Goal: Task Accomplishment & Management: Use online tool/utility

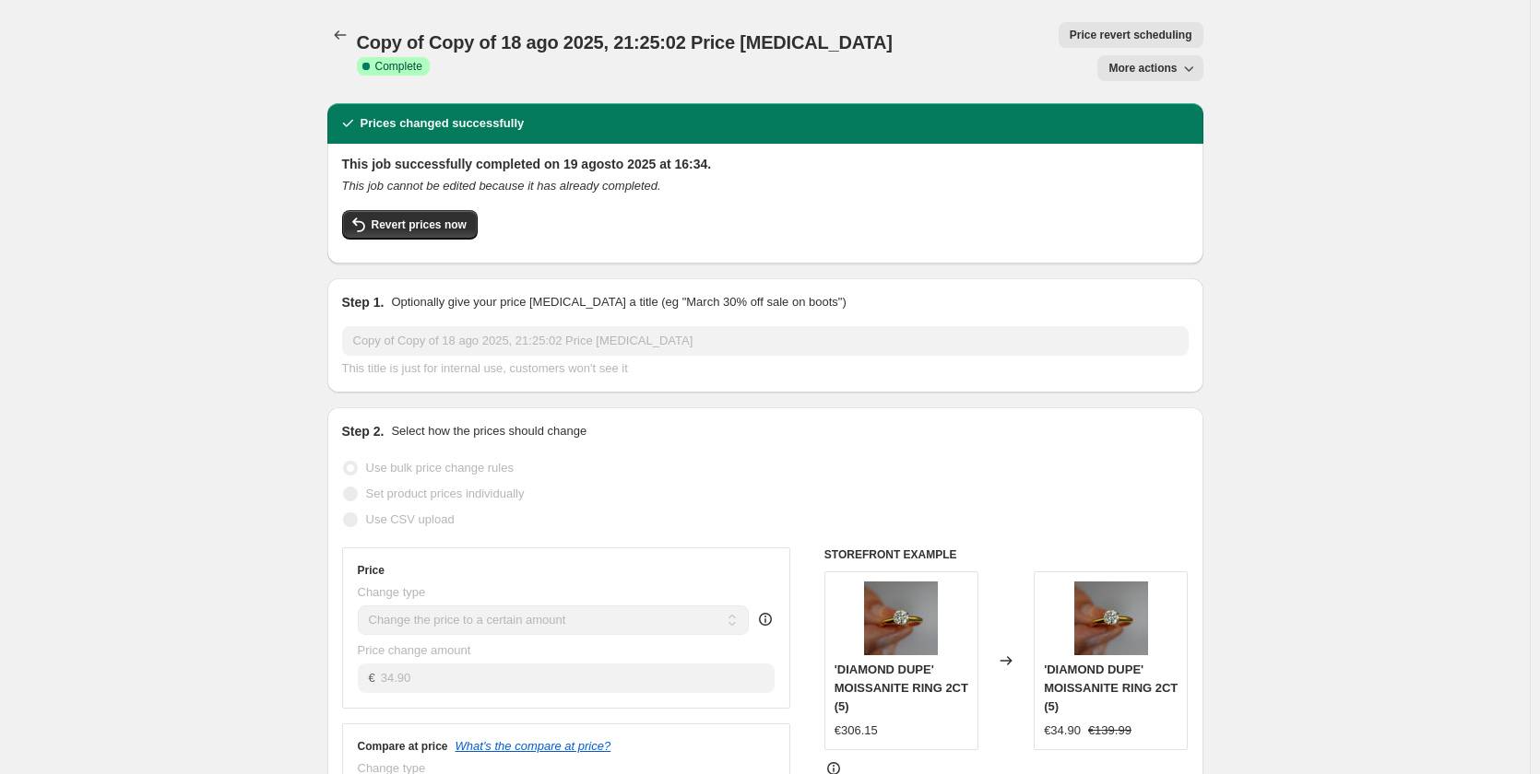
select select "to"
click at [1159, 55] on button "More actions" at bounding box center [1149, 68] width 105 height 26
click at [1146, 77] on span "Copy to new job" at bounding box center [1159, 73] width 86 height 14
select select "to"
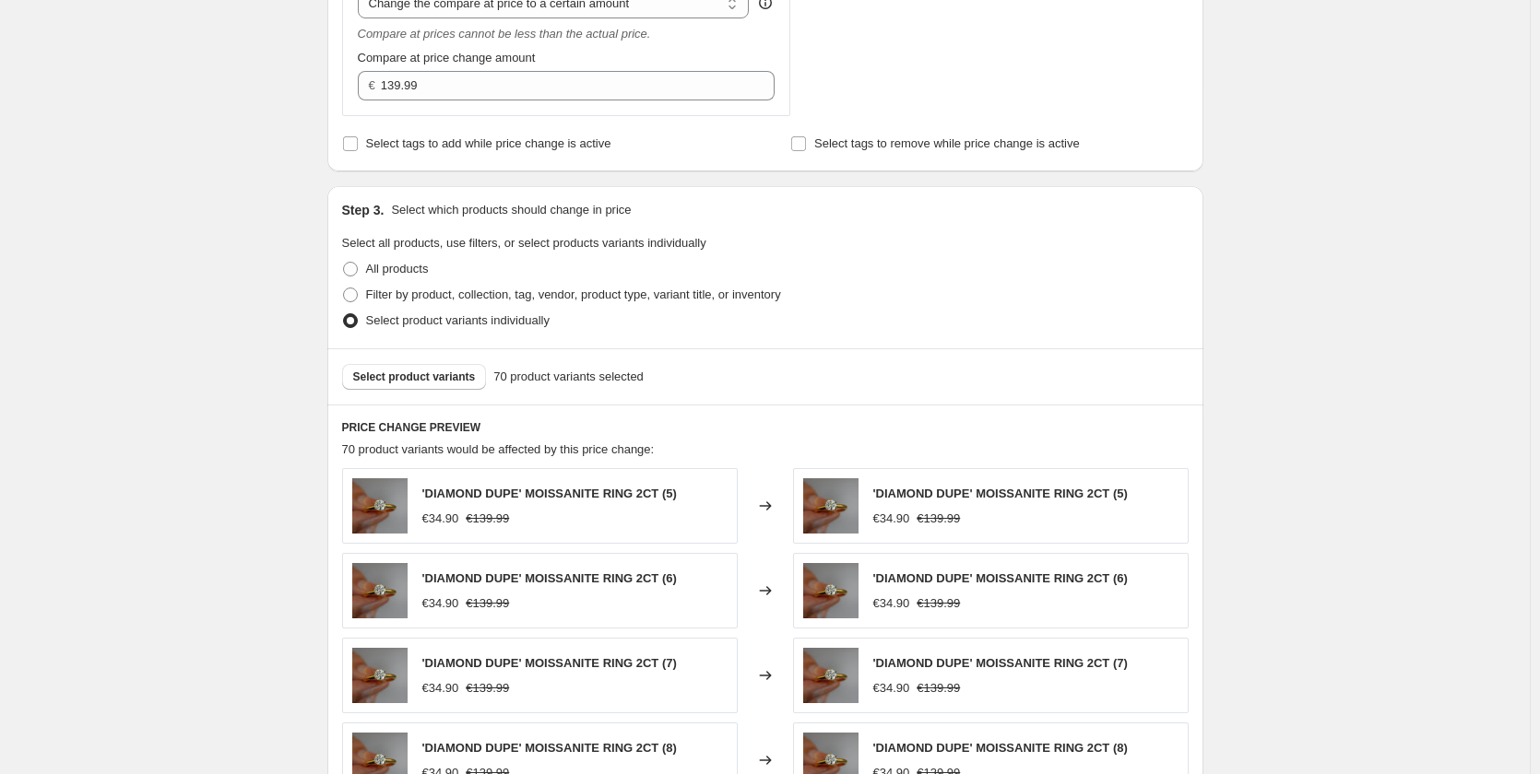
scroll to position [553, 0]
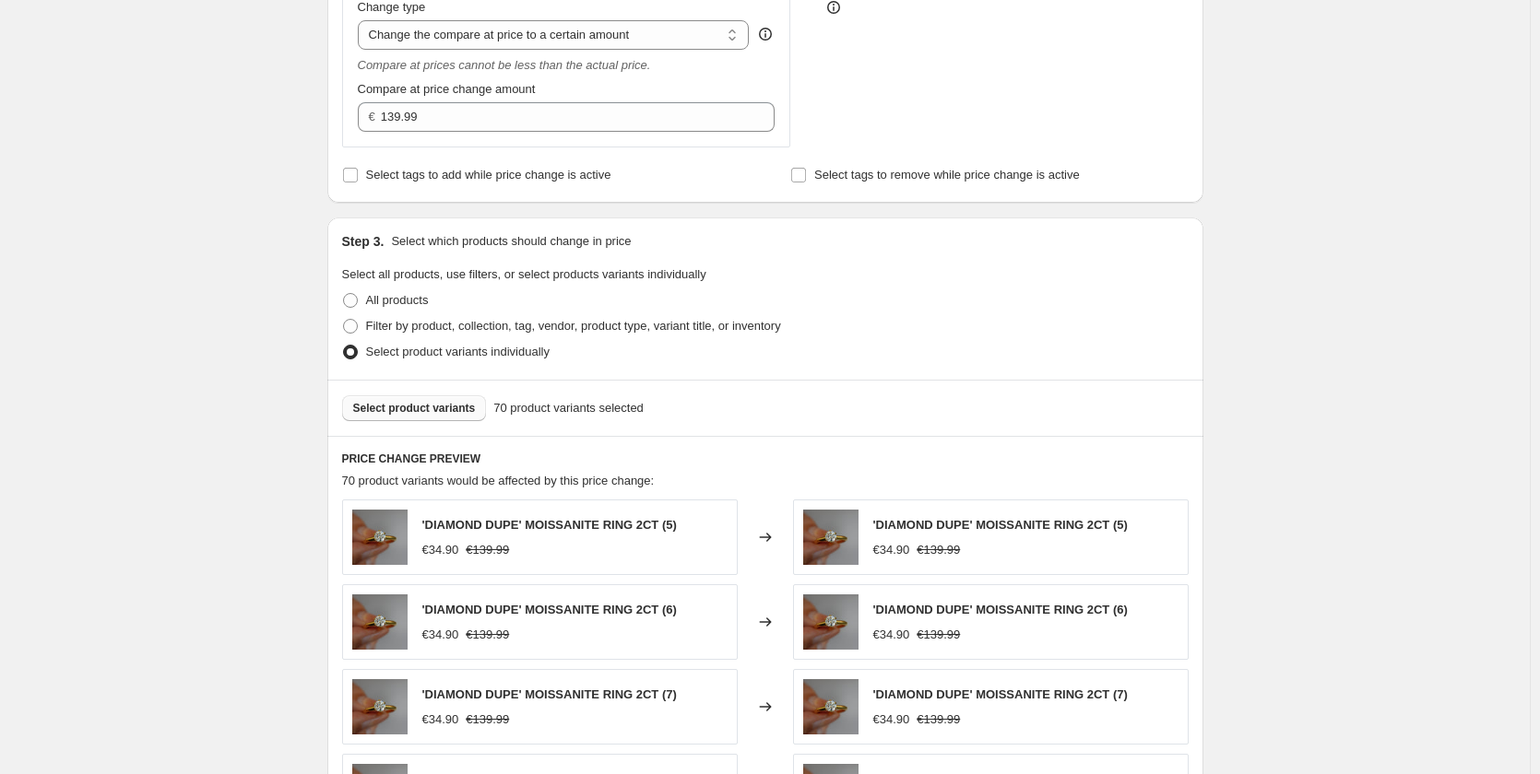
click at [441, 408] on span "Select product variants" at bounding box center [414, 408] width 123 height 15
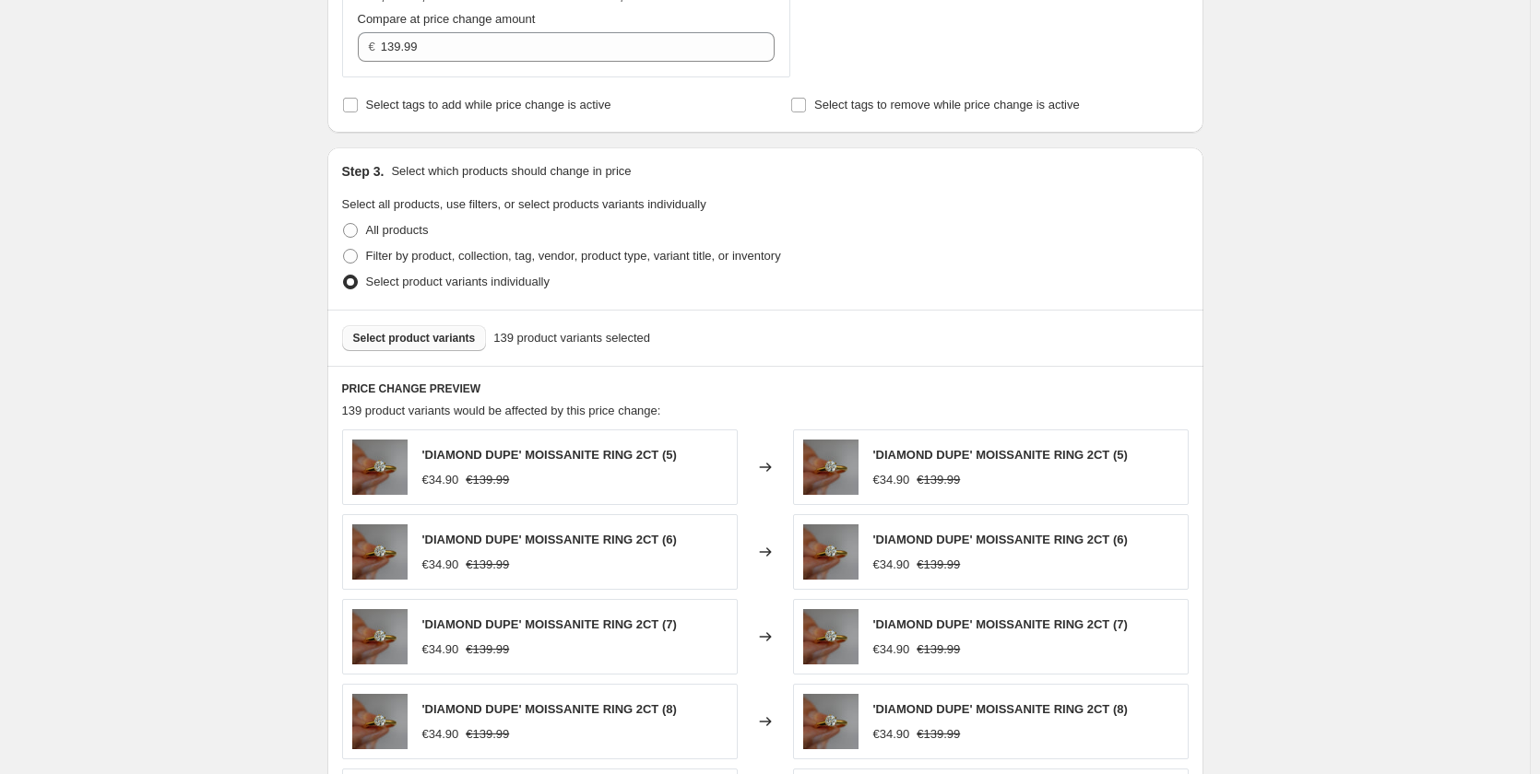
scroll to position [1035, 0]
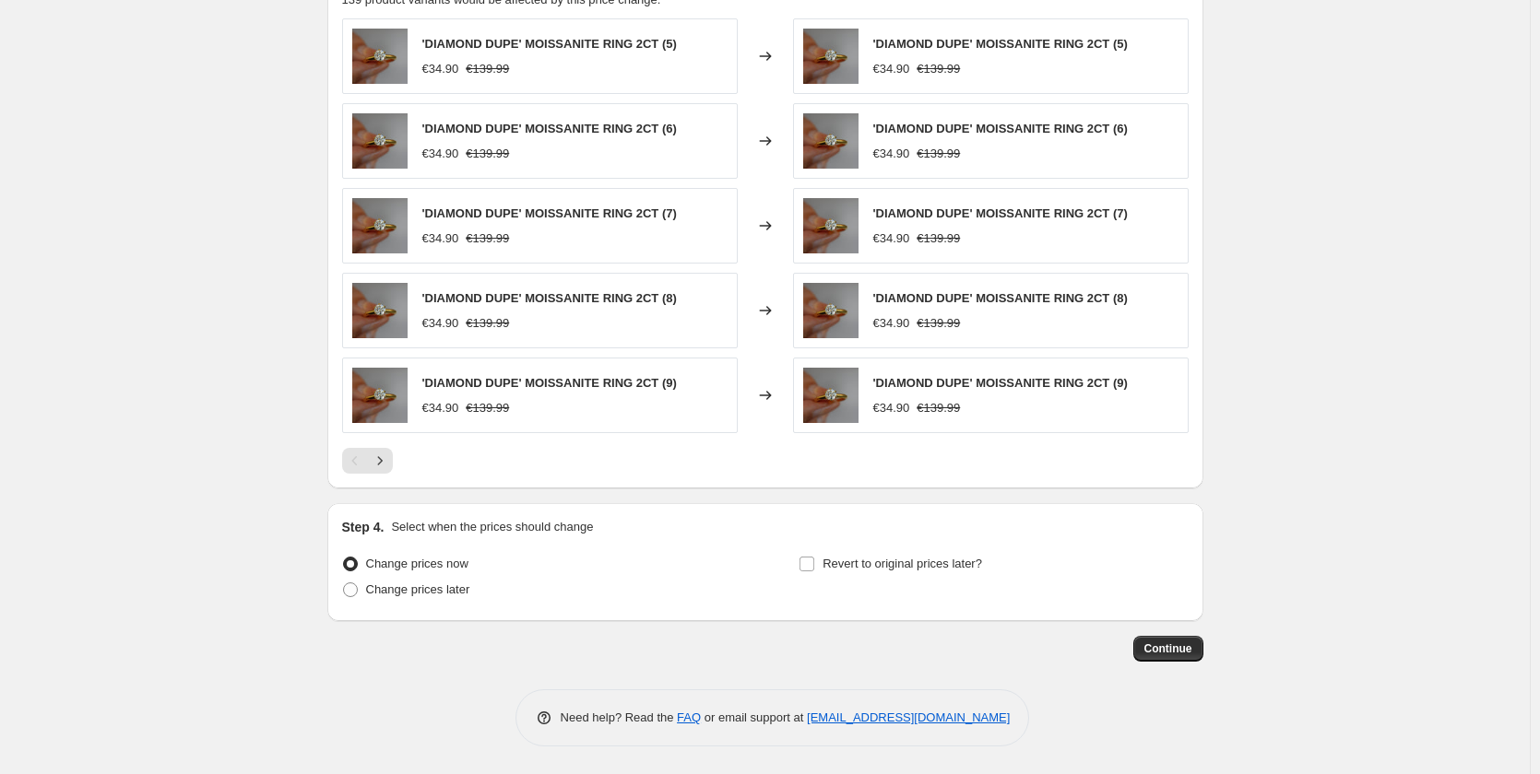
click at [1174, 648] on span "Continue" at bounding box center [1168, 649] width 48 height 15
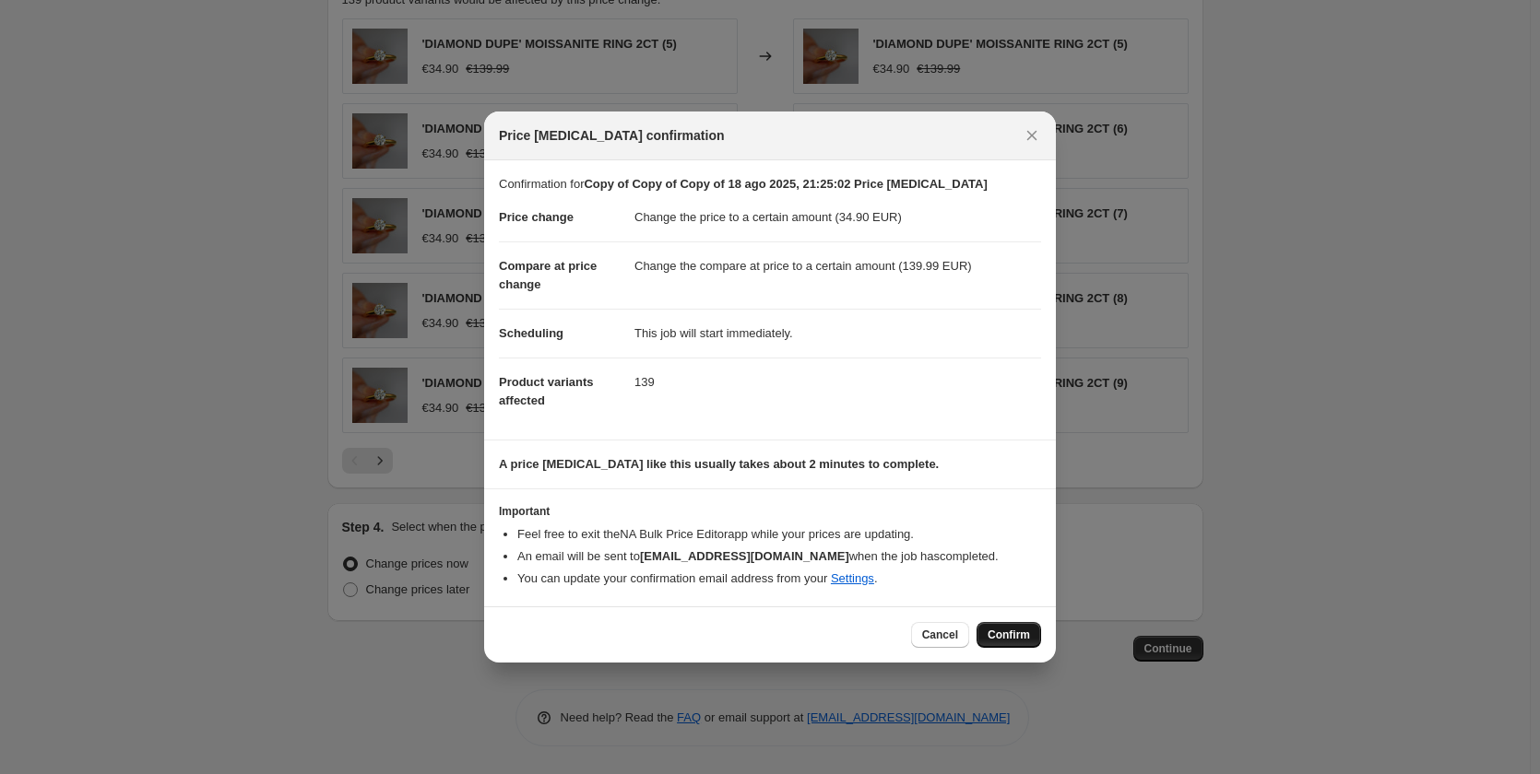
click at [1012, 631] on span "Confirm" at bounding box center [1008, 635] width 42 height 15
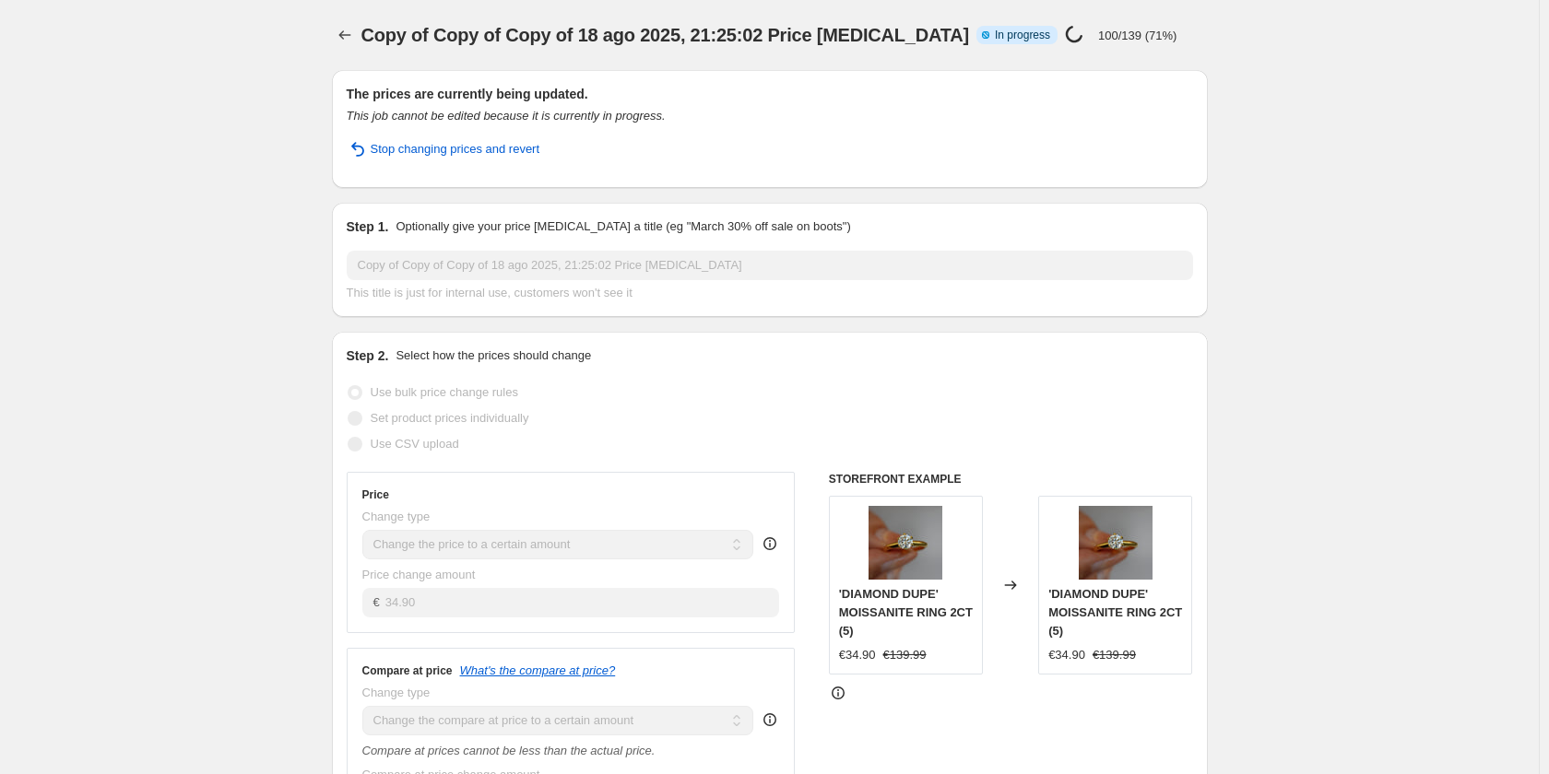
select select "to"
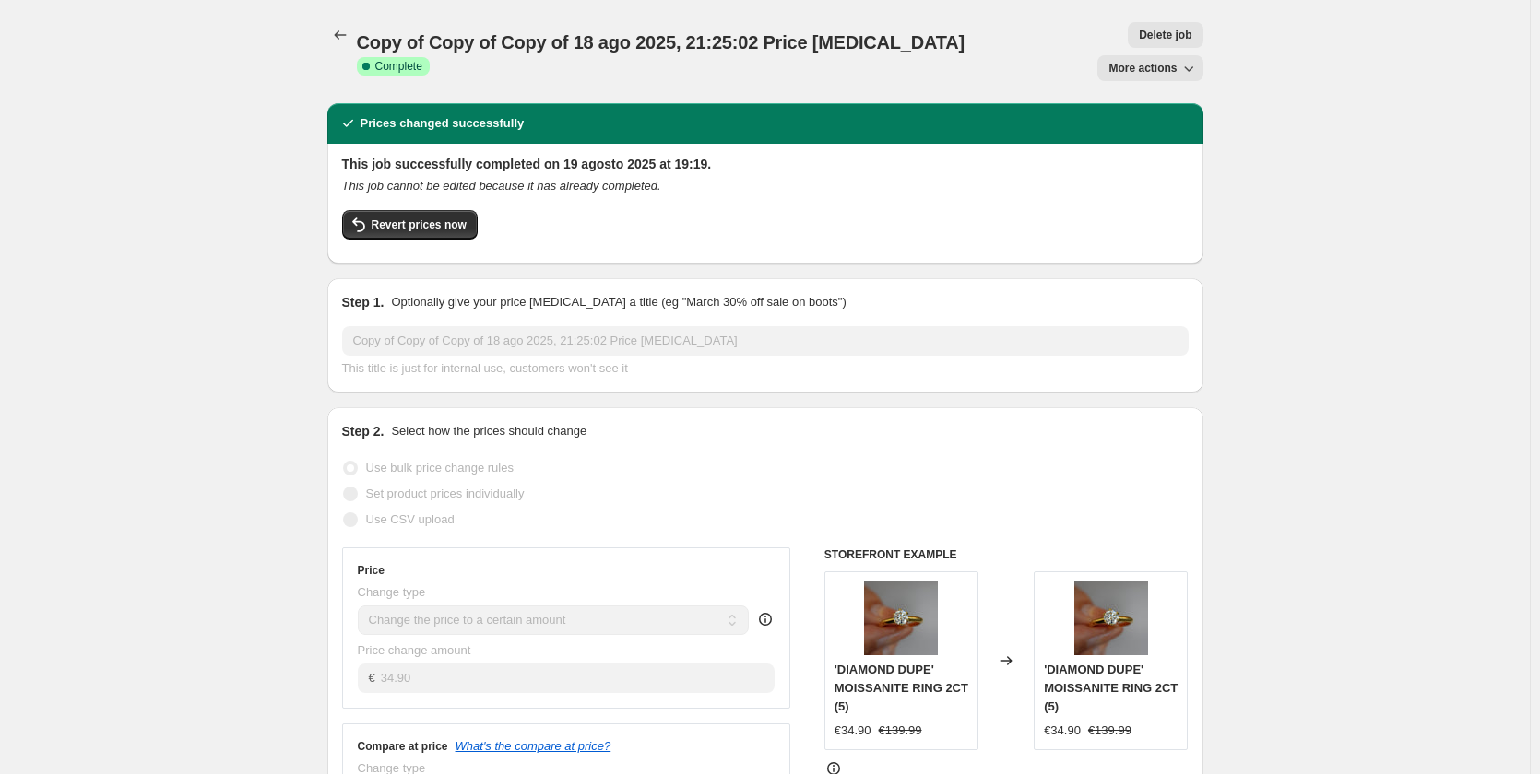
click at [1132, 61] on span "More actions" at bounding box center [1142, 68] width 68 height 15
click at [1124, 110] on span "Copy to new job" at bounding box center [1159, 105] width 86 height 14
select select "to"
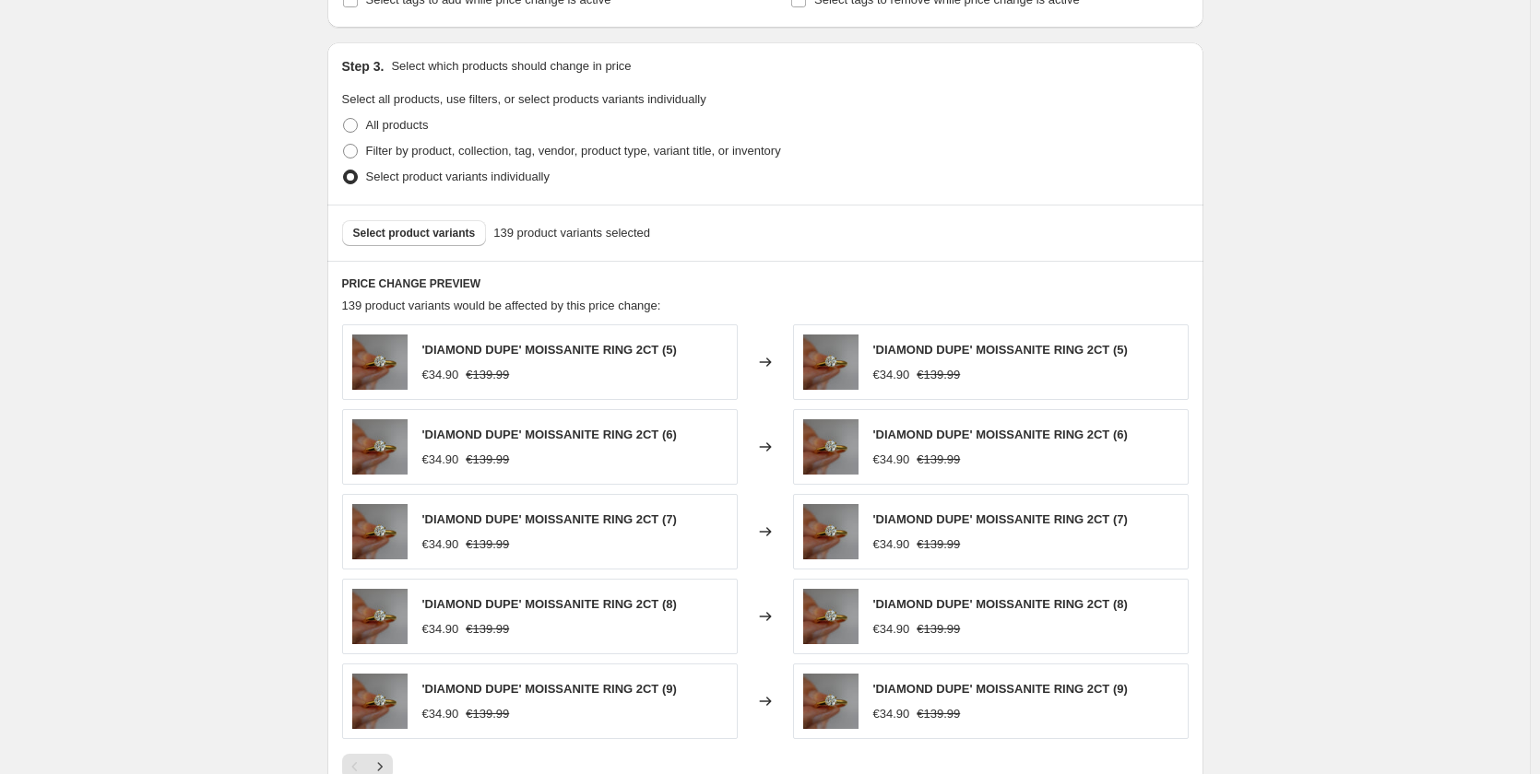
scroll to position [830, 0]
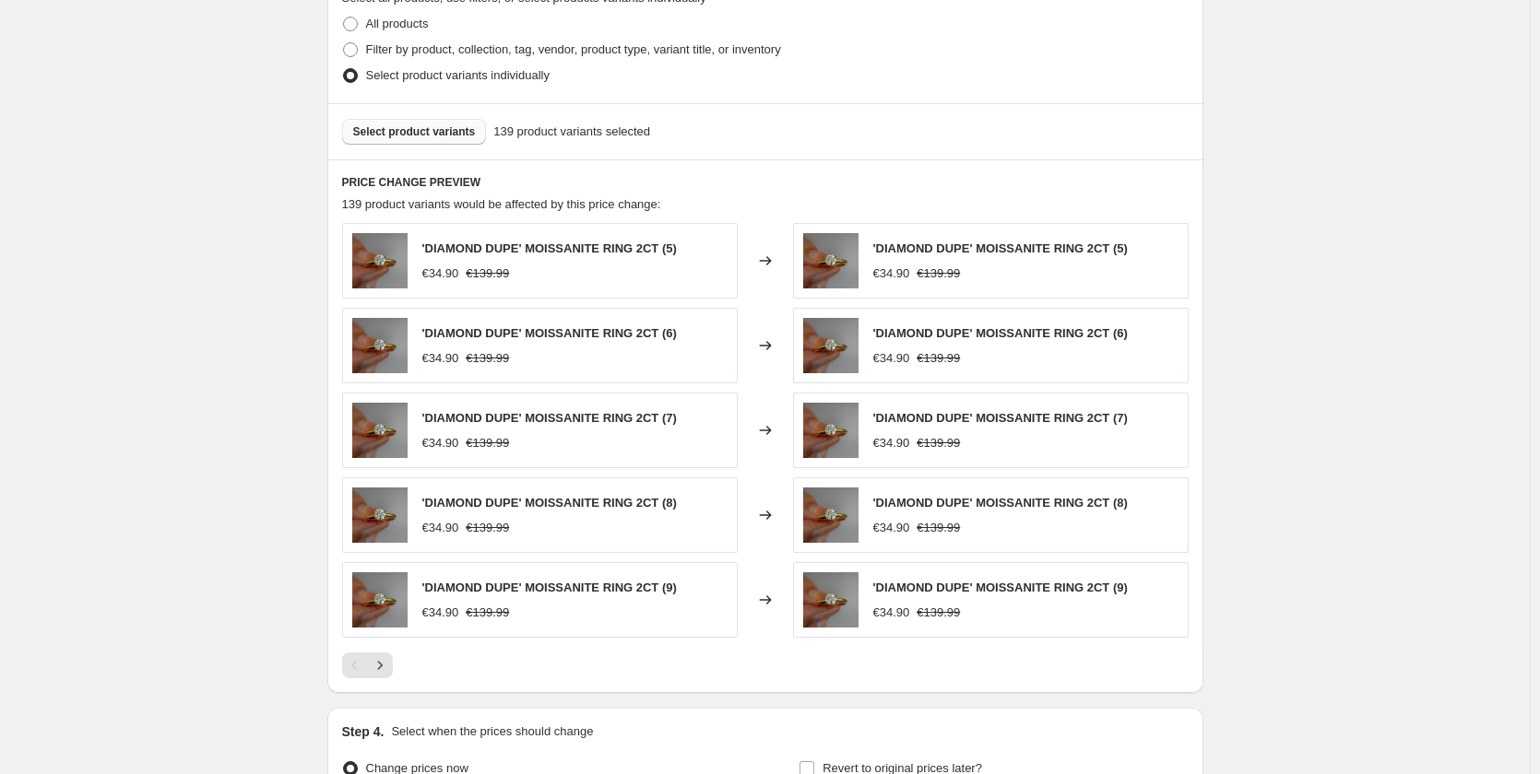
click at [403, 129] on span "Select product variants" at bounding box center [414, 131] width 123 height 15
click at [465, 138] on span "Select product variants" at bounding box center [414, 131] width 123 height 15
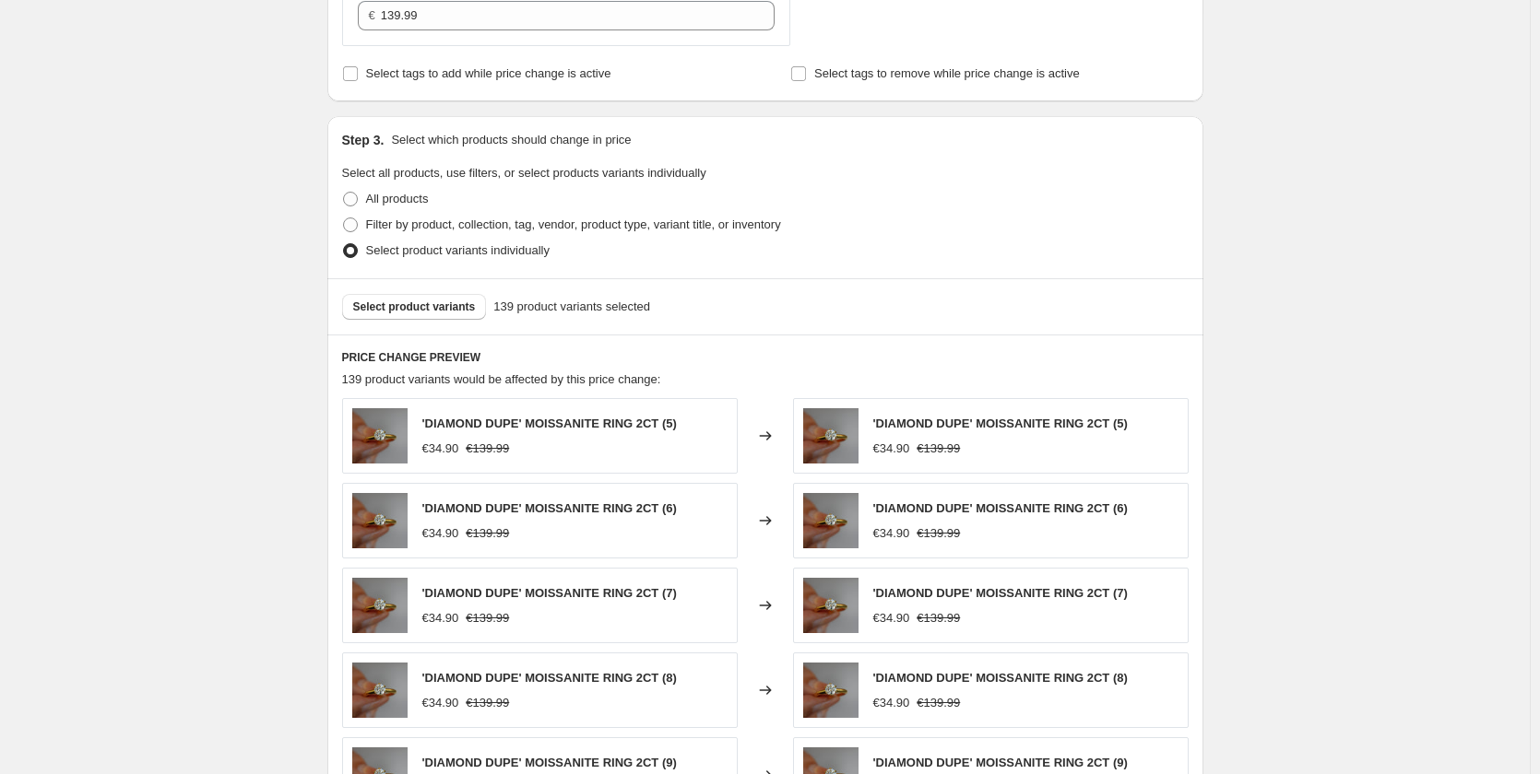
scroll to position [645, 0]
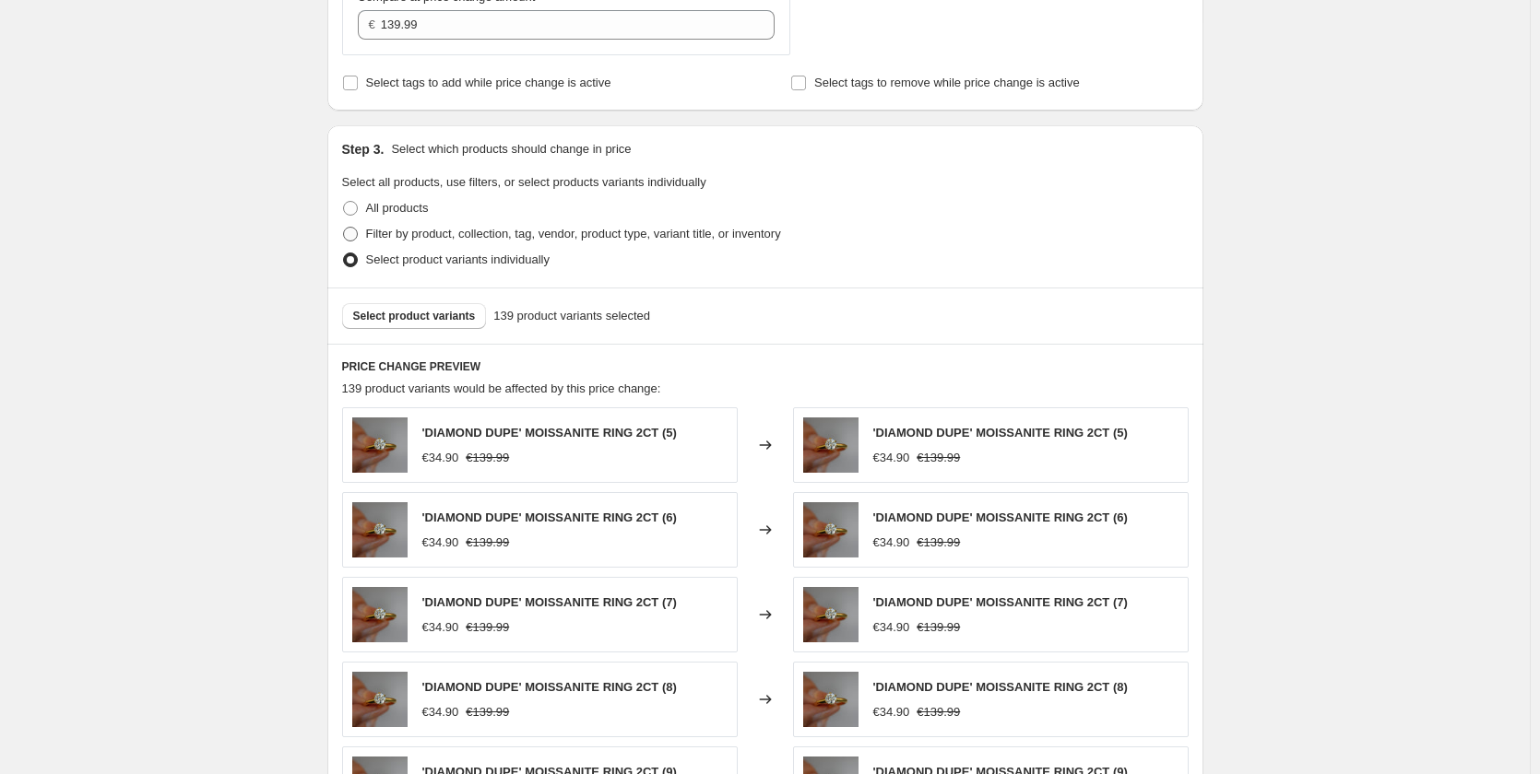
click at [367, 240] on label "Filter by product, collection, tag, vendor, product type, variant title, or inv…" at bounding box center [561, 234] width 439 height 26
click at [344, 228] on input "Filter by product, collection, tag, vendor, product type, variant title, or inv…" at bounding box center [343, 227] width 1 height 1
radio input "true"
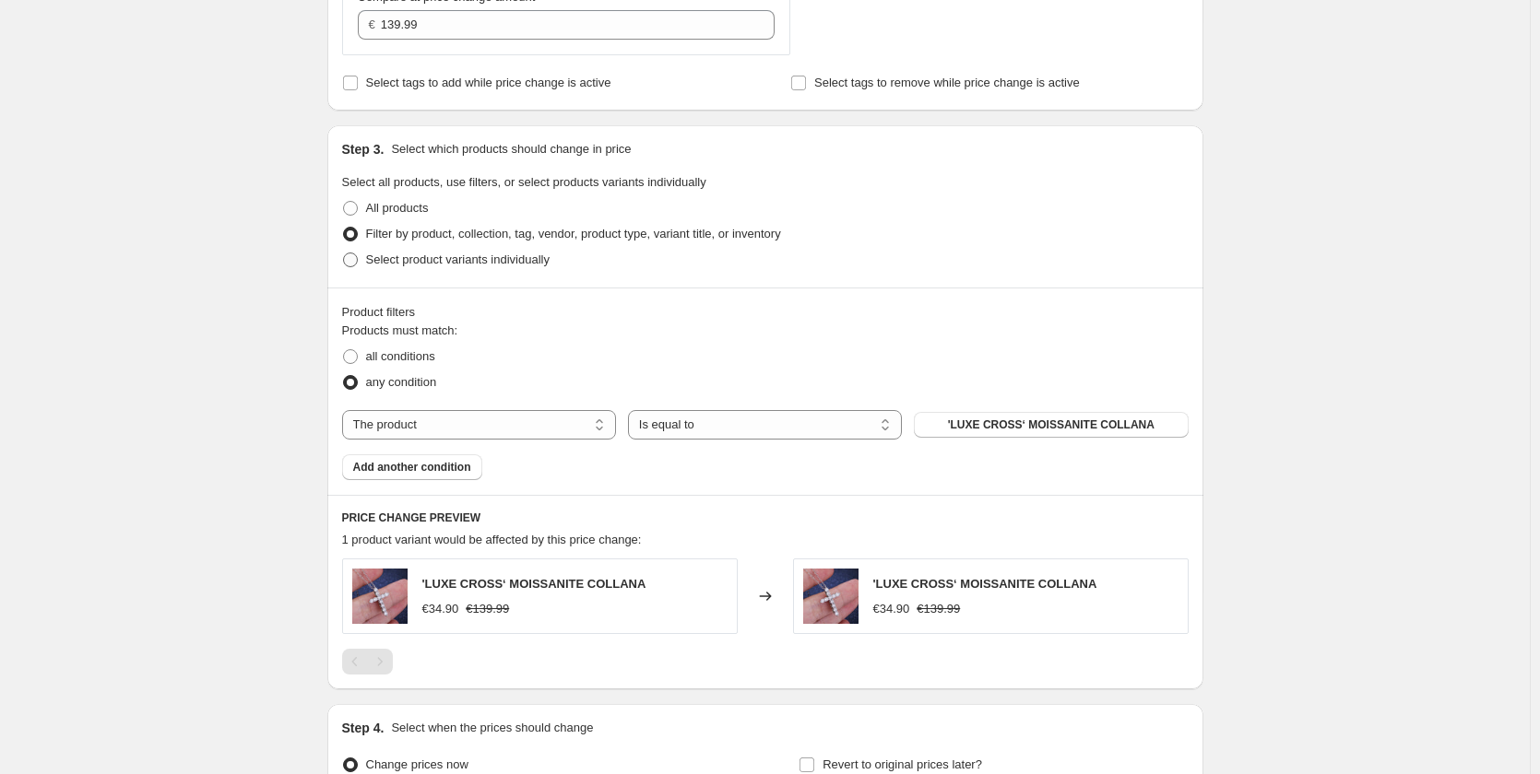
click at [367, 267] on label "Select product variants individually" at bounding box center [445, 260] width 207 height 26
click at [344, 254] on input "Select product variants individually" at bounding box center [343, 253] width 1 height 1
radio input "true"
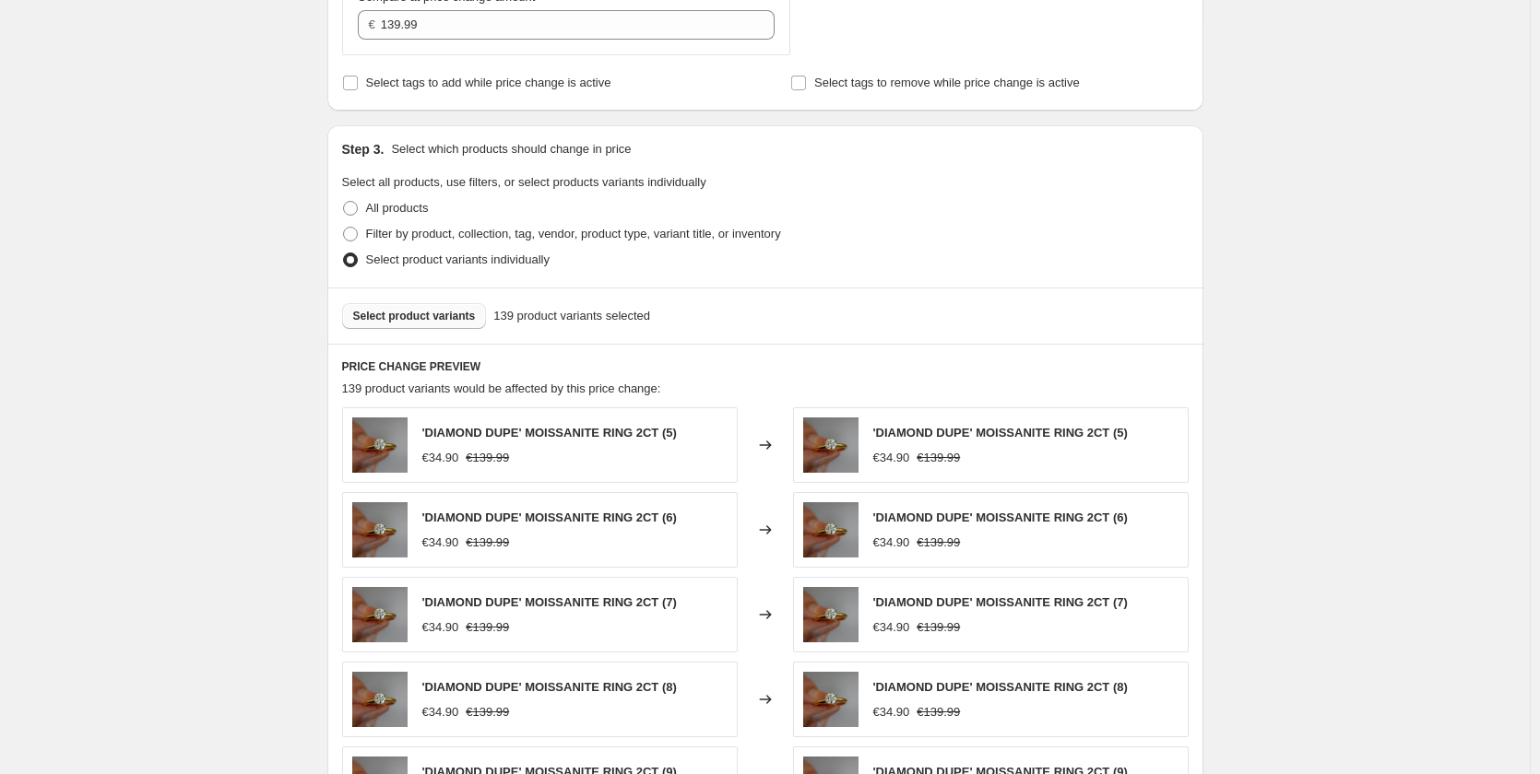
click at [397, 317] on span "Select product variants" at bounding box center [414, 316] width 123 height 15
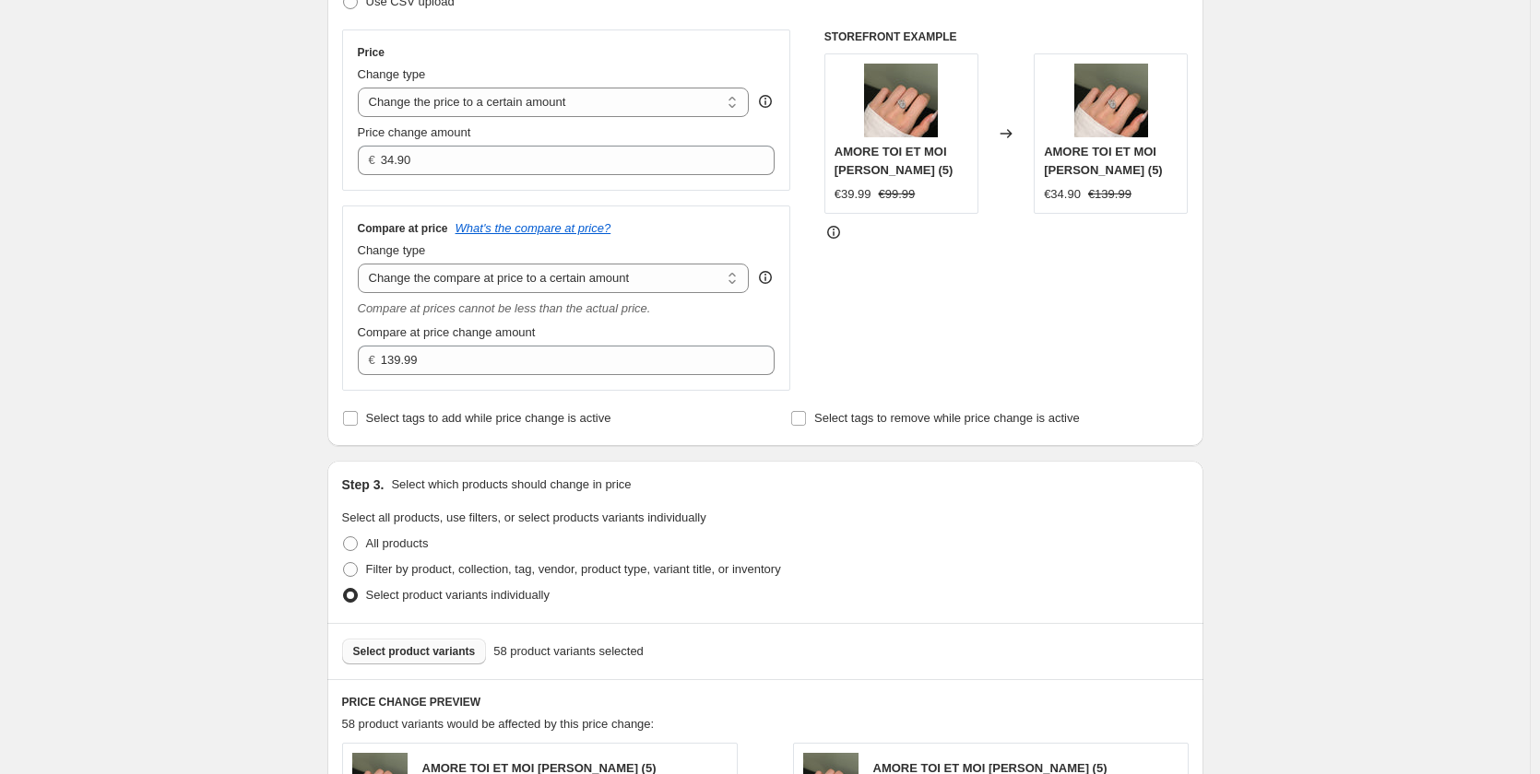
scroll to position [277, 0]
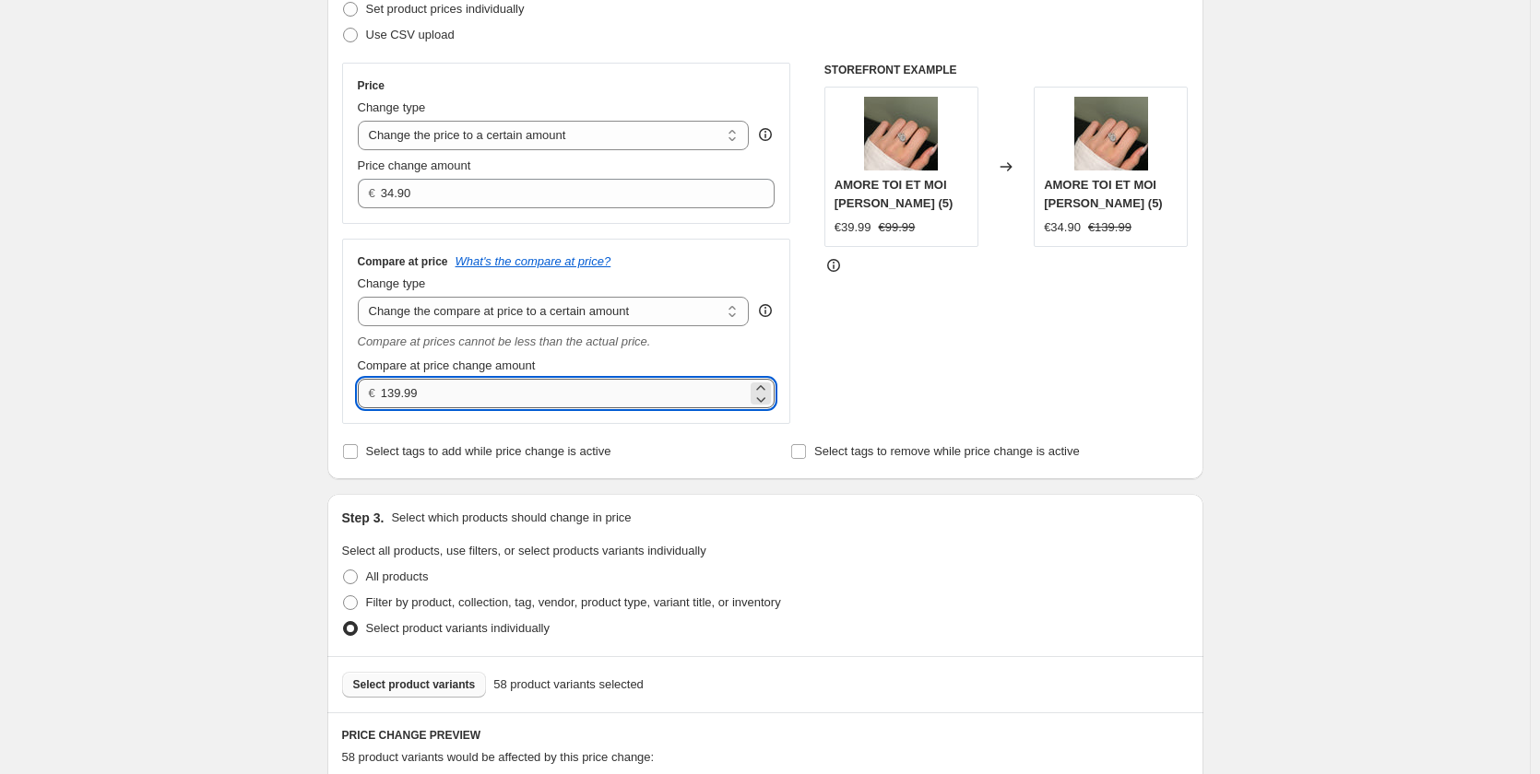
click at [398, 398] on input "139.99" at bounding box center [564, 393] width 366 height 29
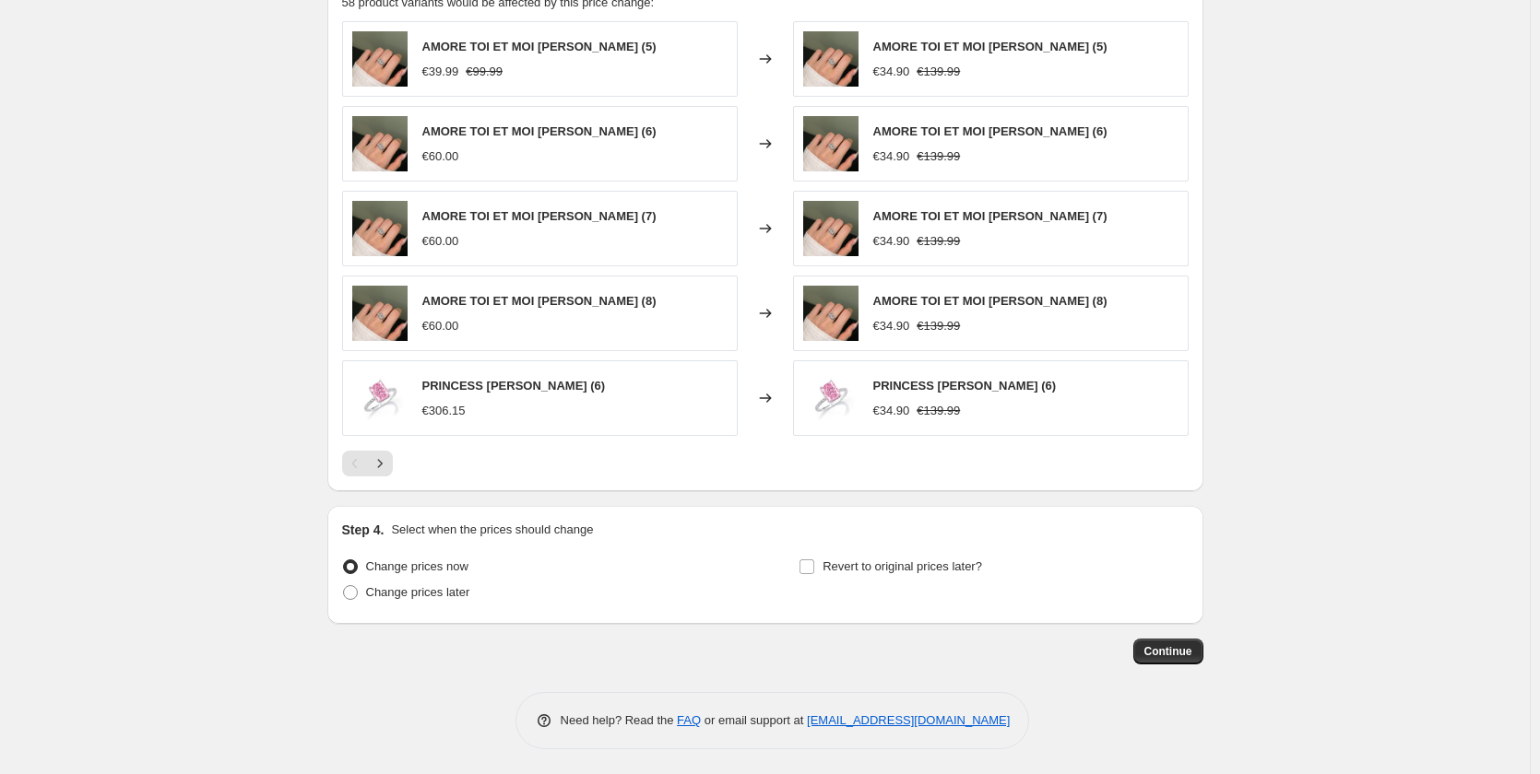
scroll to position [1035, 0]
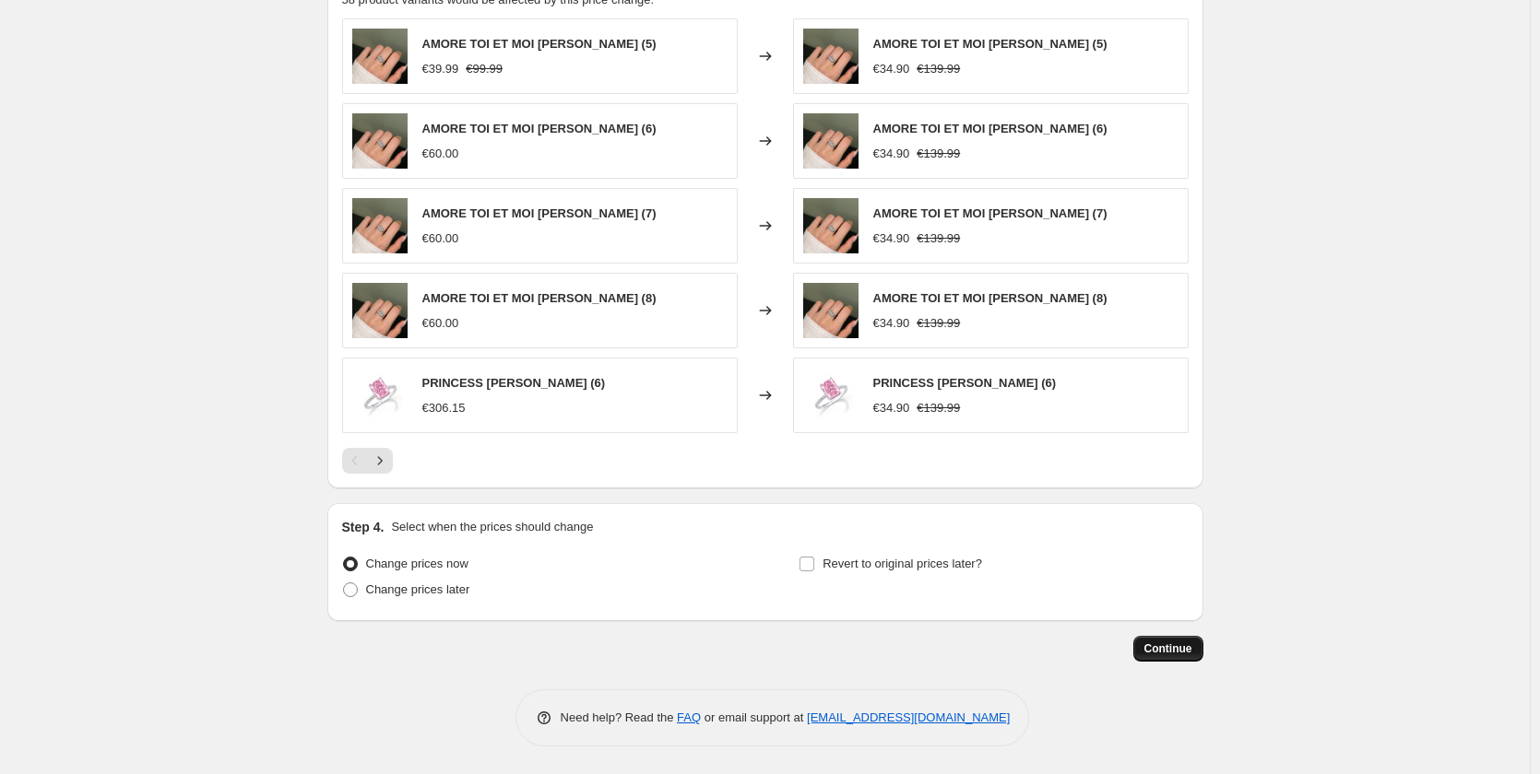
type input "129.99"
click at [1189, 649] on span "Continue" at bounding box center [1168, 649] width 48 height 15
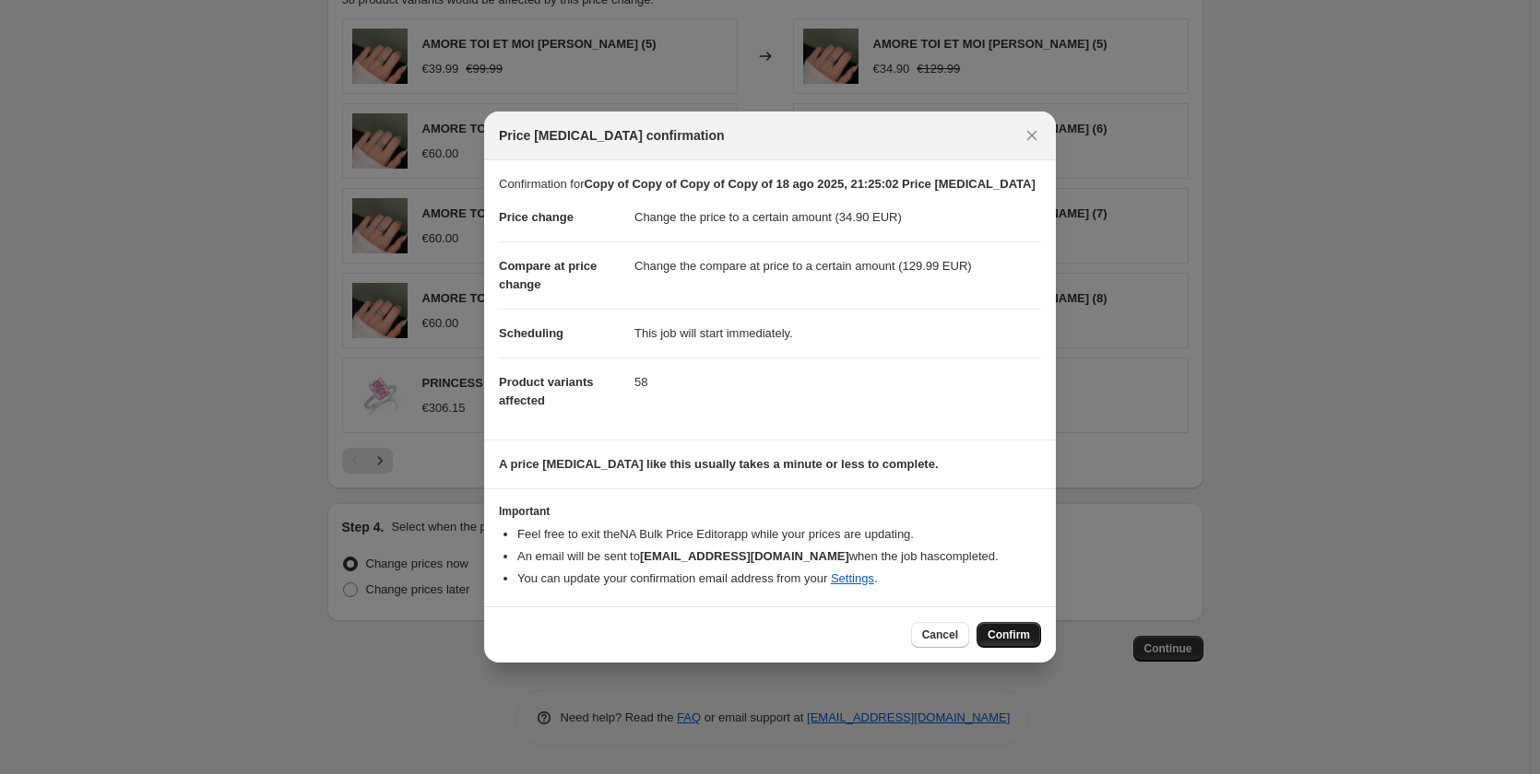
click at [1011, 631] on span "Confirm" at bounding box center [1008, 635] width 42 height 15
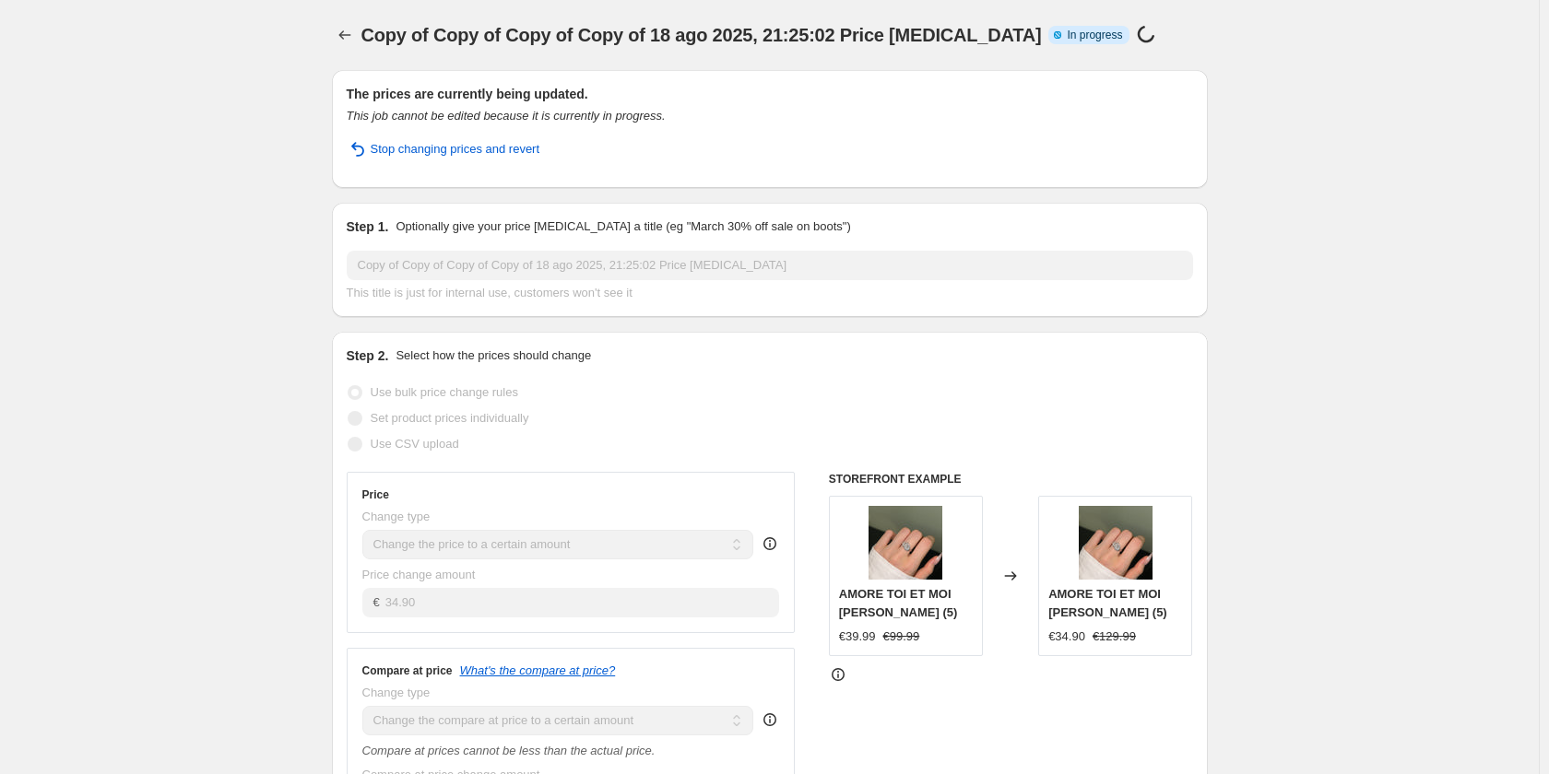
select select "to"
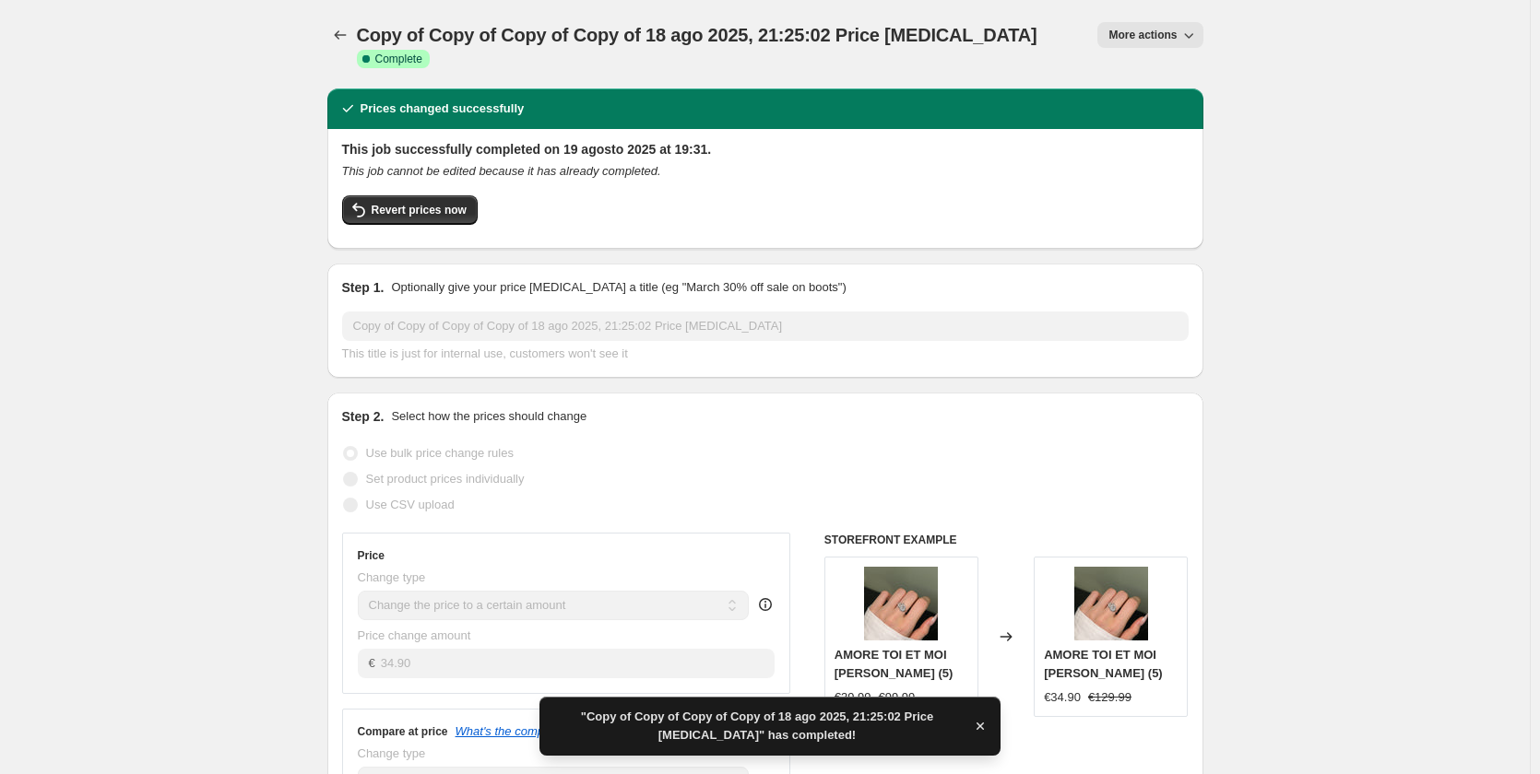
click at [1163, 28] on button "More actions" at bounding box center [1149, 35] width 105 height 26
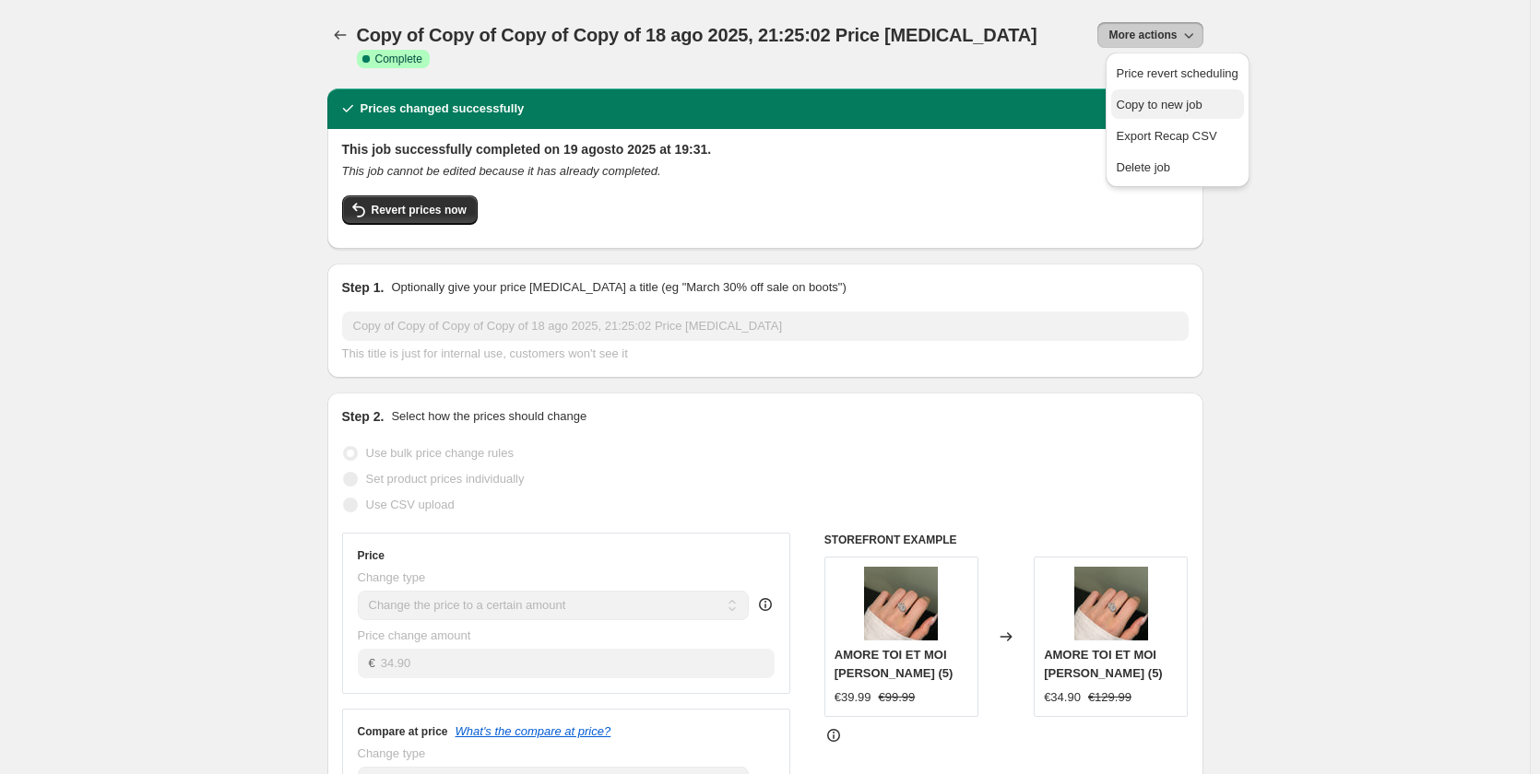
click at [1138, 105] on span "Copy to new job" at bounding box center [1159, 105] width 86 height 14
select select "to"
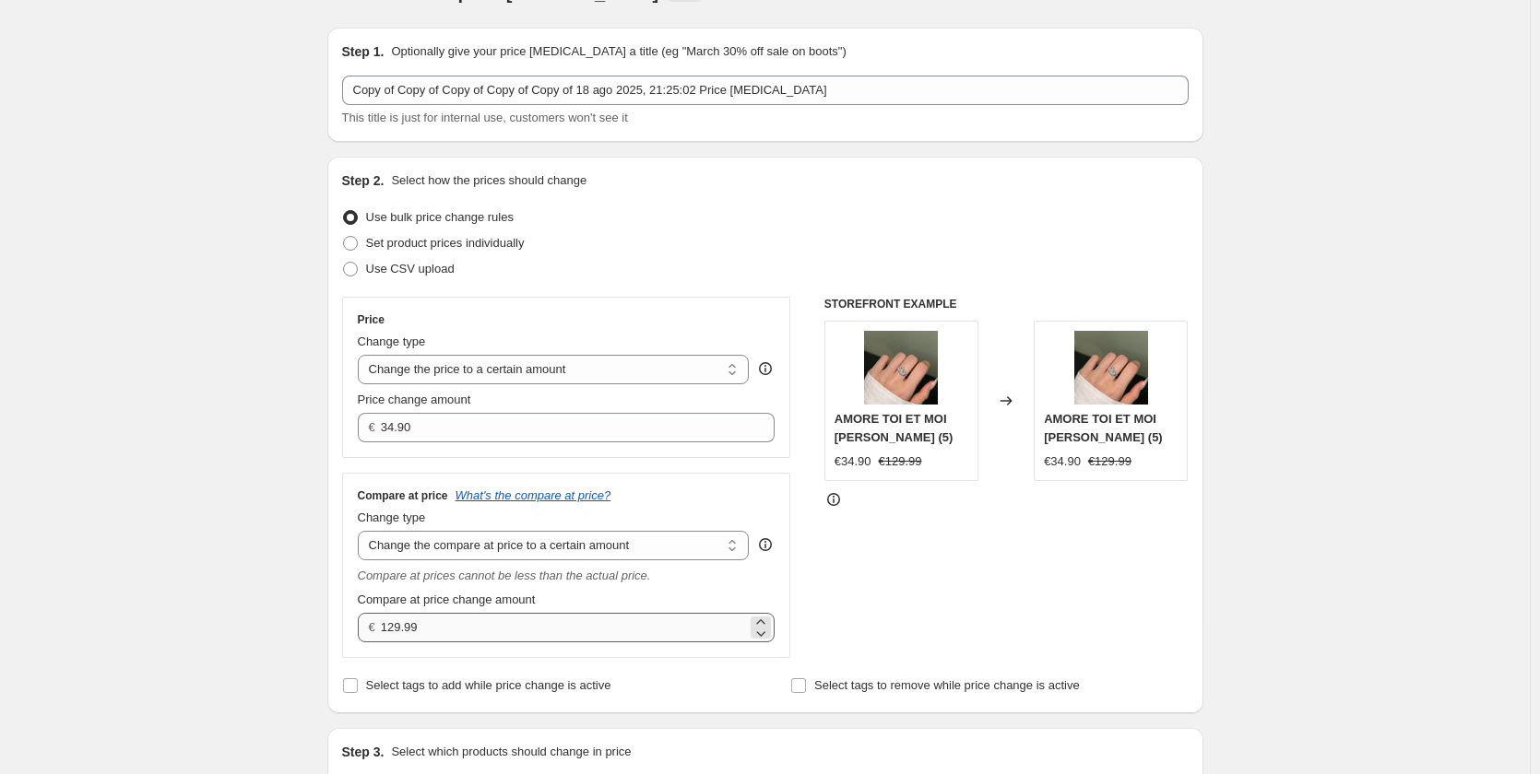
scroll to position [369, 0]
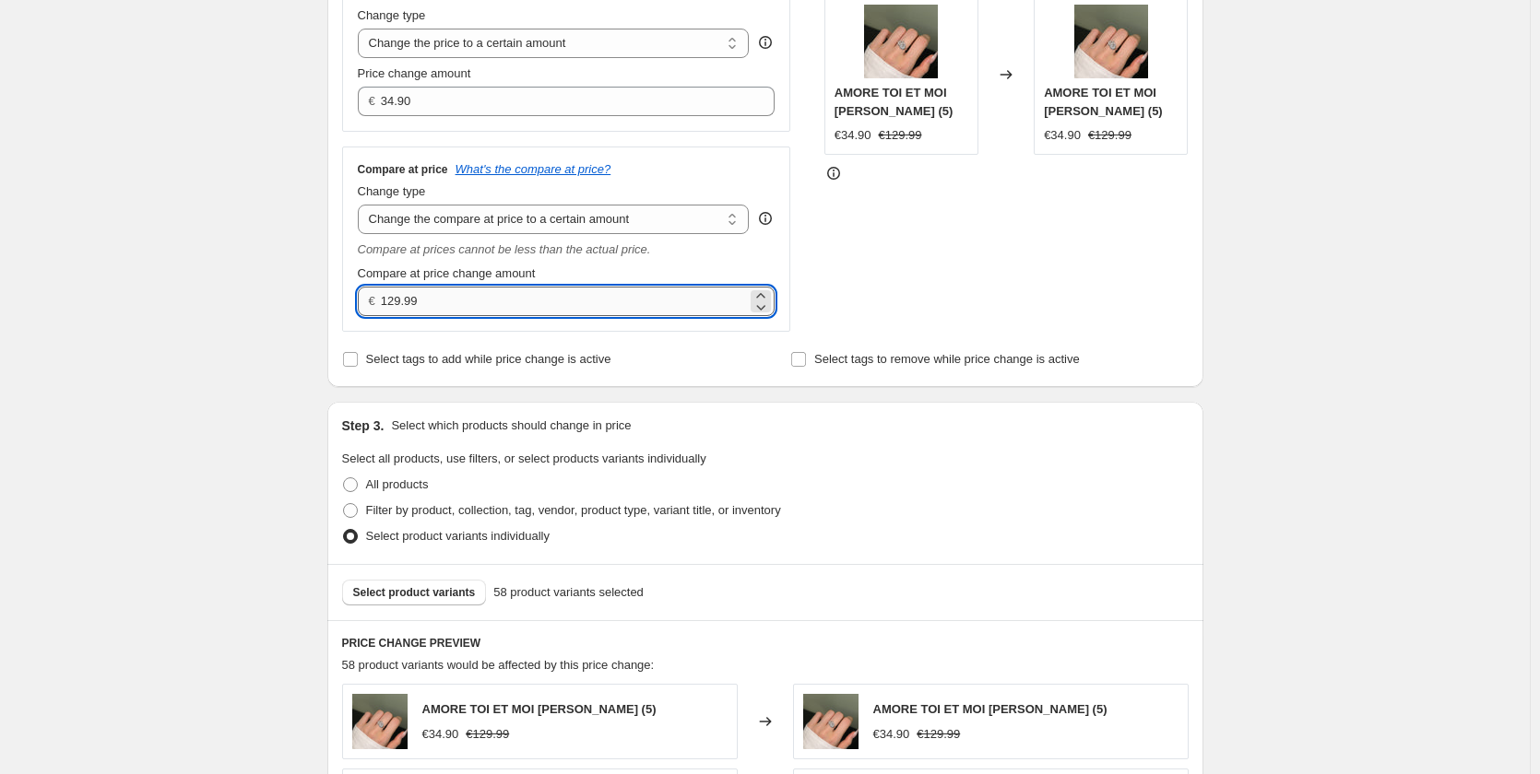
click at [397, 301] on input "129.99" at bounding box center [564, 301] width 366 height 29
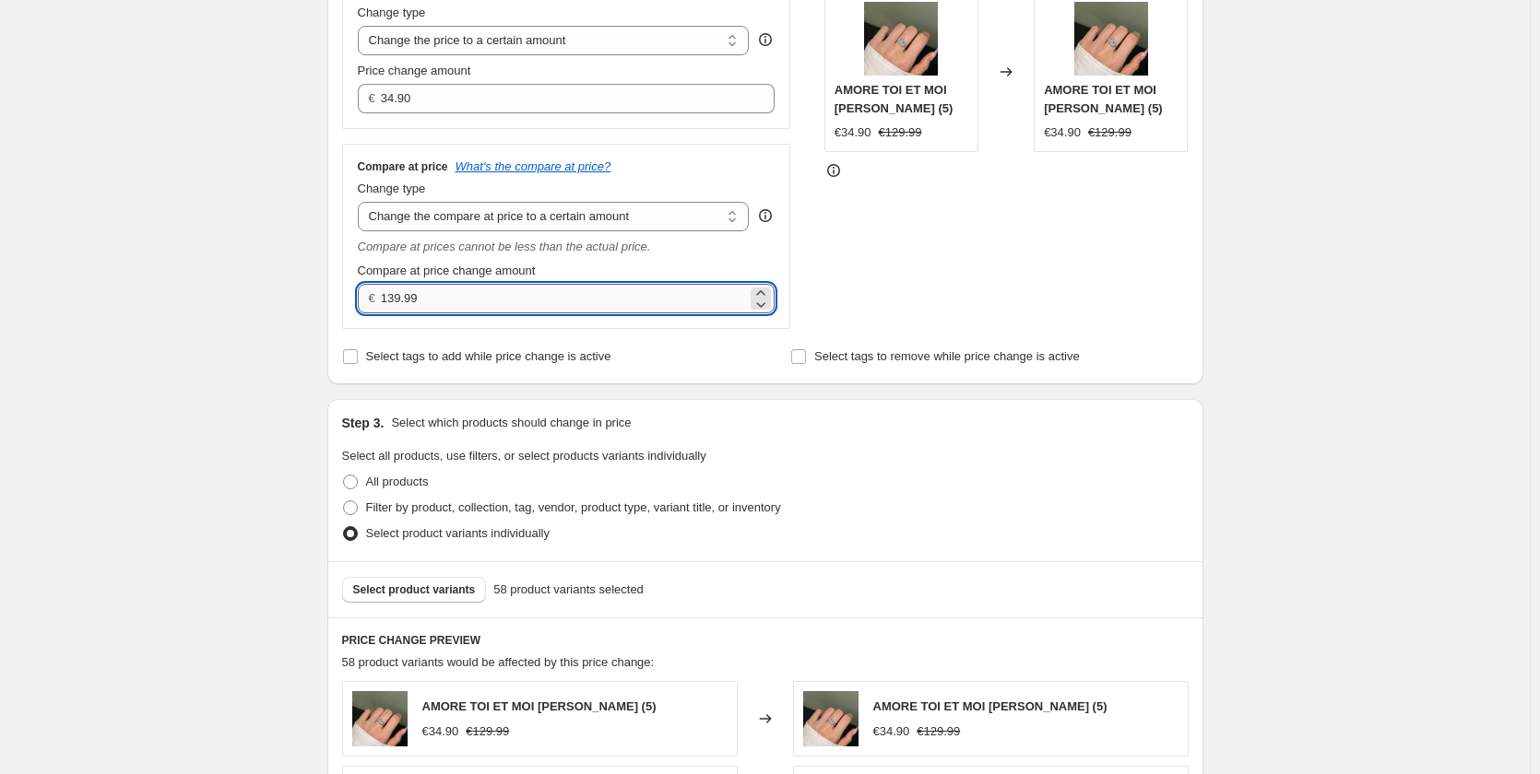
scroll to position [298, 0]
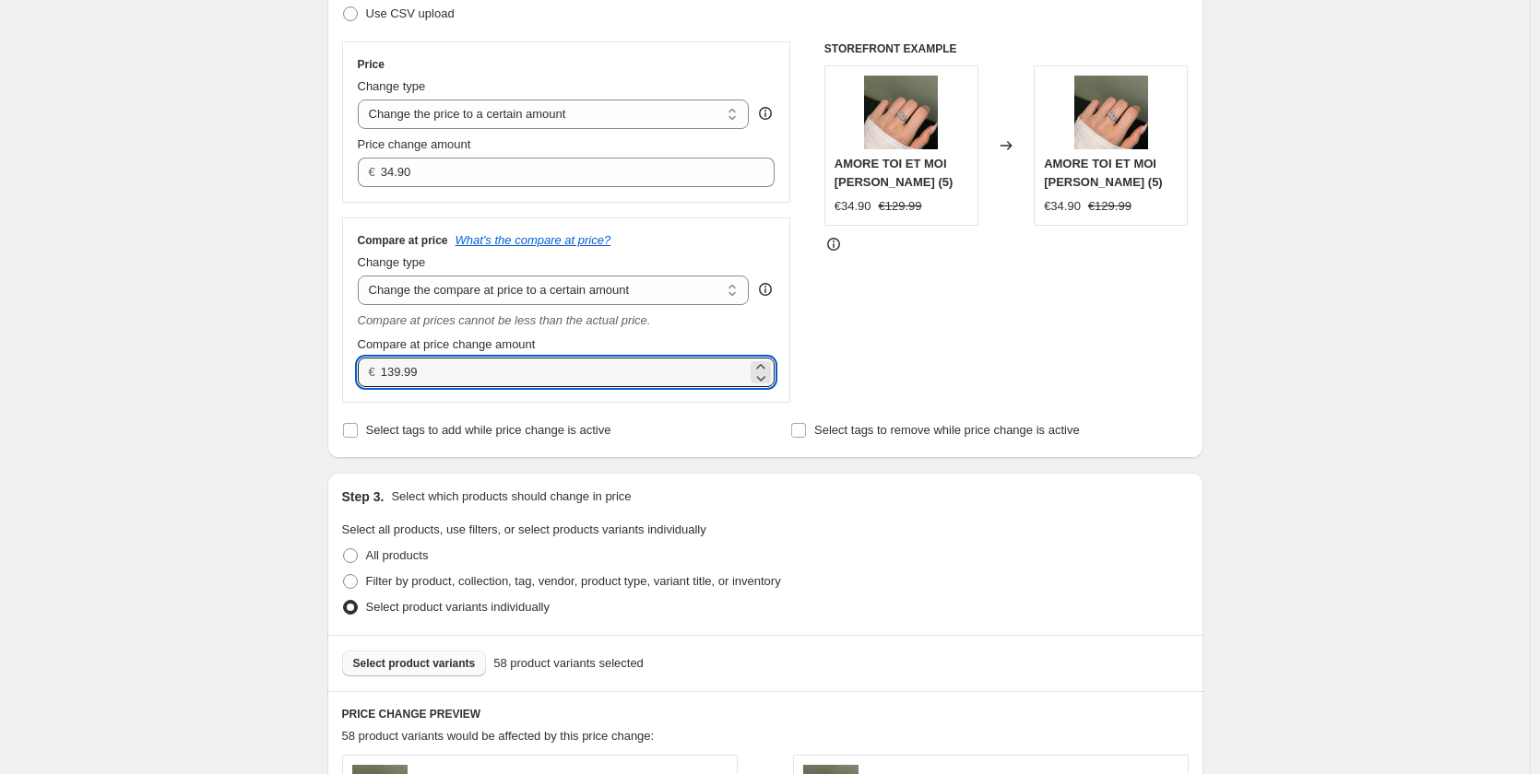
type input "139.99"
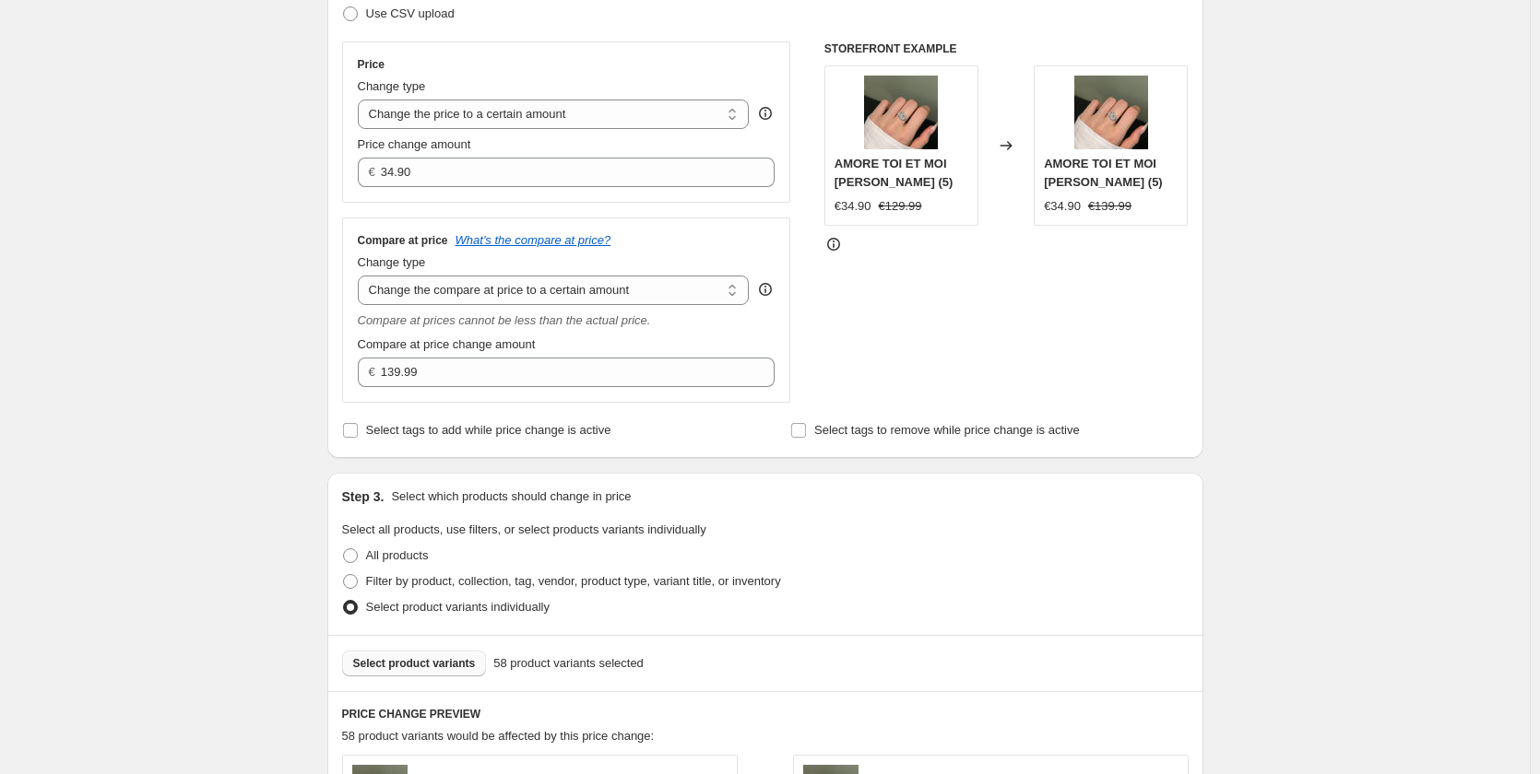
click at [415, 656] on button "Select product variants" at bounding box center [414, 664] width 145 height 26
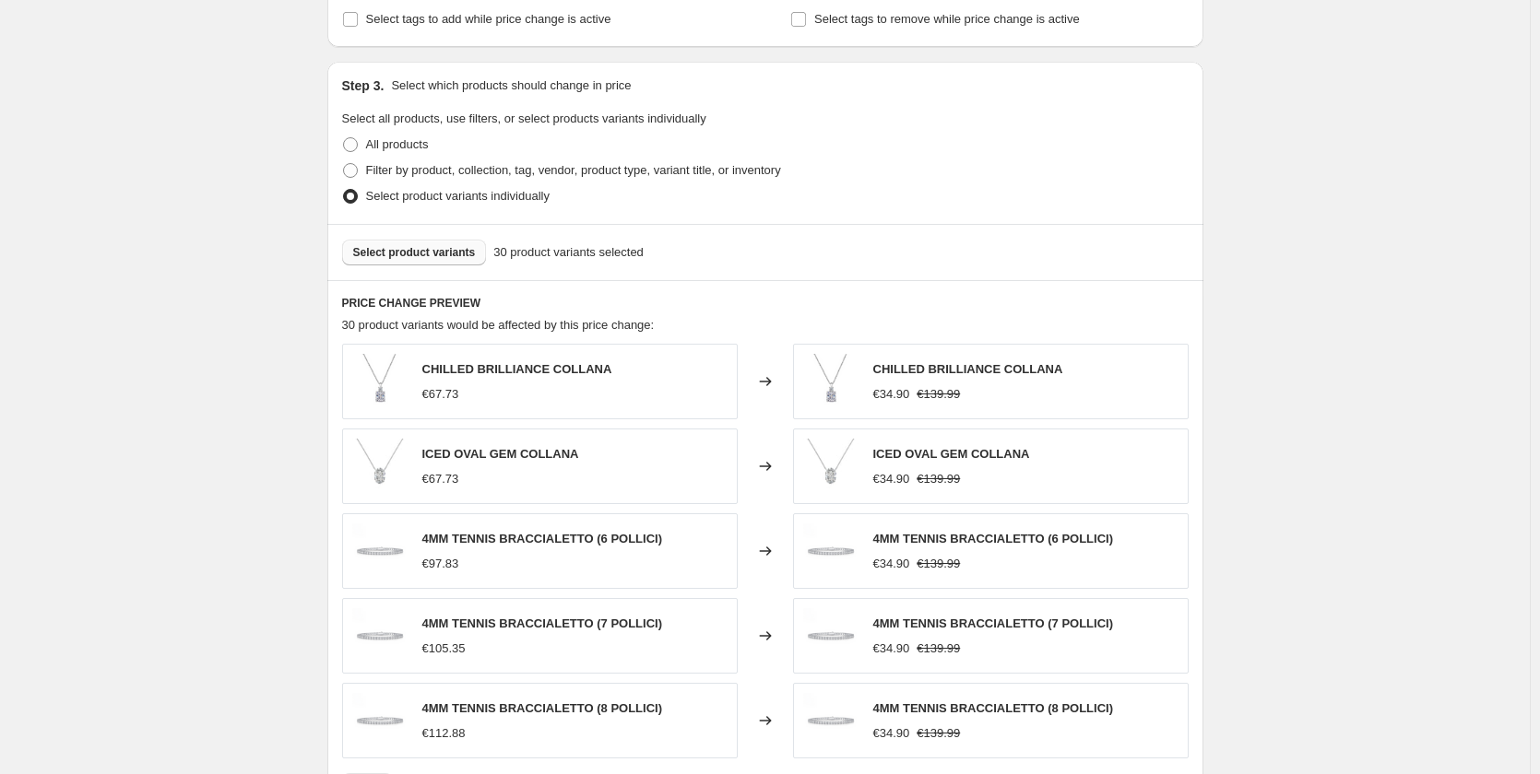
scroll to position [1035, 0]
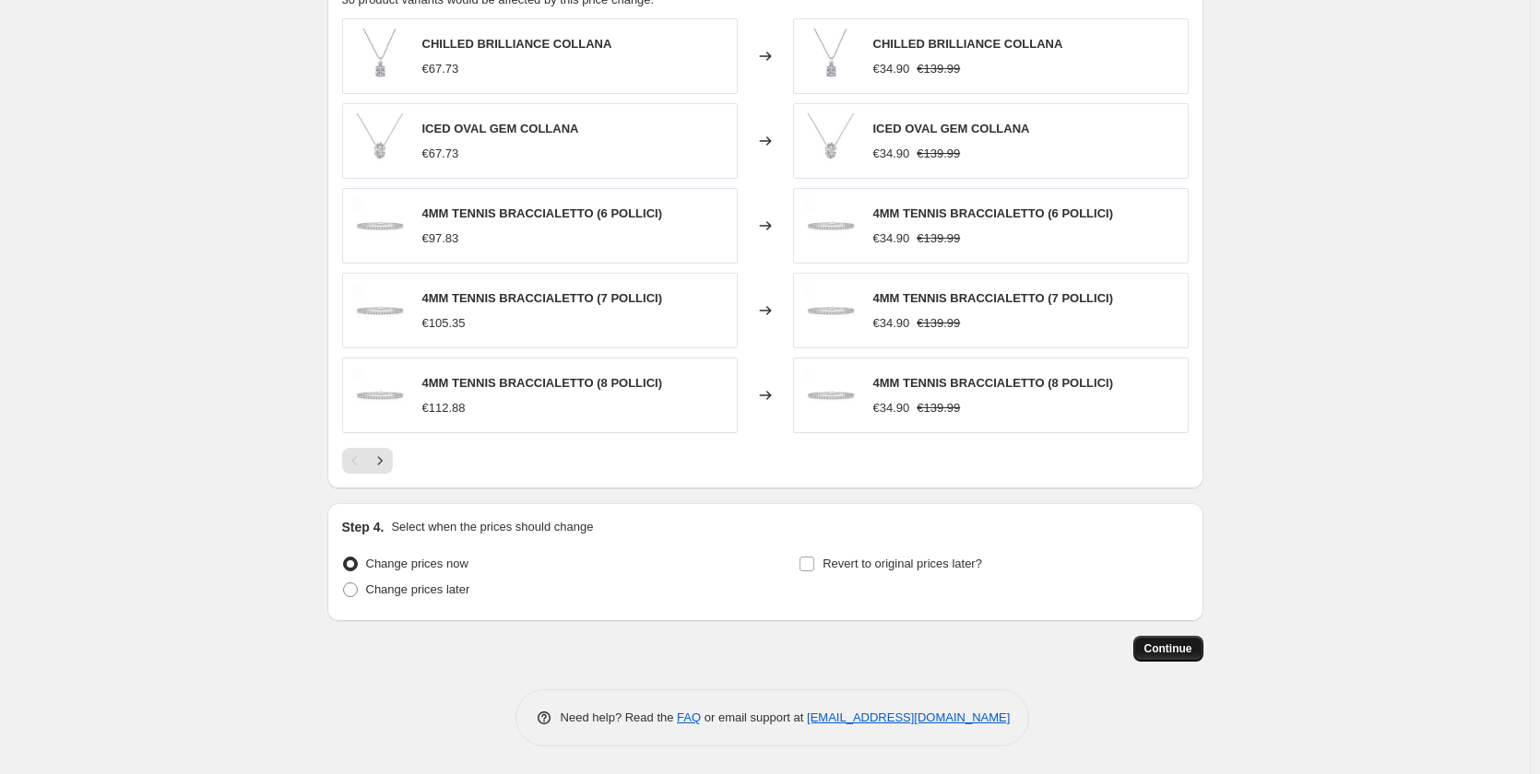
click at [1170, 644] on span "Continue" at bounding box center [1168, 649] width 48 height 15
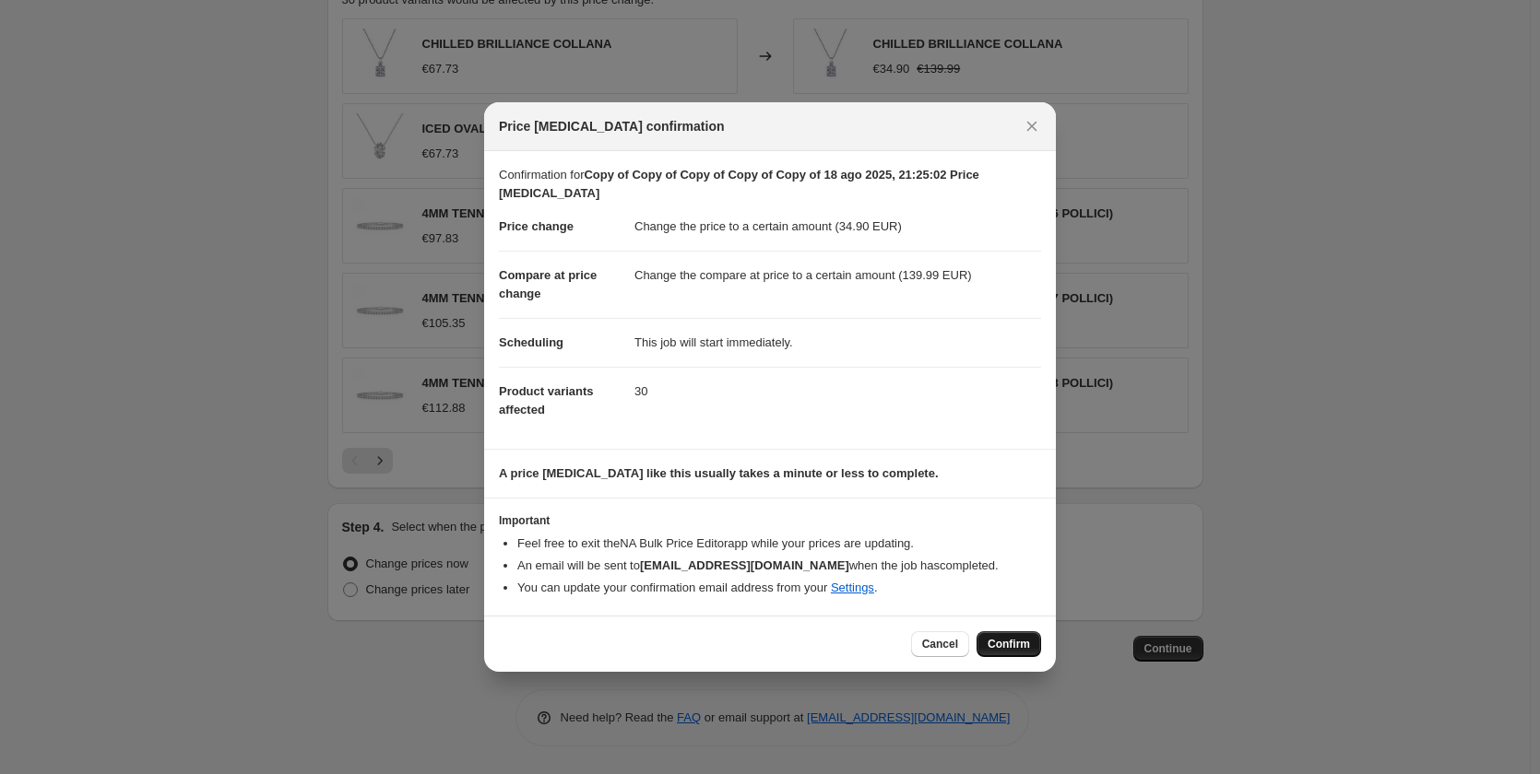
click at [1016, 643] on span "Confirm" at bounding box center [1008, 644] width 42 height 15
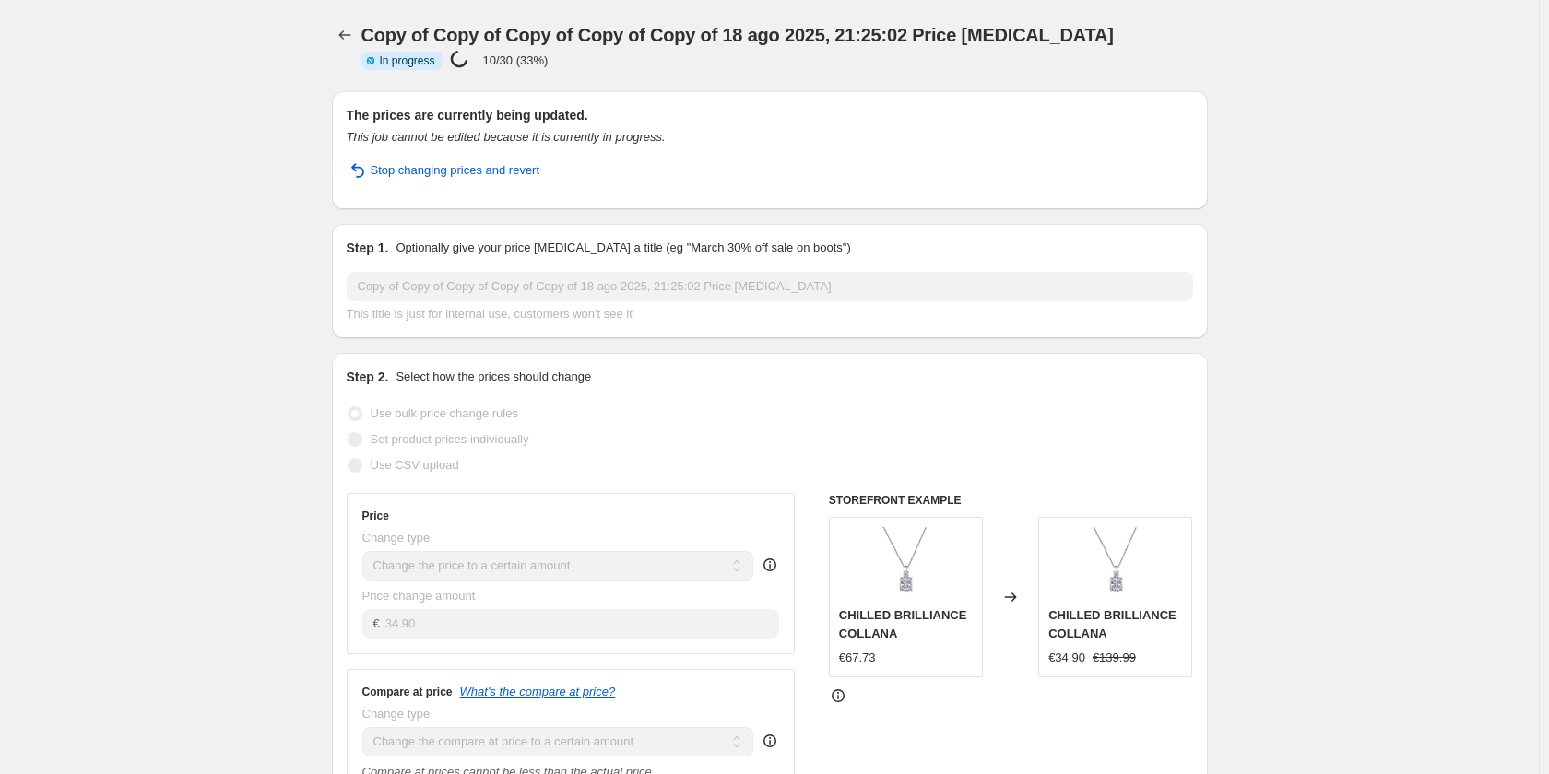
select select "to"
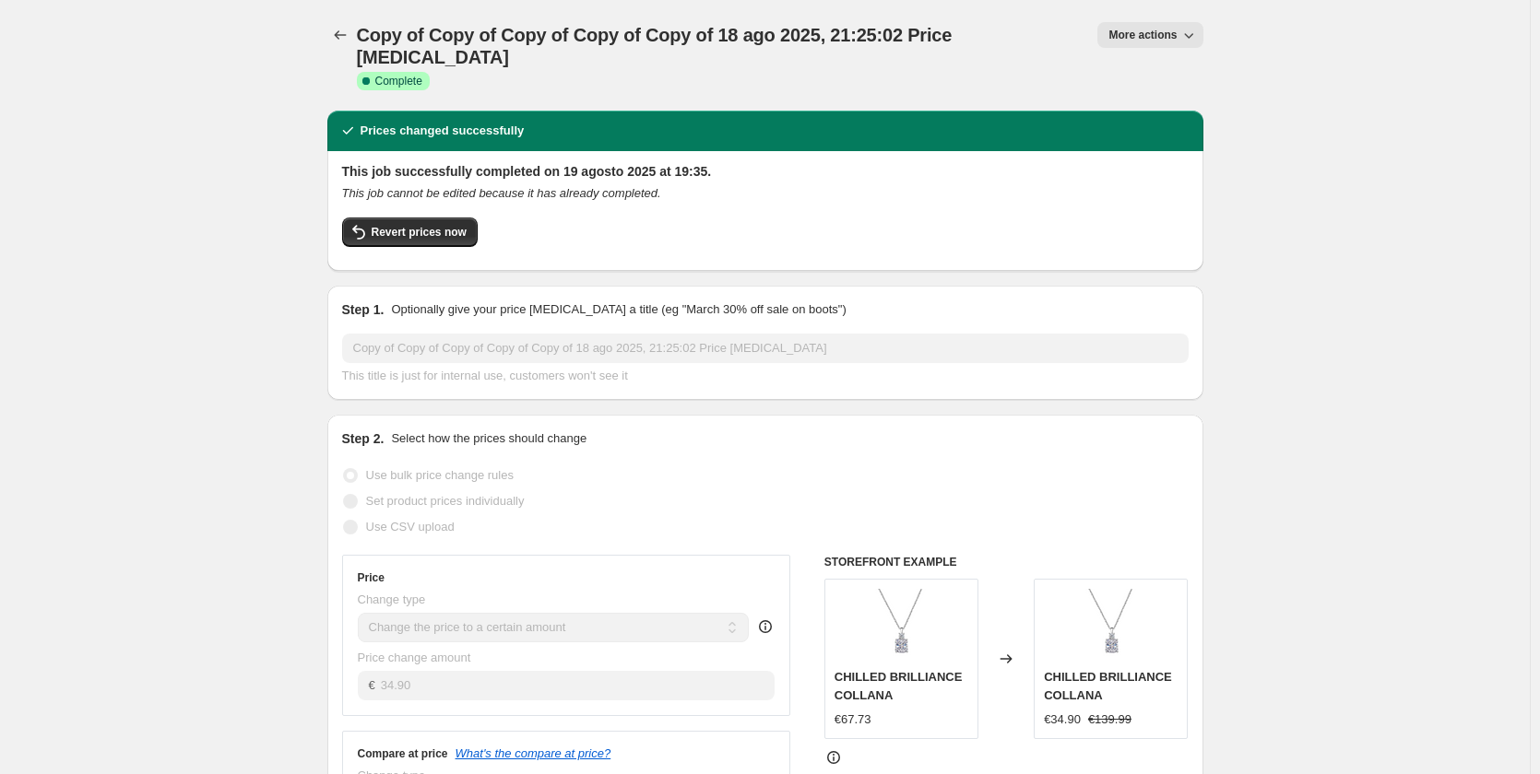
click at [1194, 29] on icon "button" at bounding box center [1188, 35] width 18 height 18
click at [1186, 108] on span "Copy to new job" at bounding box center [1159, 105] width 86 height 14
select select "to"
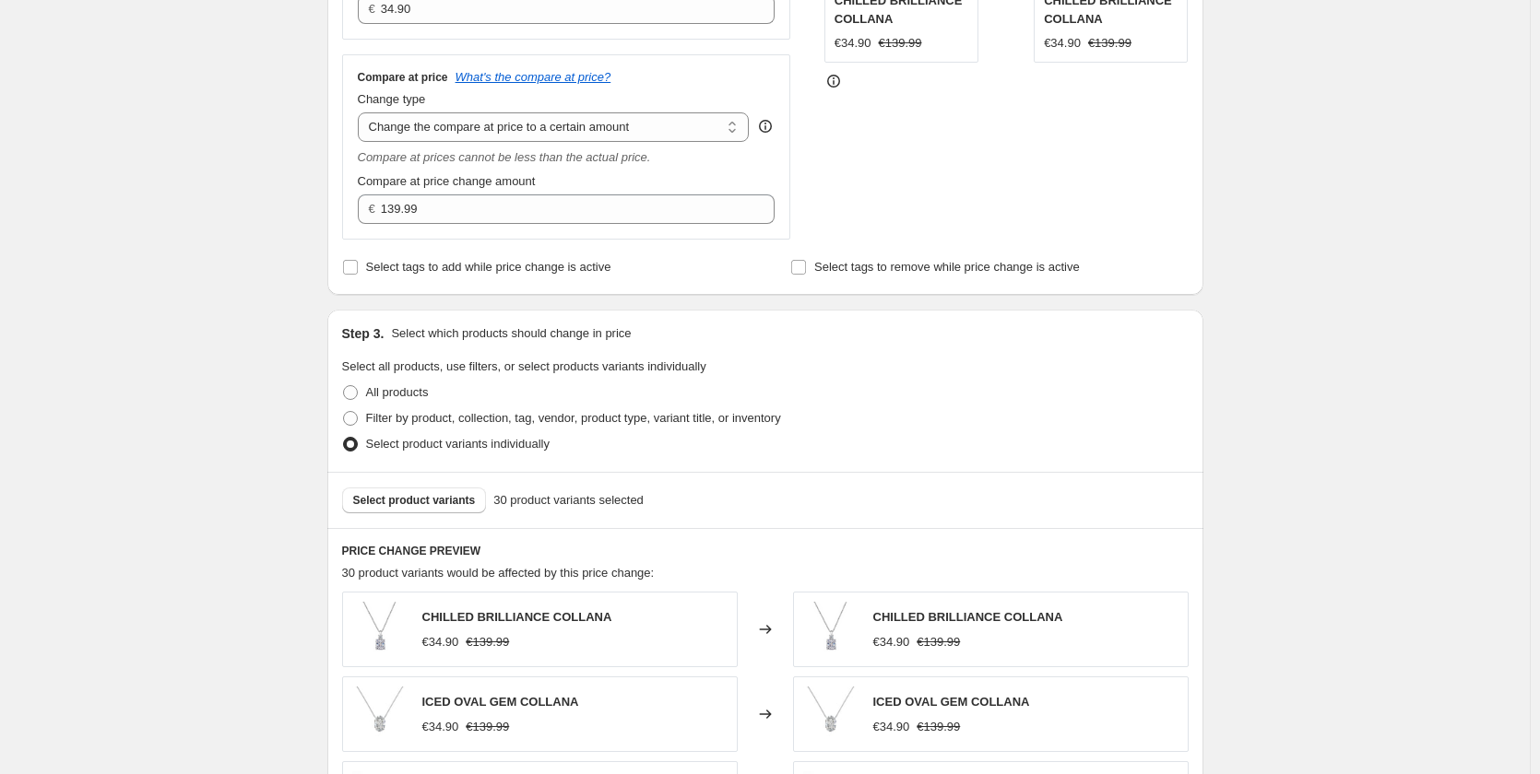
scroll to position [645, 0]
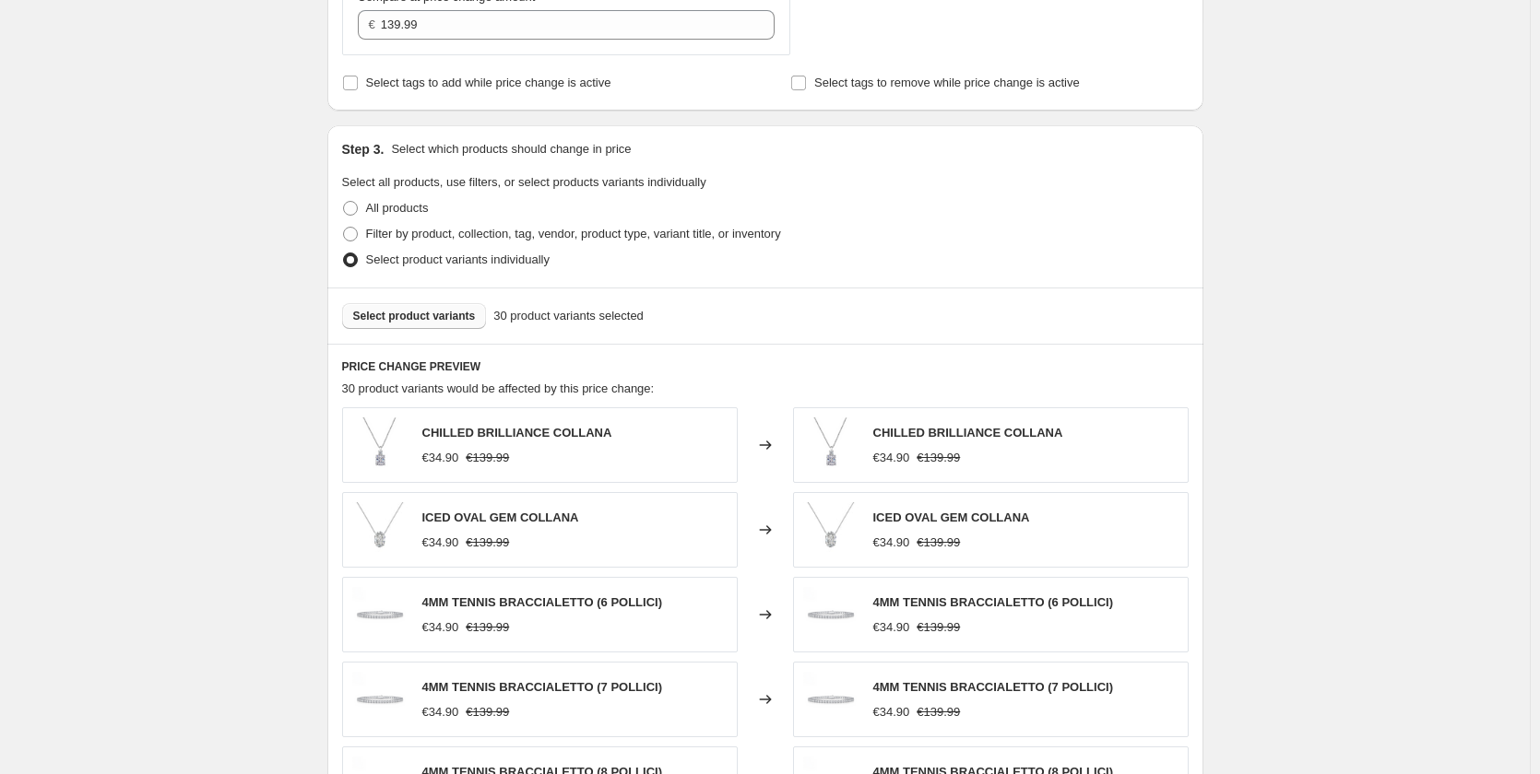
click at [442, 318] on span "Select product variants" at bounding box center [414, 316] width 123 height 15
click at [471, 342] on div "Select product variants 30 product variants selected" at bounding box center [765, 316] width 876 height 56
click at [464, 326] on button "Select product variants" at bounding box center [414, 316] width 145 height 26
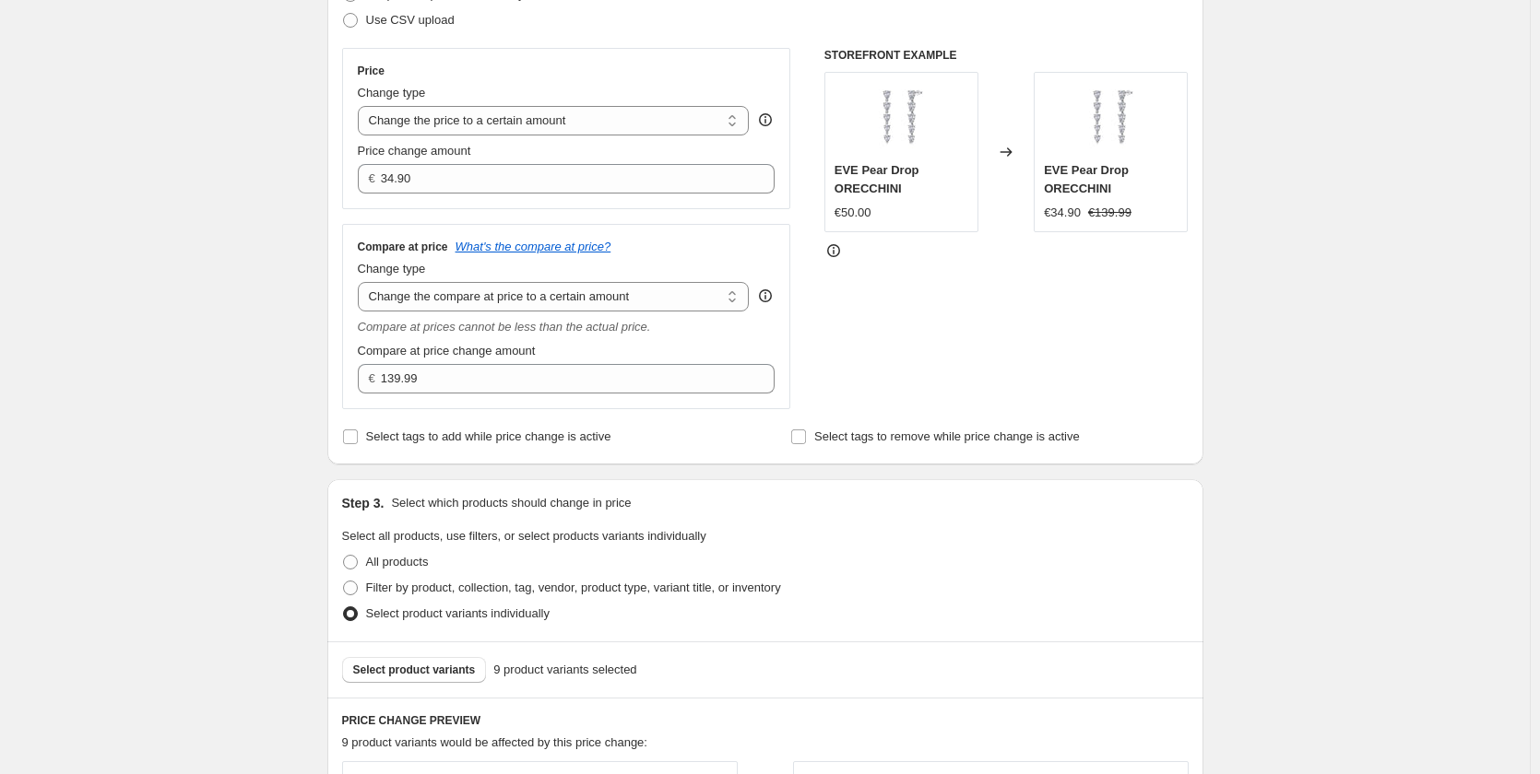
scroll to position [277, 0]
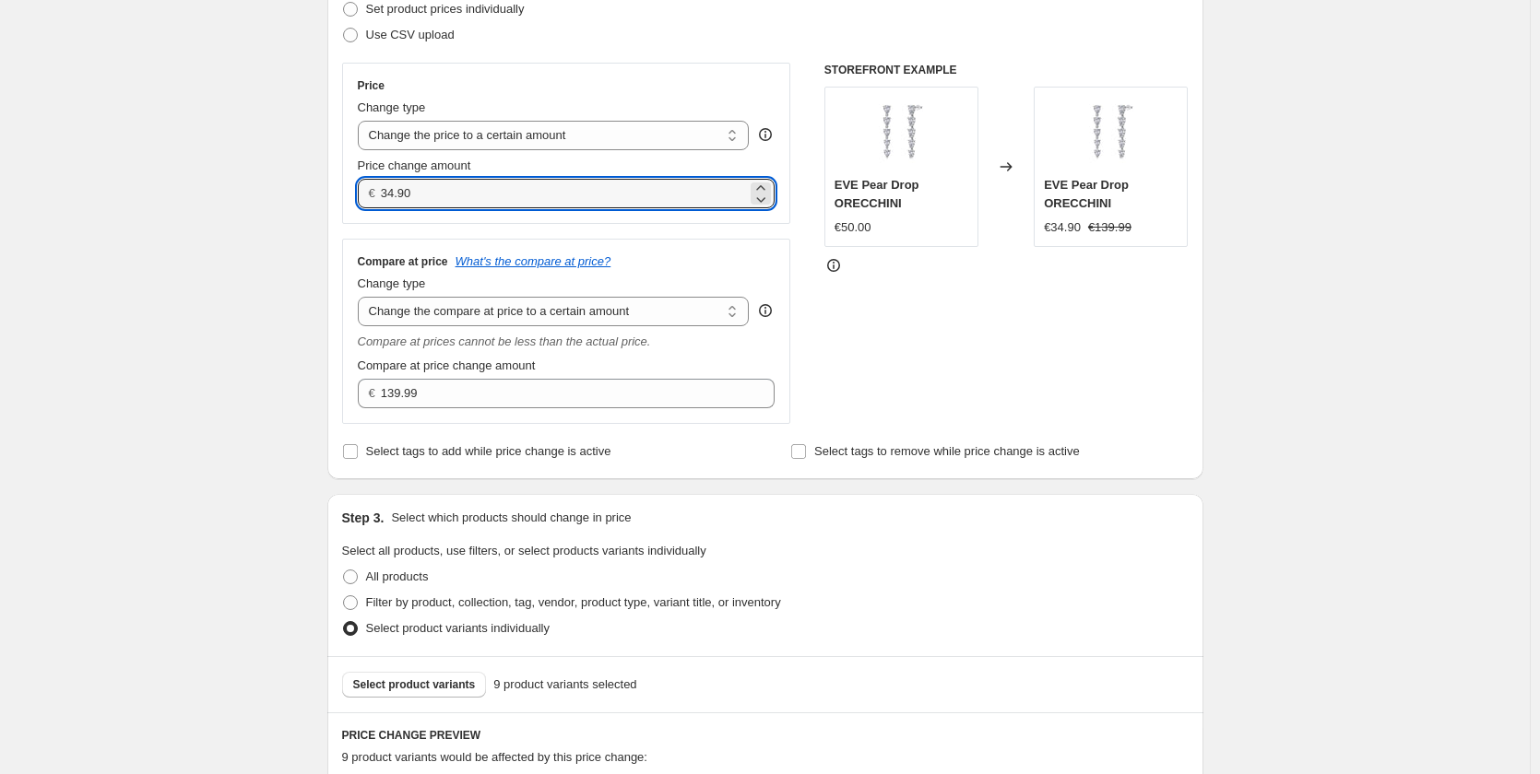
drag, startPoint x: 396, startPoint y: 192, endPoint x: 382, endPoint y: 191, distance: 14.8
click at [382, 191] on div "€ 34.90" at bounding box center [567, 193] width 418 height 29
type input "25.90"
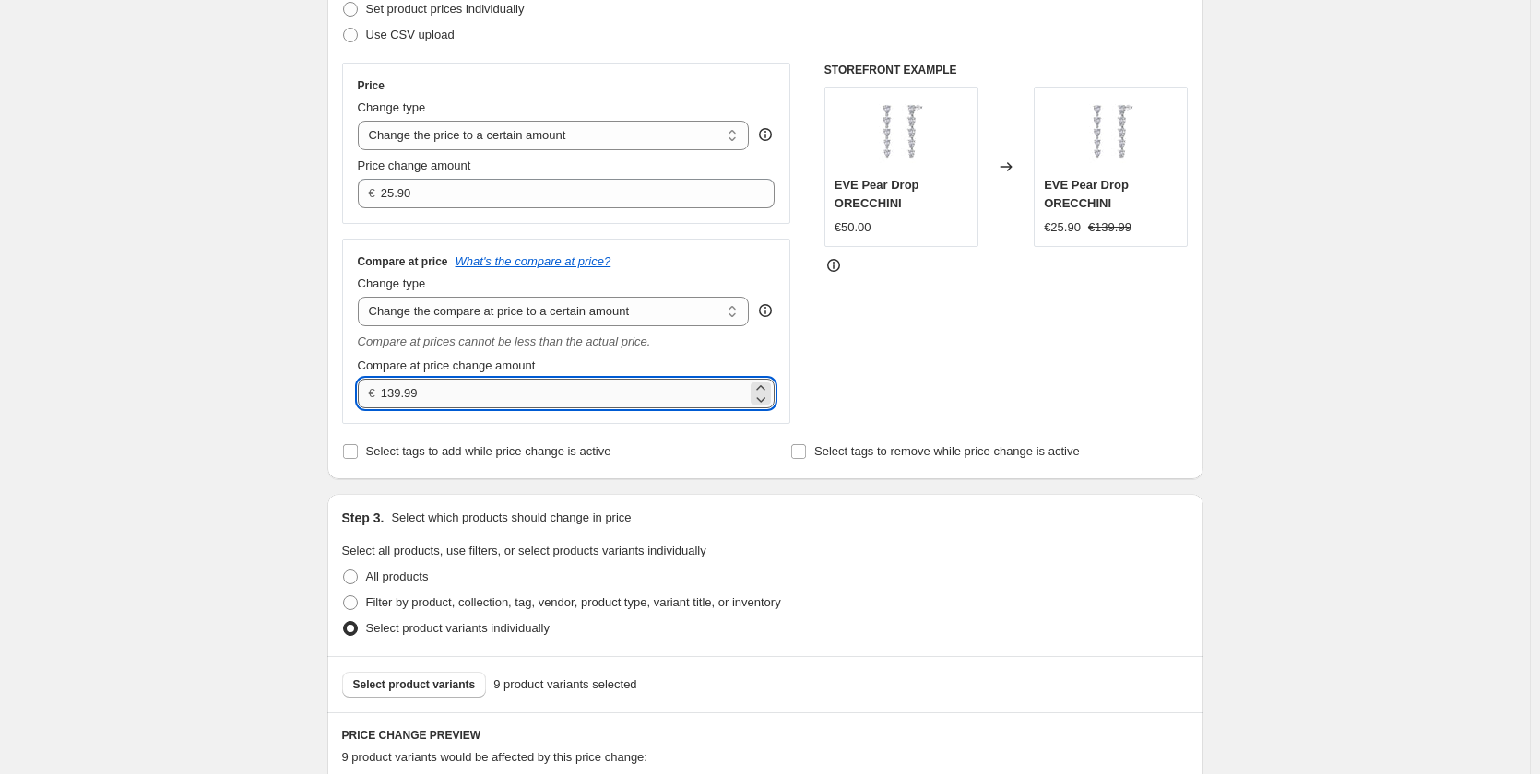
click at [397, 398] on input "139.99" at bounding box center [564, 393] width 366 height 29
type input "109.99"
click at [987, 378] on div "STOREFRONT EXAMPLE EVE Pear Drop ORECCHINI €50.00 Changed to EVE Pear Drop OREC…" at bounding box center [1006, 243] width 364 height 361
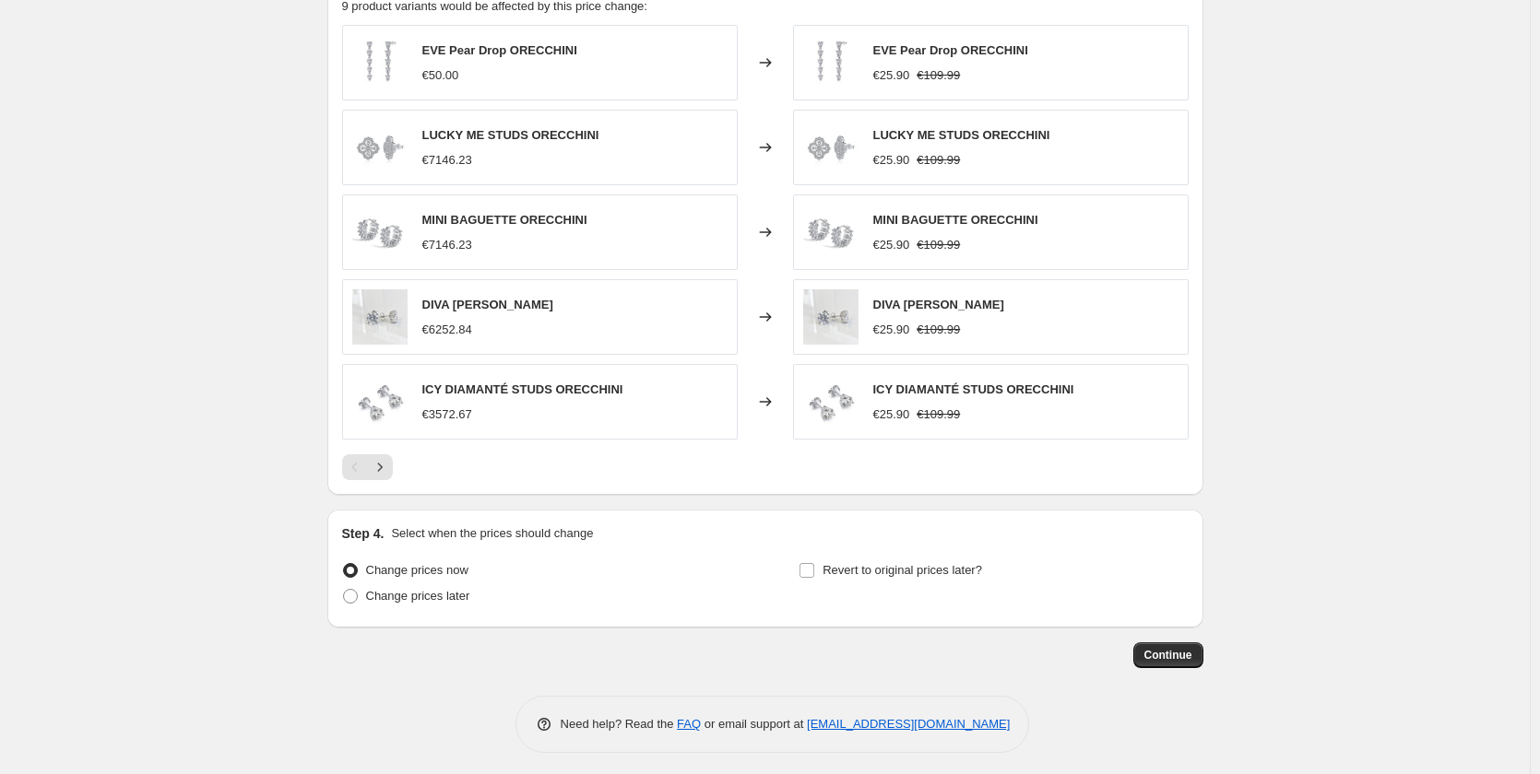
scroll to position [1035, 0]
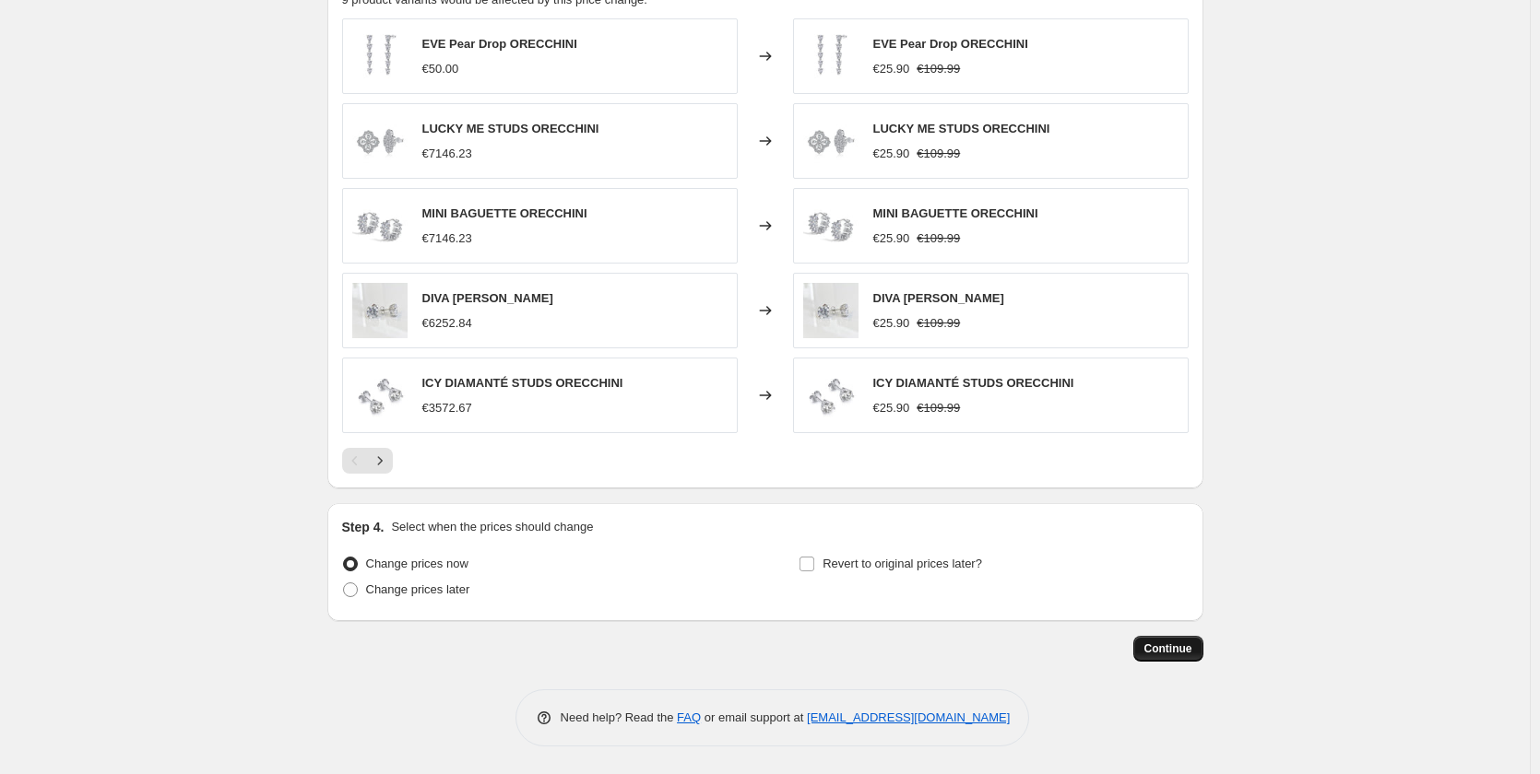
click at [1171, 643] on span "Continue" at bounding box center [1168, 649] width 48 height 15
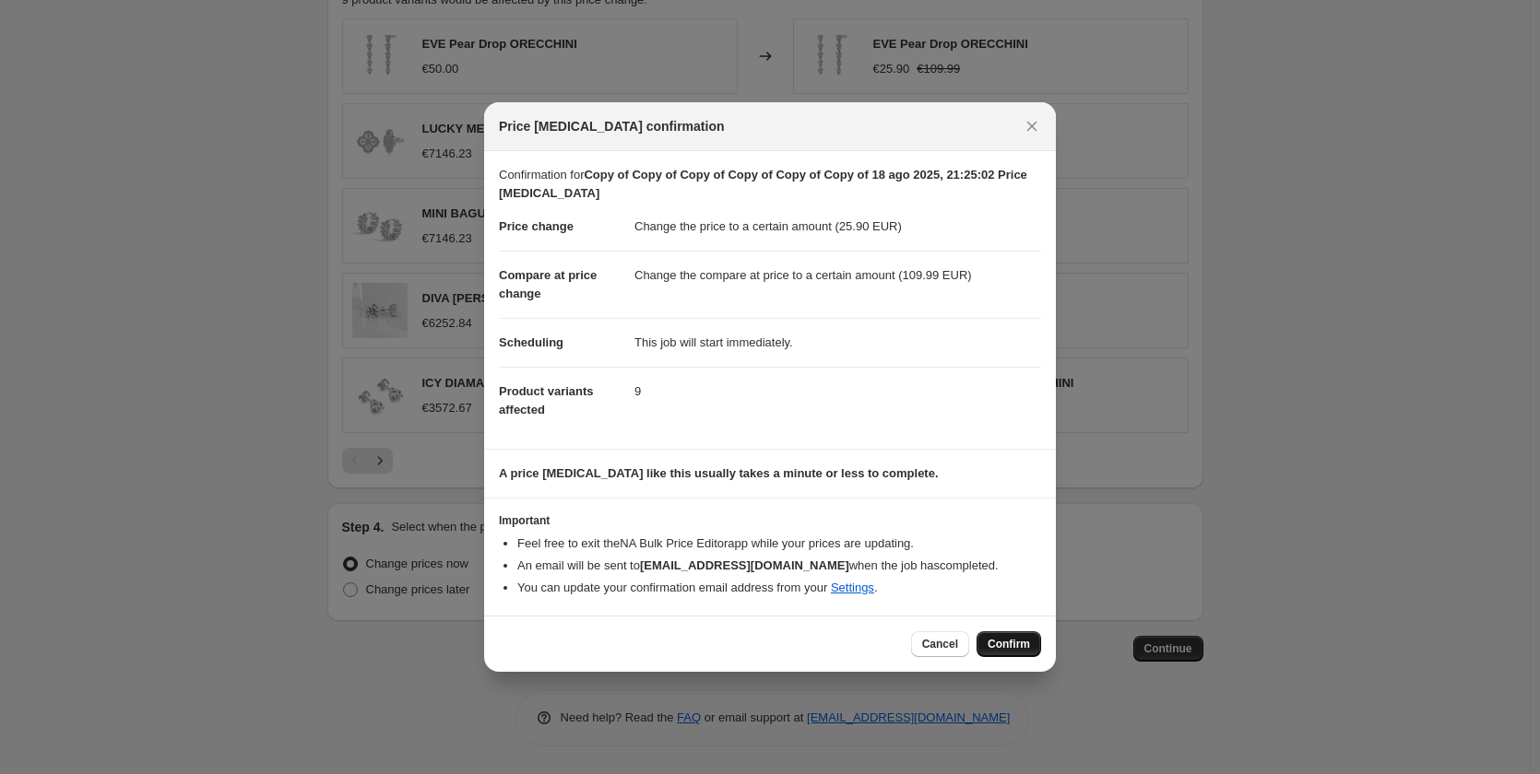
click at [1009, 642] on span "Confirm" at bounding box center [1008, 644] width 42 height 15
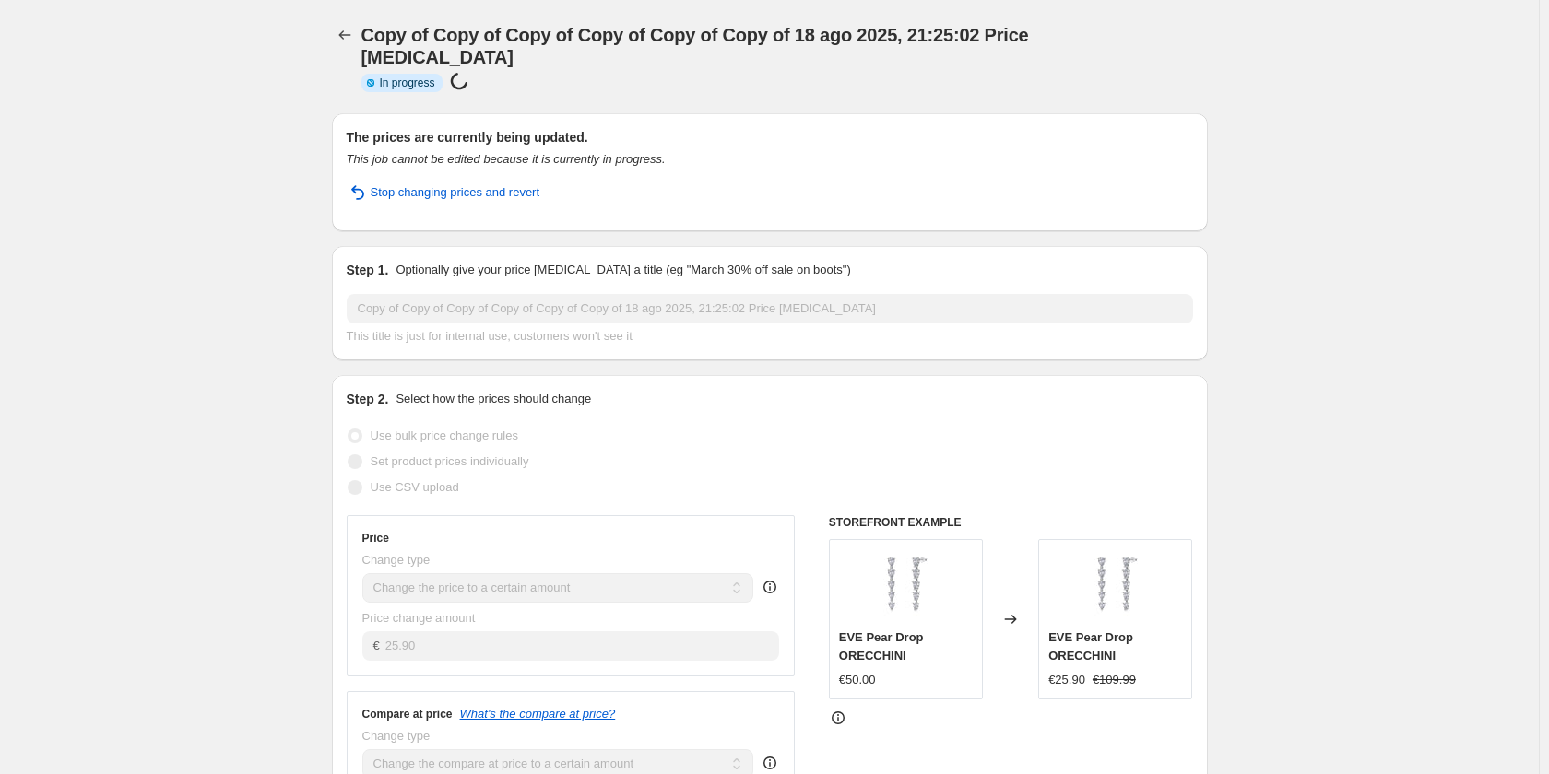
select select "to"
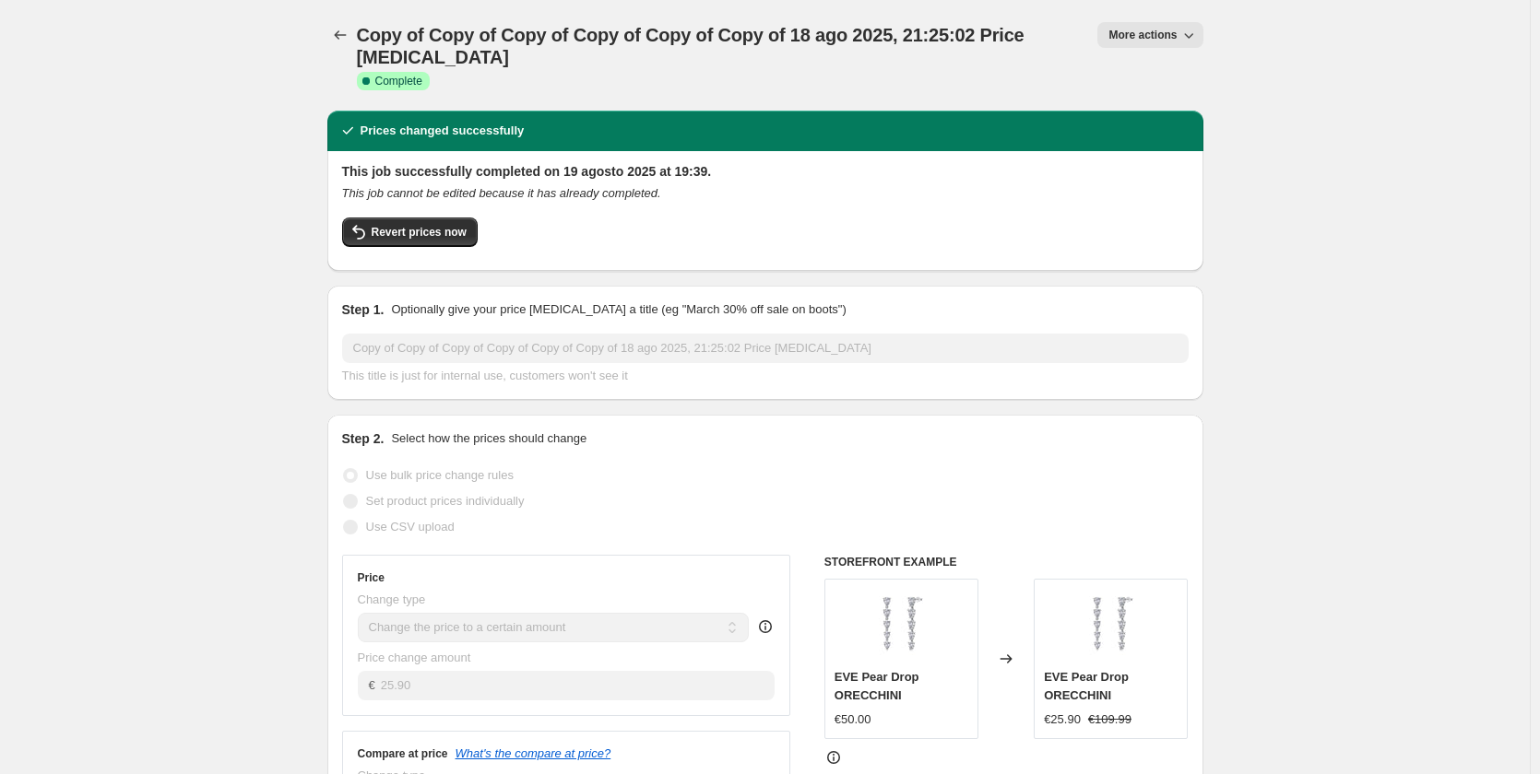
click at [1166, 34] on span "More actions" at bounding box center [1142, 35] width 68 height 15
click at [1177, 107] on span "Copy to new job" at bounding box center [1159, 105] width 86 height 14
select select "to"
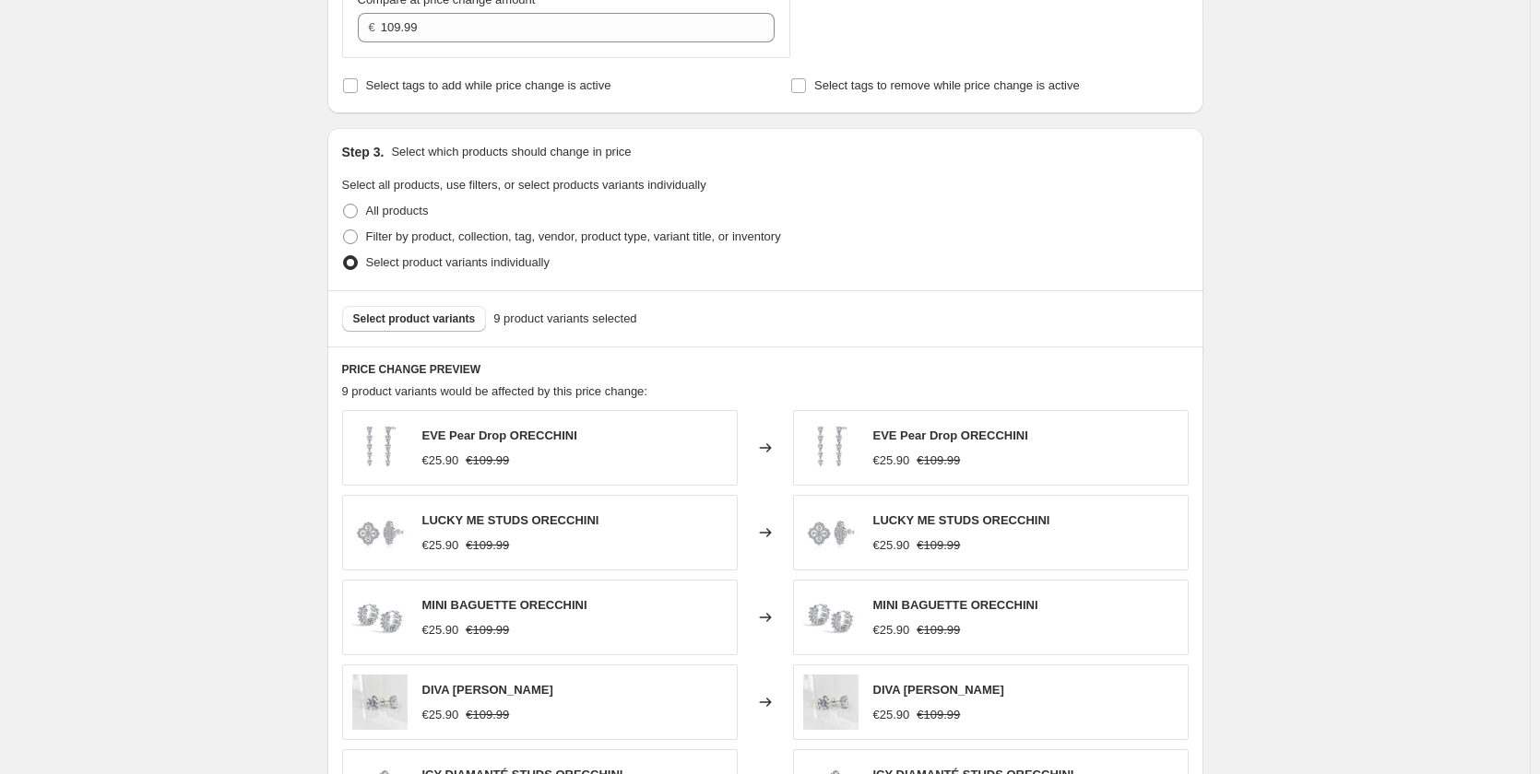
scroll to position [645, 0]
click at [442, 318] on span "Select product variants" at bounding box center [414, 316] width 123 height 15
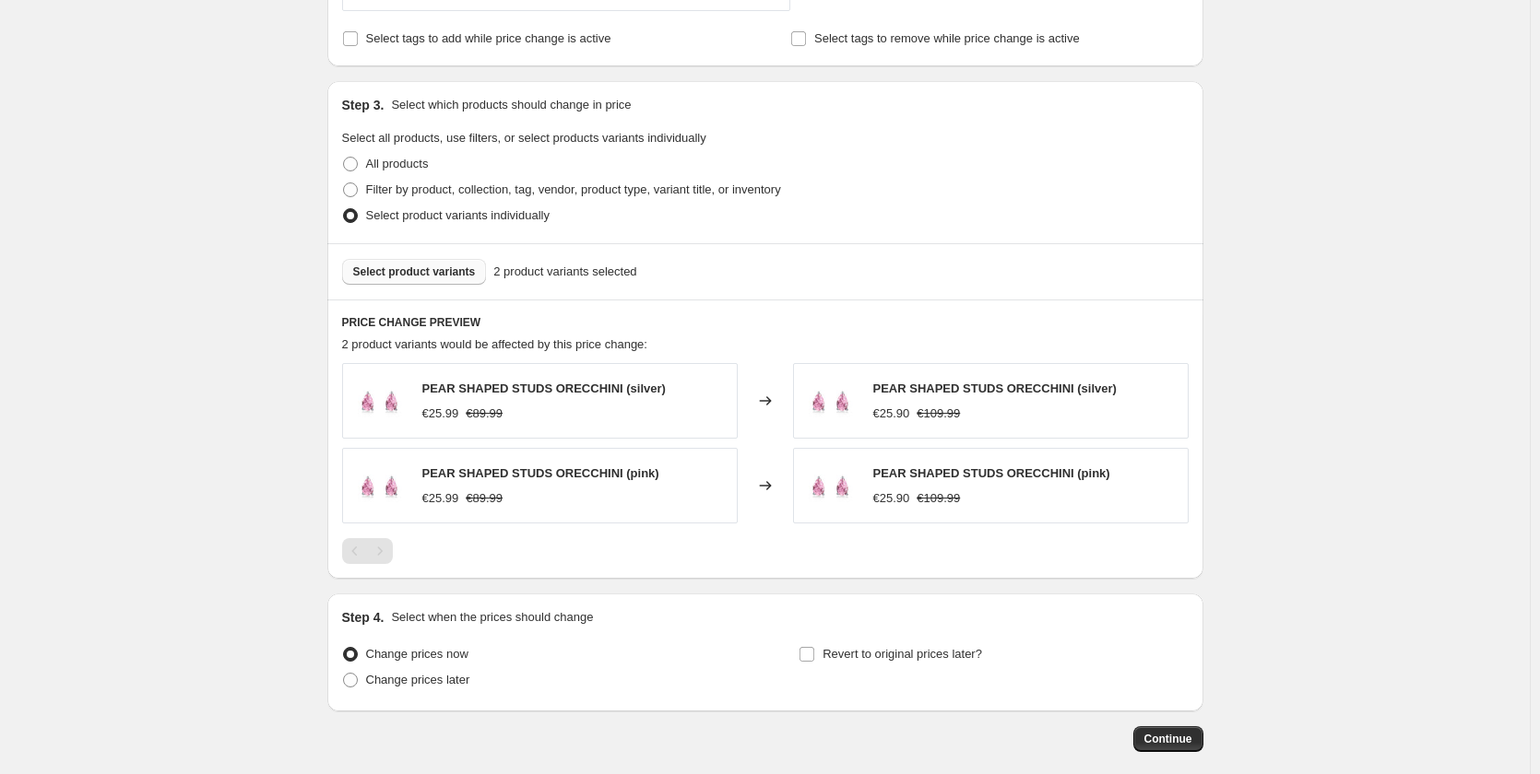
scroll to position [781, 0]
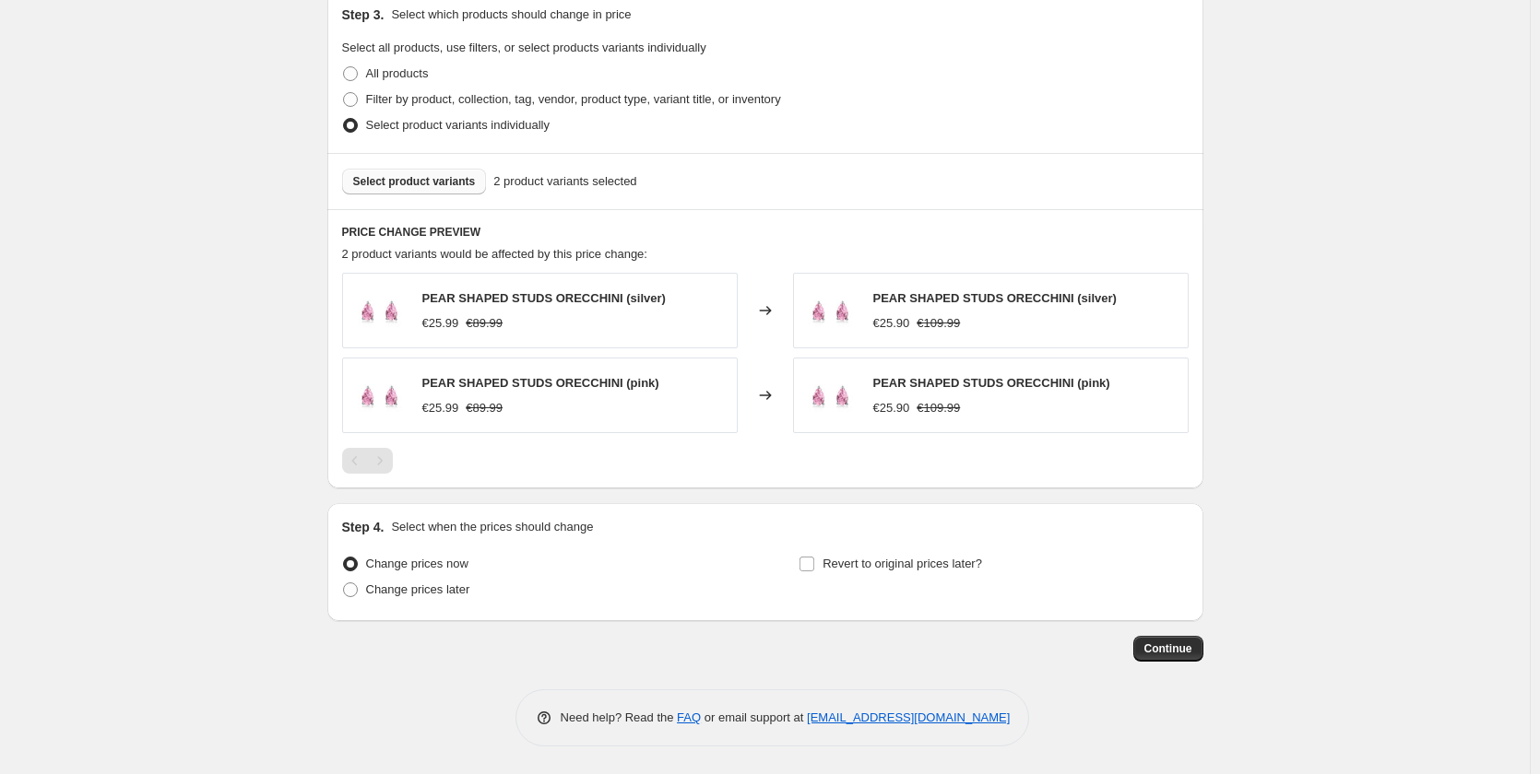
click at [1175, 664] on div "Step 1. Optionally give your price [MEDICAL_DATA] a title (eg "March 30% off sa…" at bounding box center [765, 10] width 876 height 1471
click at [1178, 655] on span "Continue" at bounding box center [1168, 649] width 48 height 15
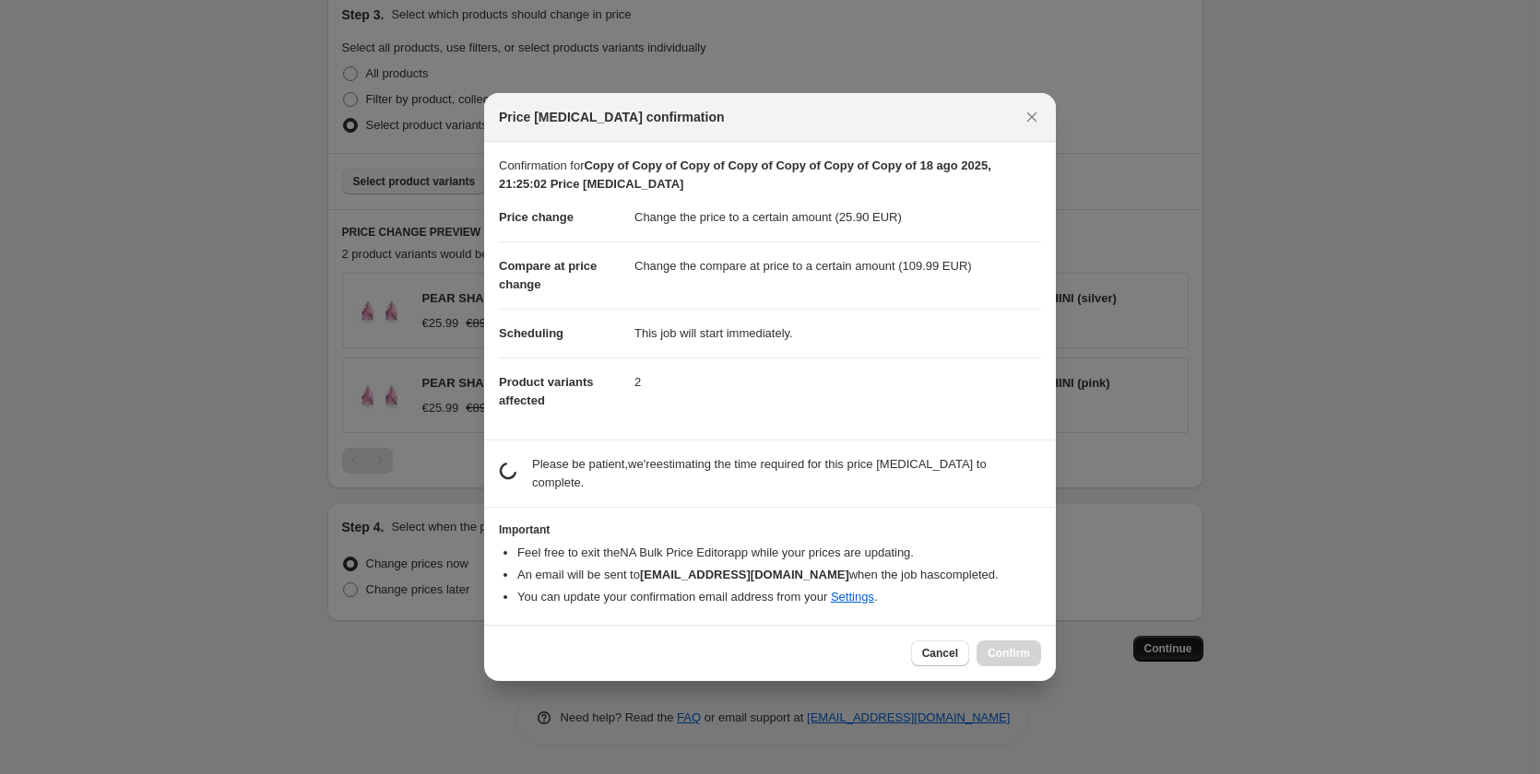
scroll to position [0, 0]
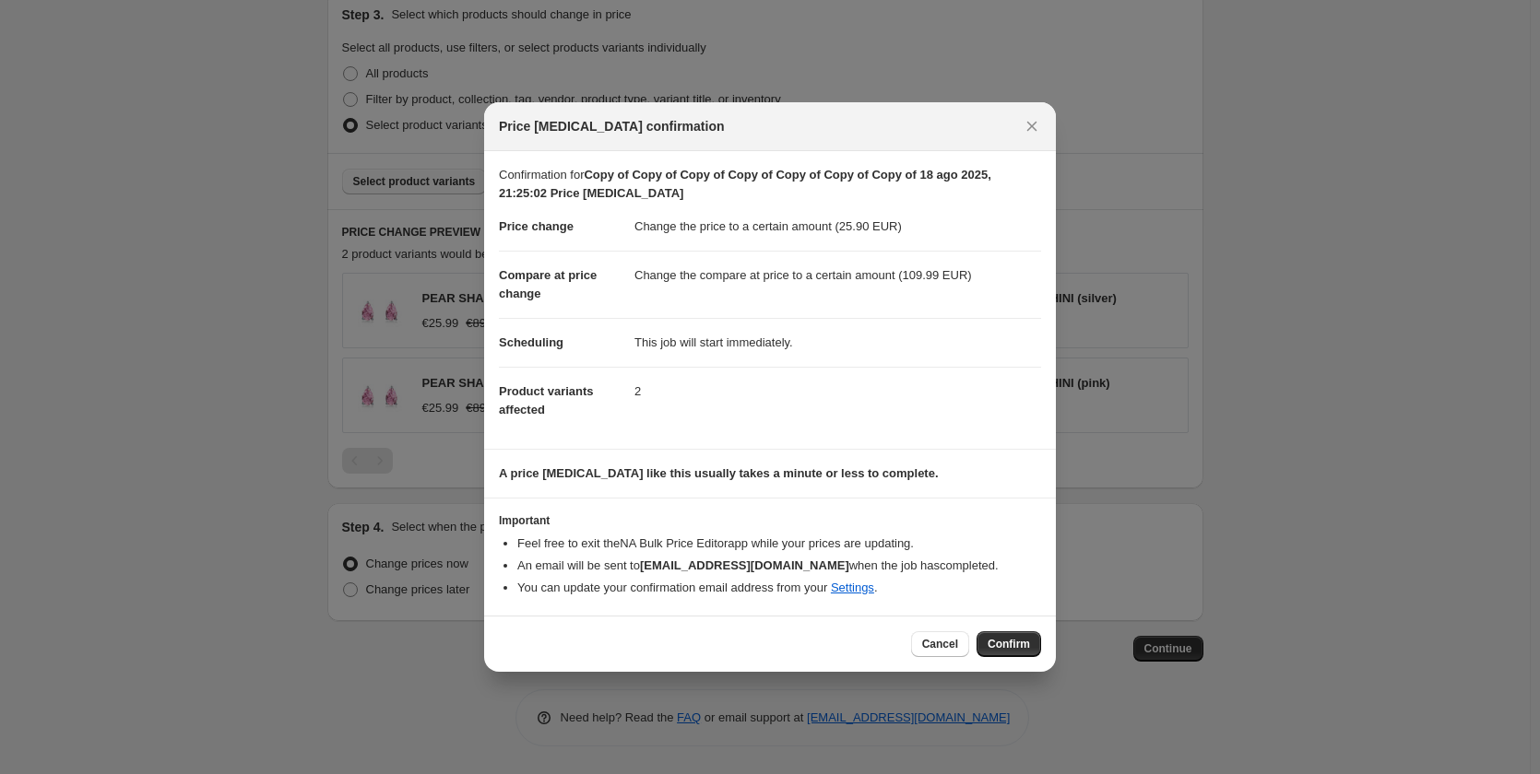
click at [1044, 657] on div "Cancel Confirm" at bounding box center [770, 644] width 572 height 56
click at [1022, 641] on span "Confirm" at bounding box center [1008, 644] width 42 height 15
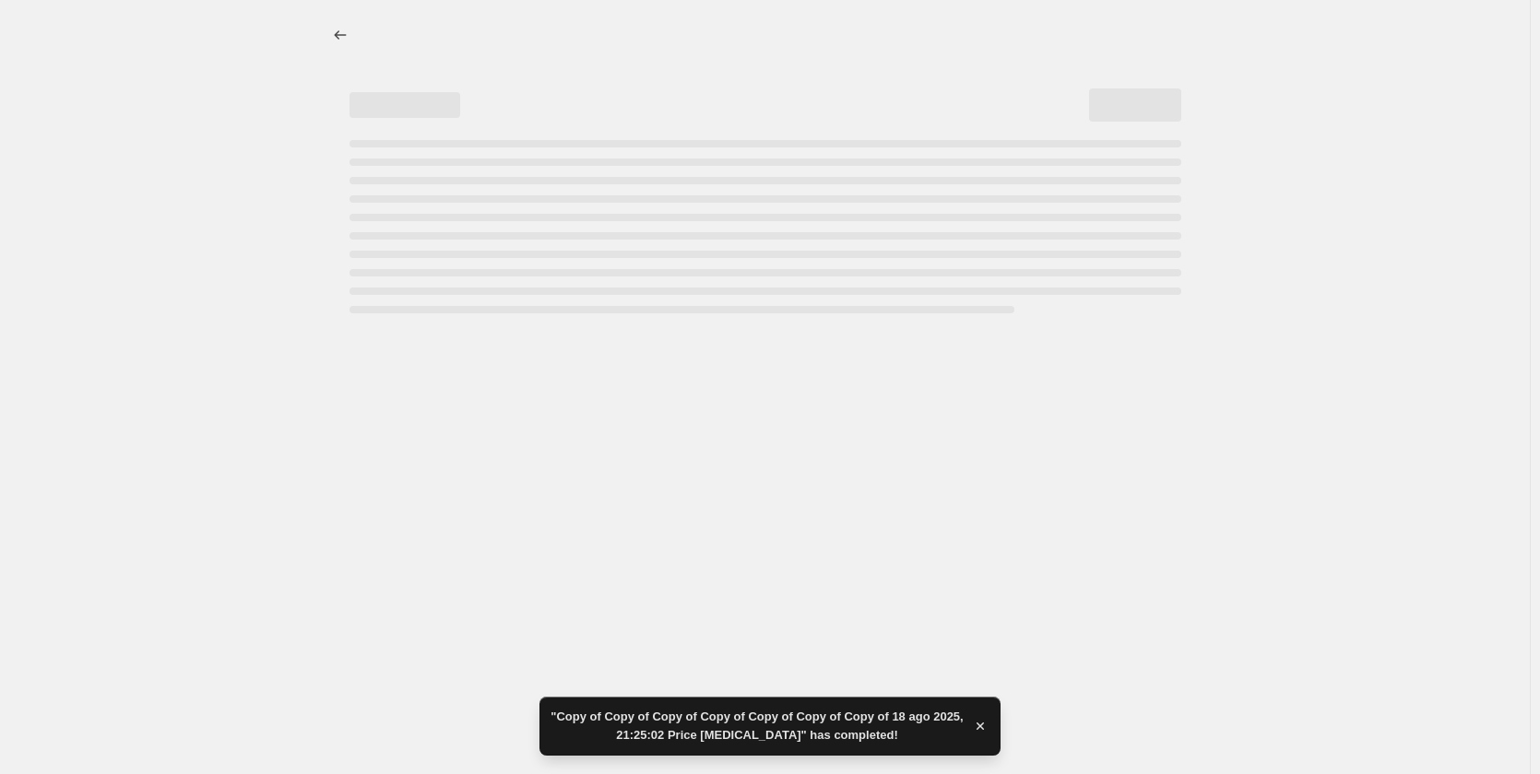
select select "to"
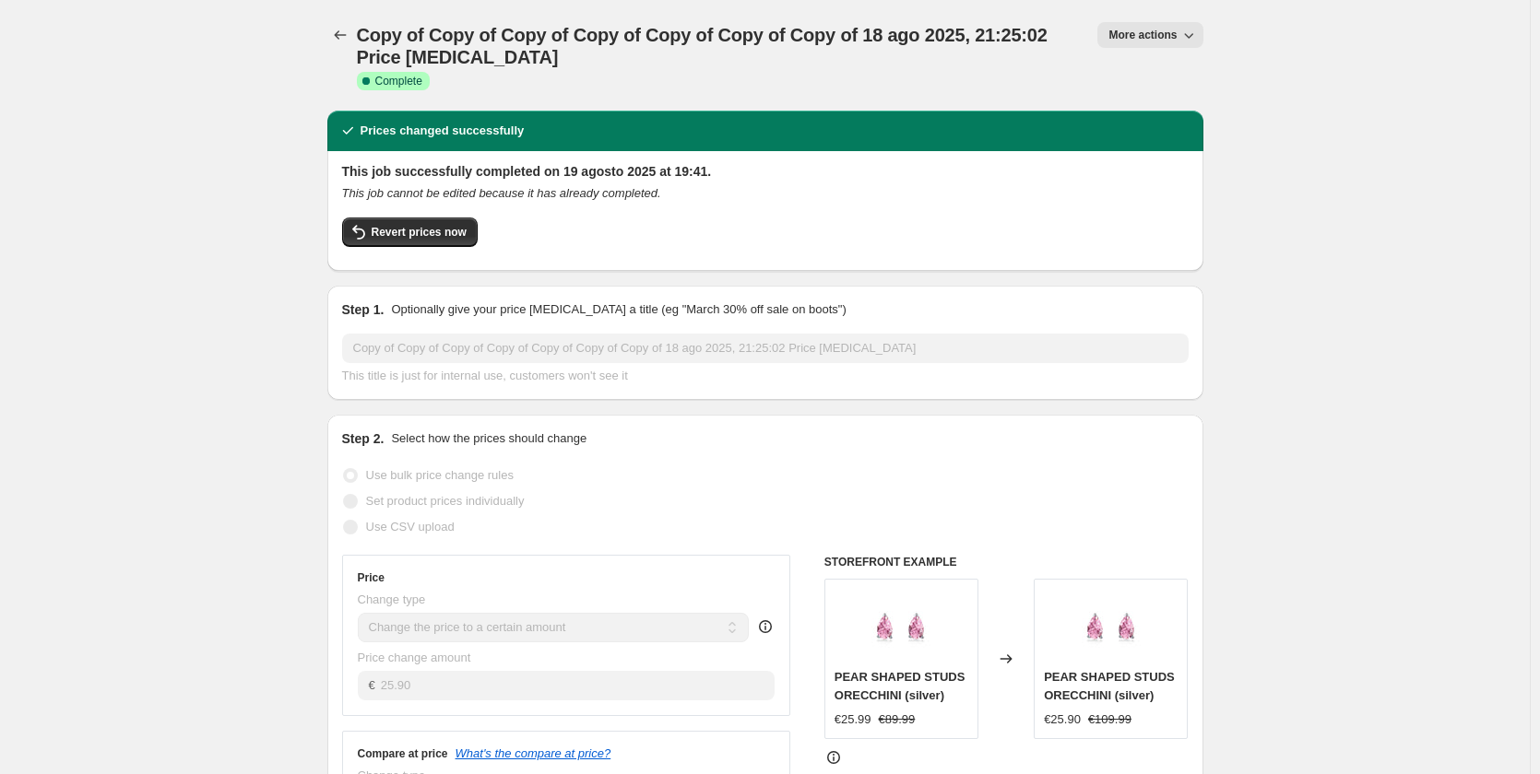
click at [1194, 31] on icon "button" at bounding box center [1188, 35] width 18 height 18
click at [1154, 110] on span "Copy to new job" at bounding box center [1159, 105] width 86 height 14
select select "to"
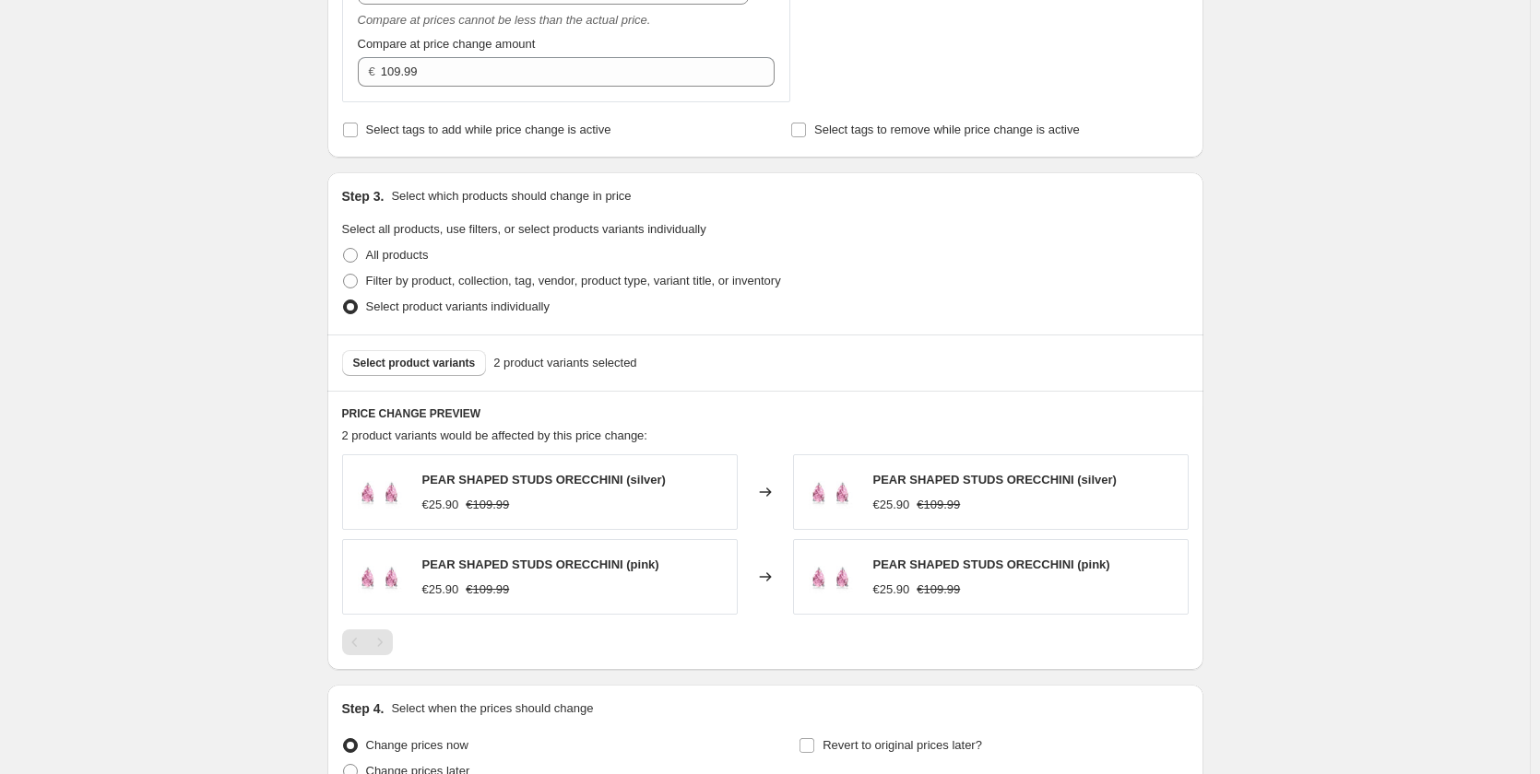
scroll to position [645, 0]
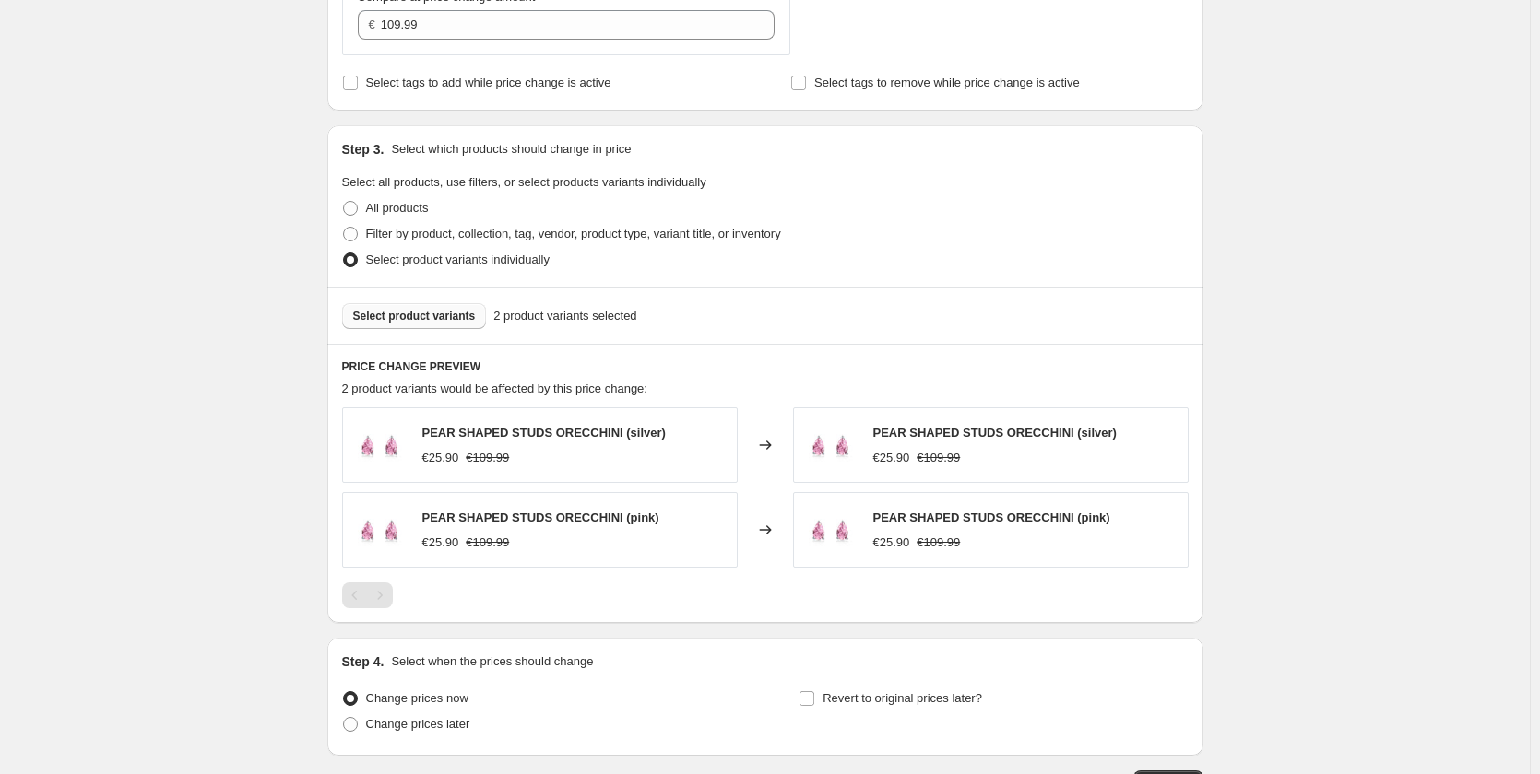
click at [395, 319] on span "Select product variants" at bounding box center [414, 316] width 123 height 15
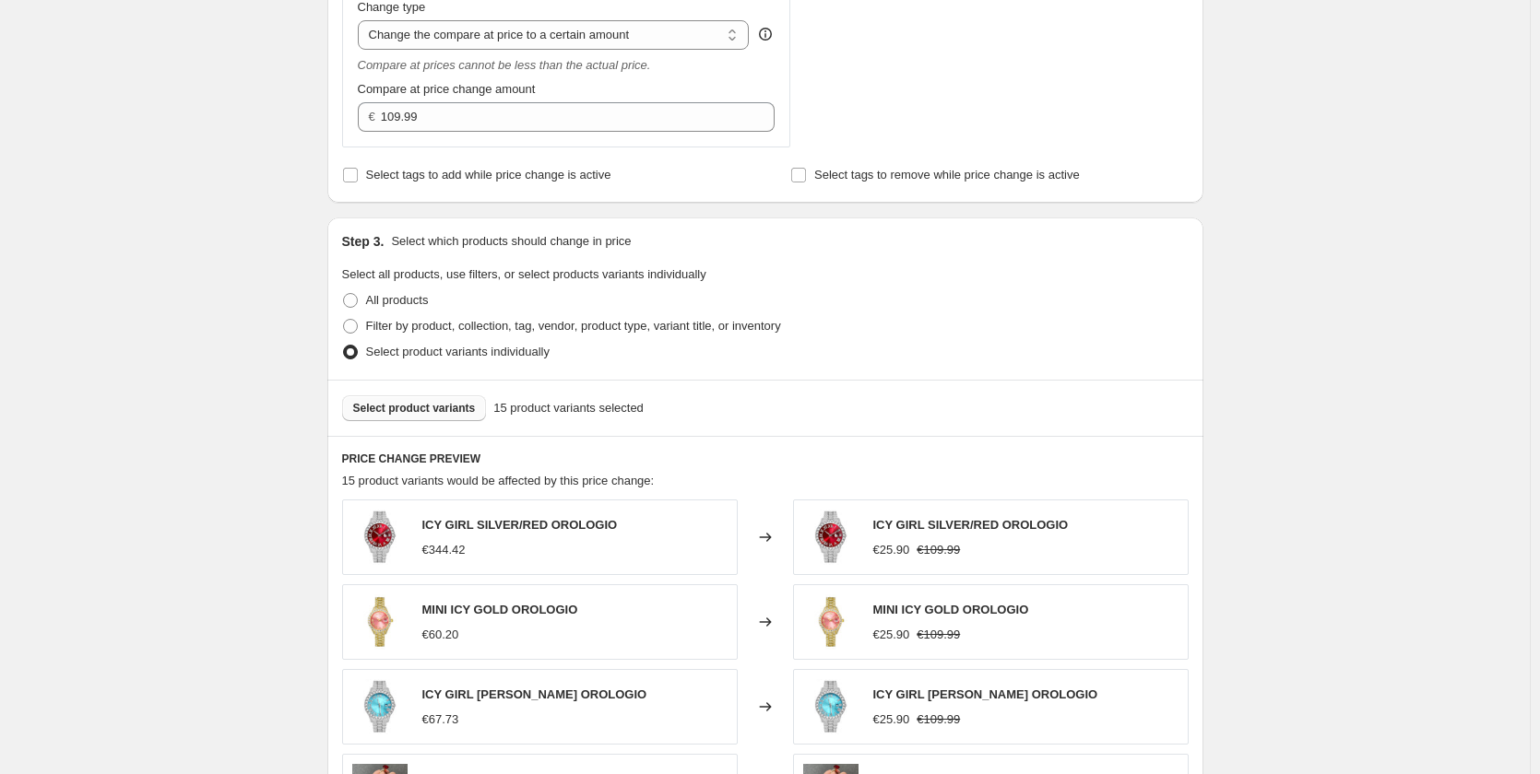
scroll to position [737, 0]
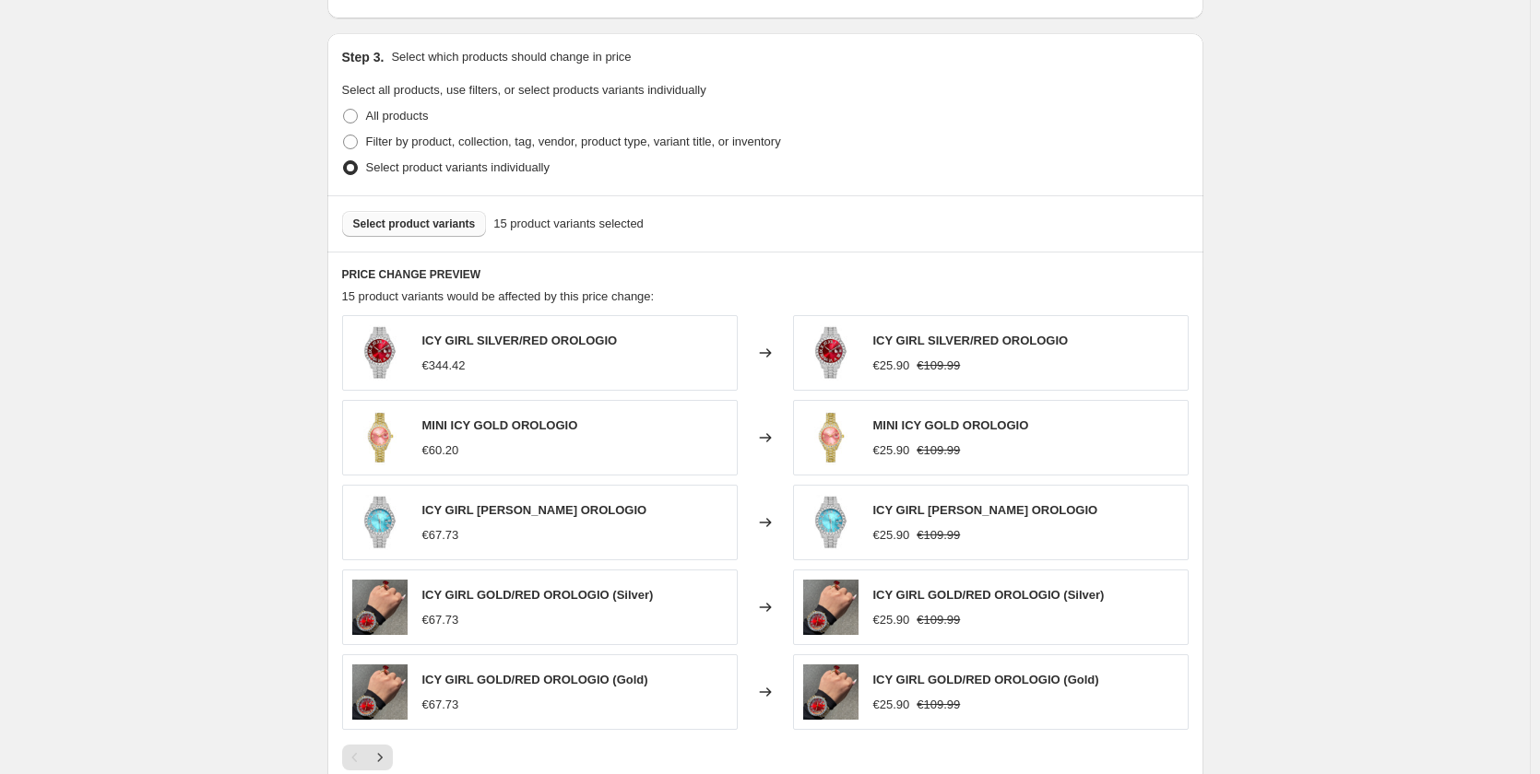
click at [414, 218] on span "Select product variants" at bounding box center [414, 224] width 123 height 15
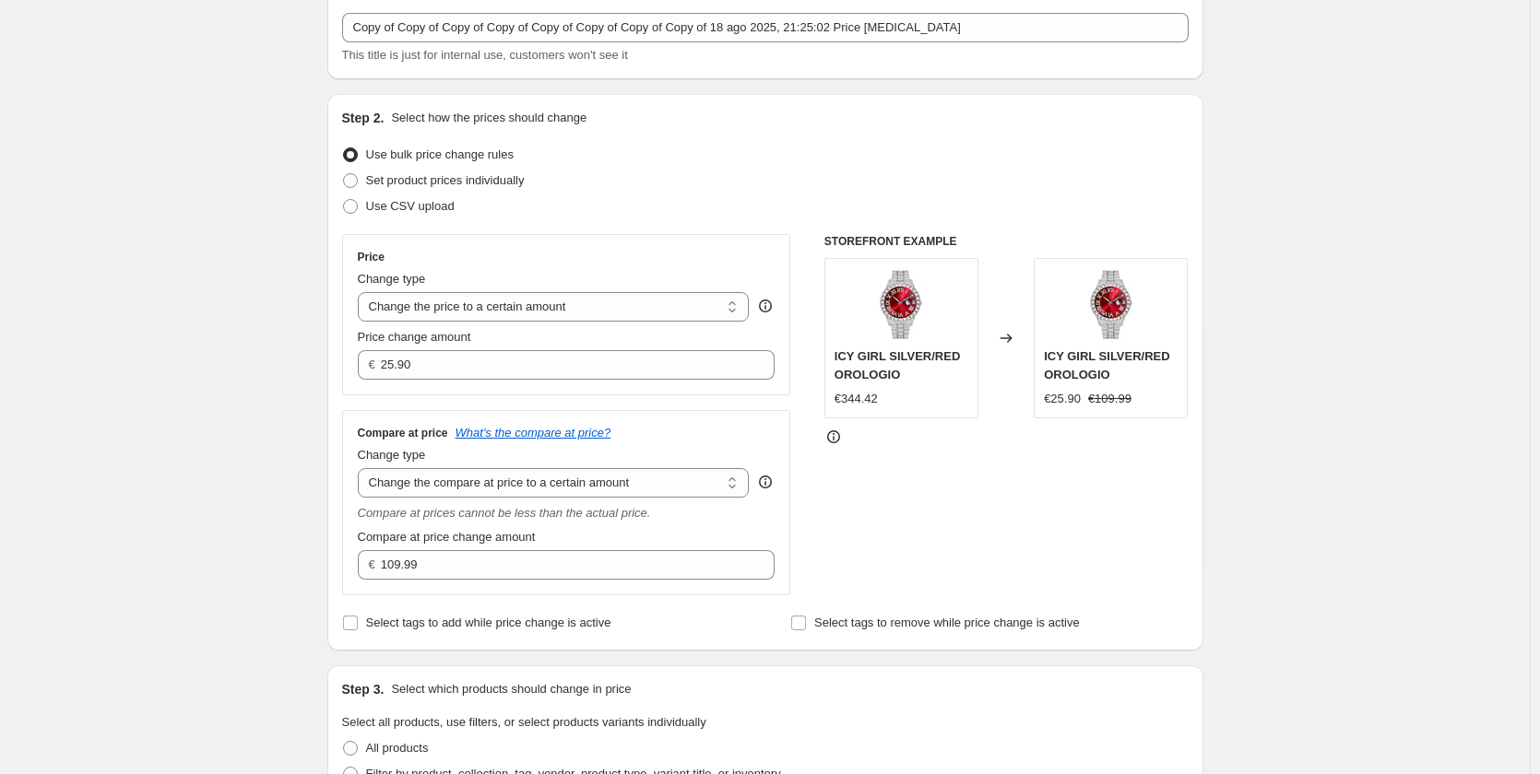
scroll to position [92, 0]
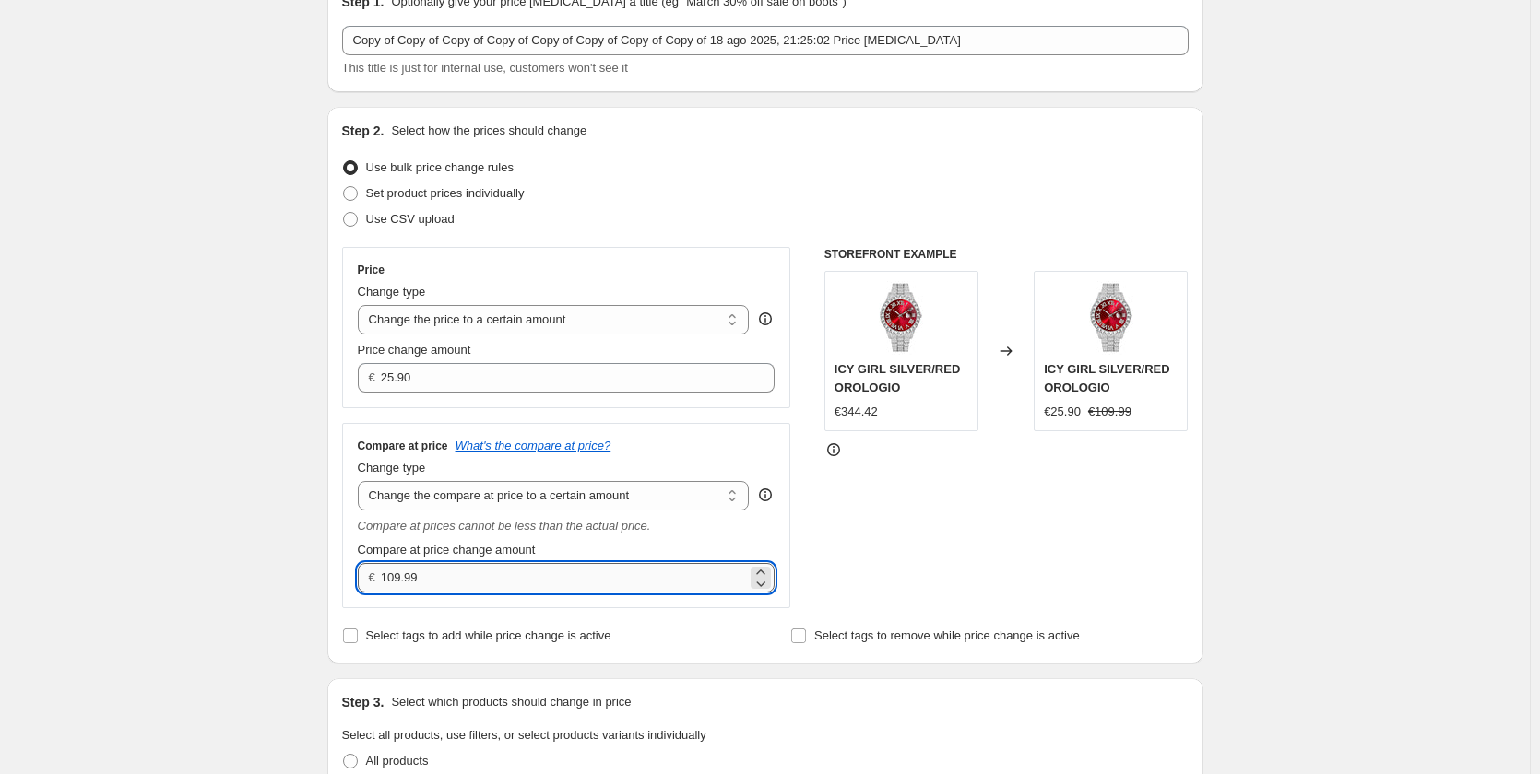
click at [400, 585] on input "109.99" at bounding box center [564, 577] width 366 height 29
type input "119.99"
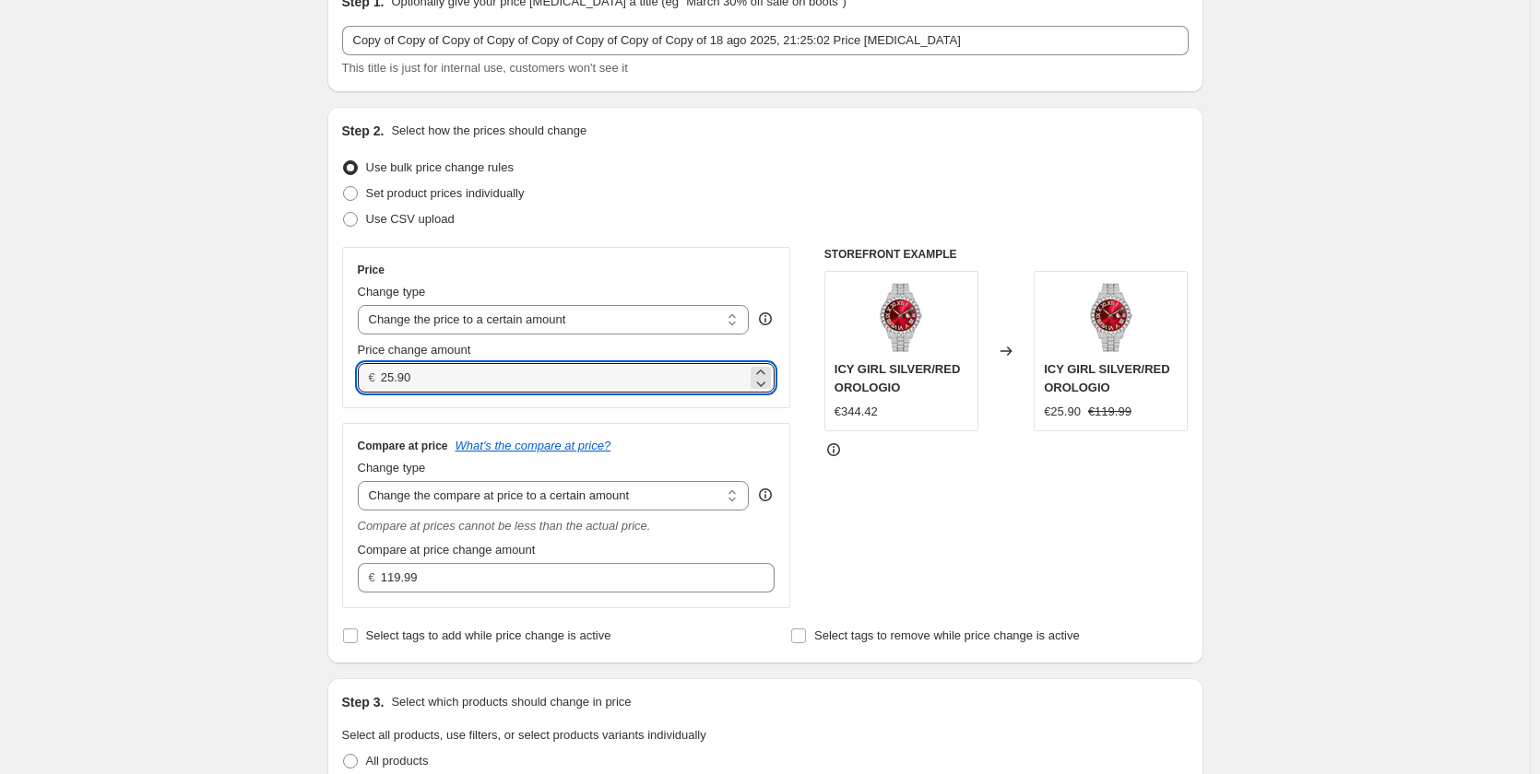
drag, startPoint x: 395, startPoint y: 374, endPoint x: 380, endPoint y: 374, distance: 15.7
click at [380, 374] on div "€ 25.90" at bounding box center [567, 377] width 418 height 29
type input "34.90"
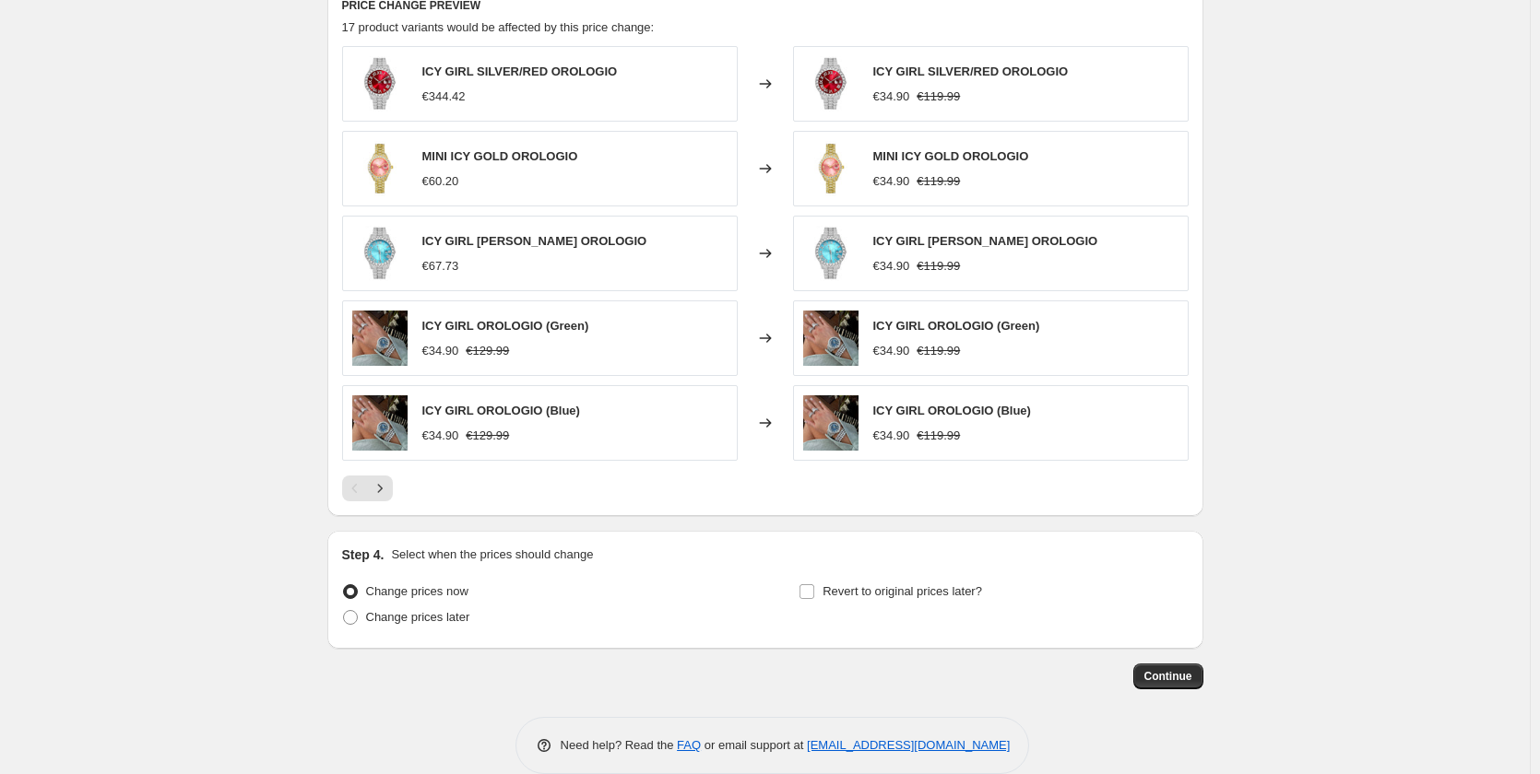
scroll to position [1035, 0]
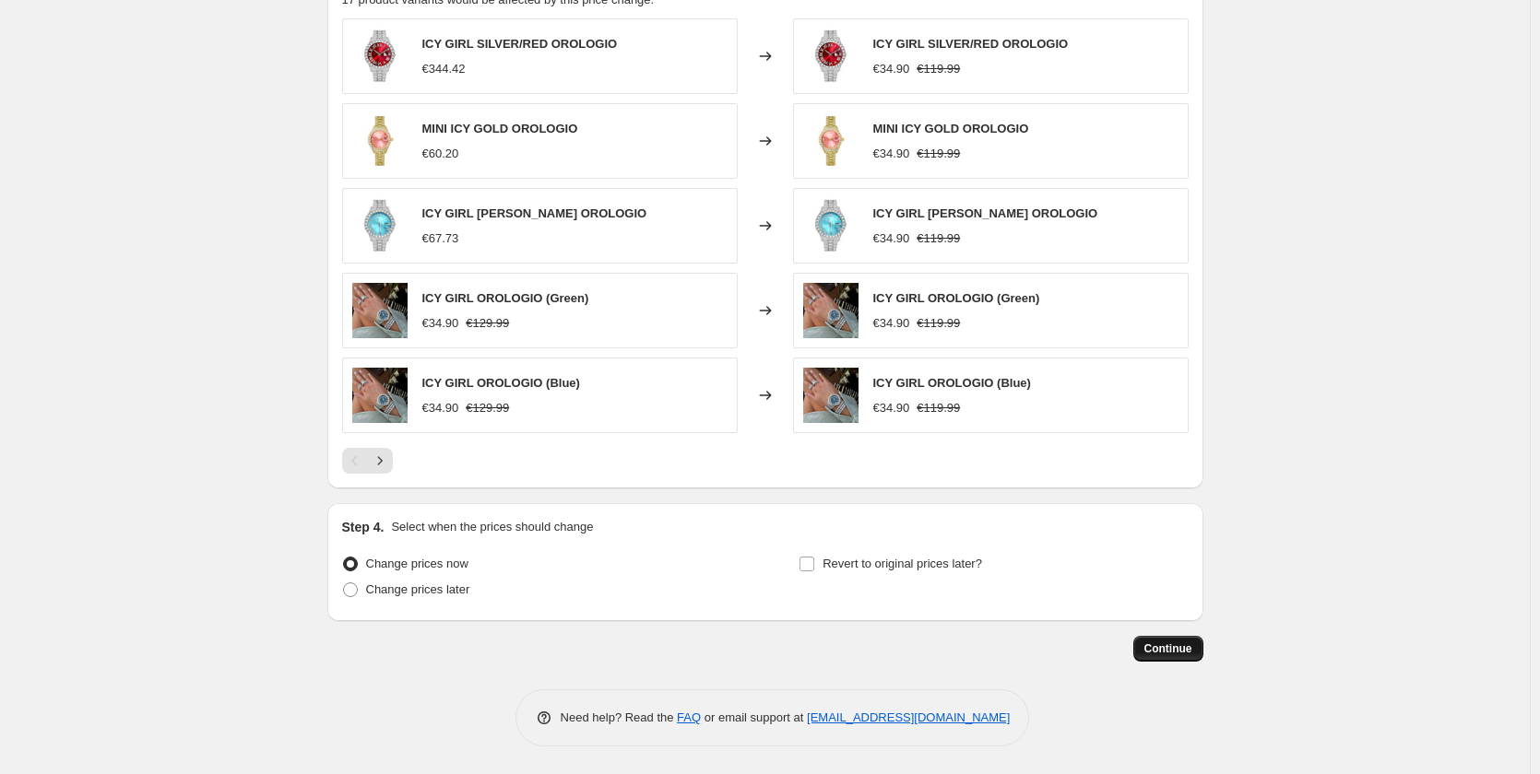
click at [1158, 646] on span "Continue" at bounding box center [1168, 649] width 48 height 15
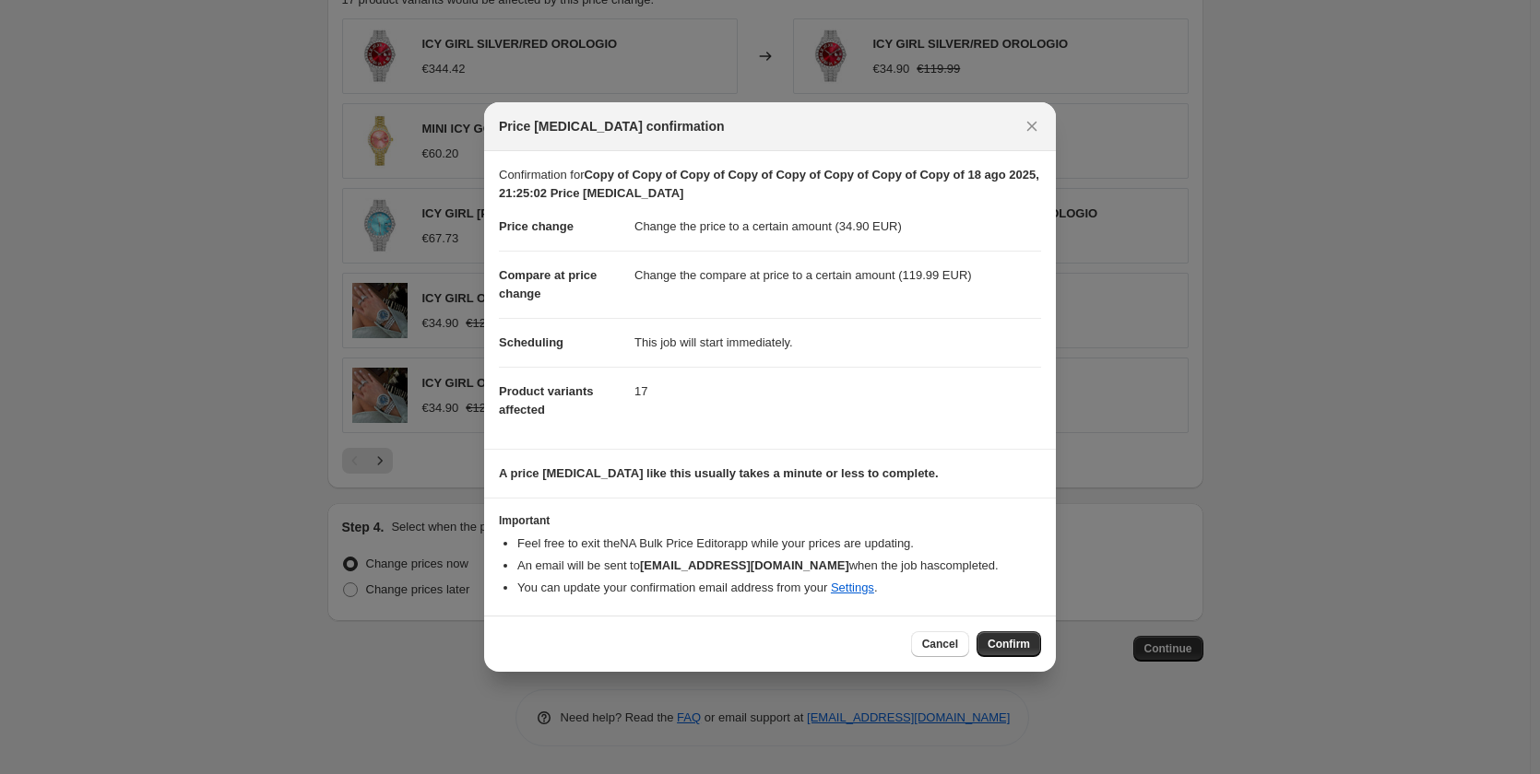
click at [1033, 643] on button "Confirm" at bounding box center [1008, 644] width 65 height 26
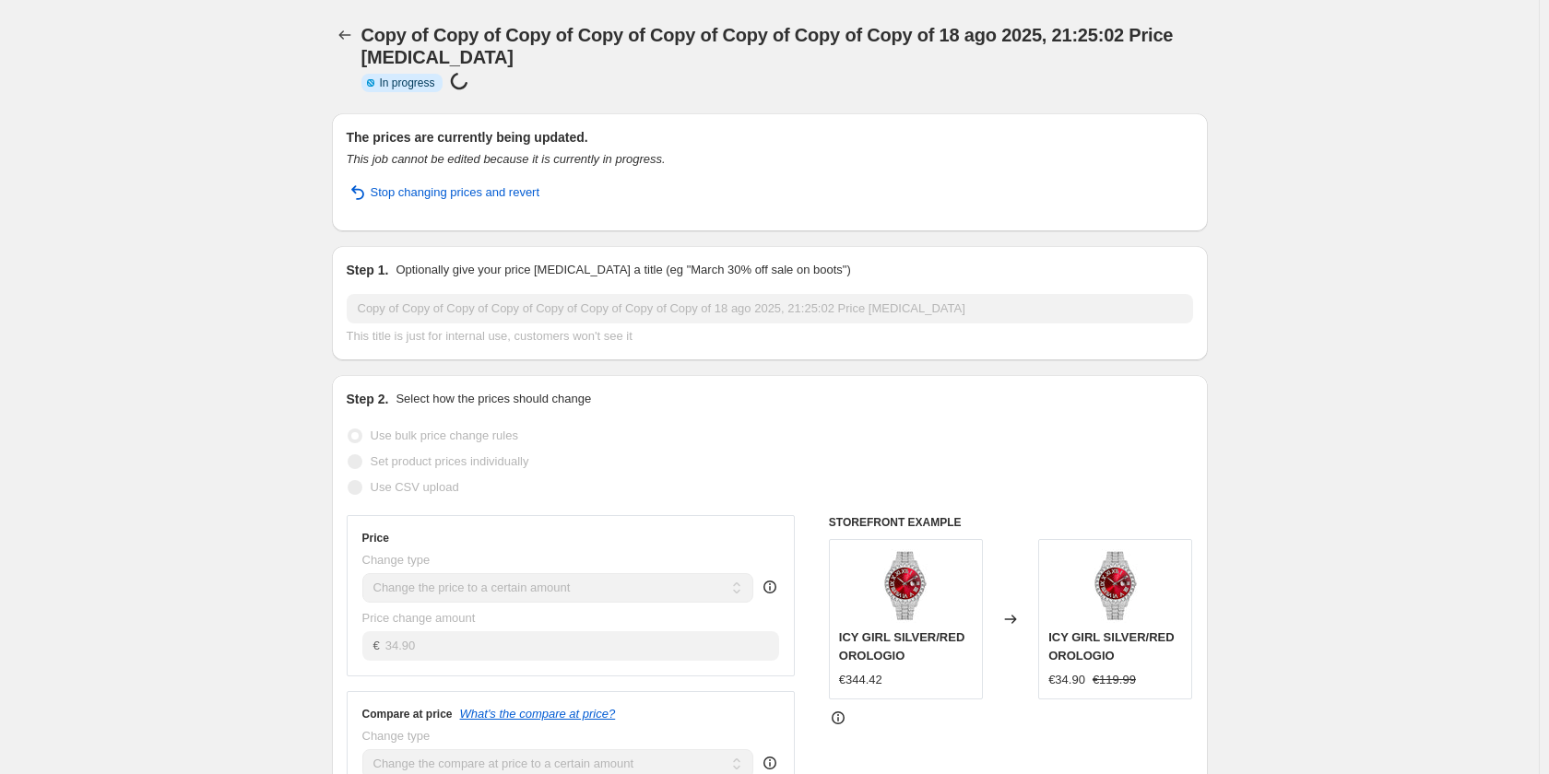
select select "to"
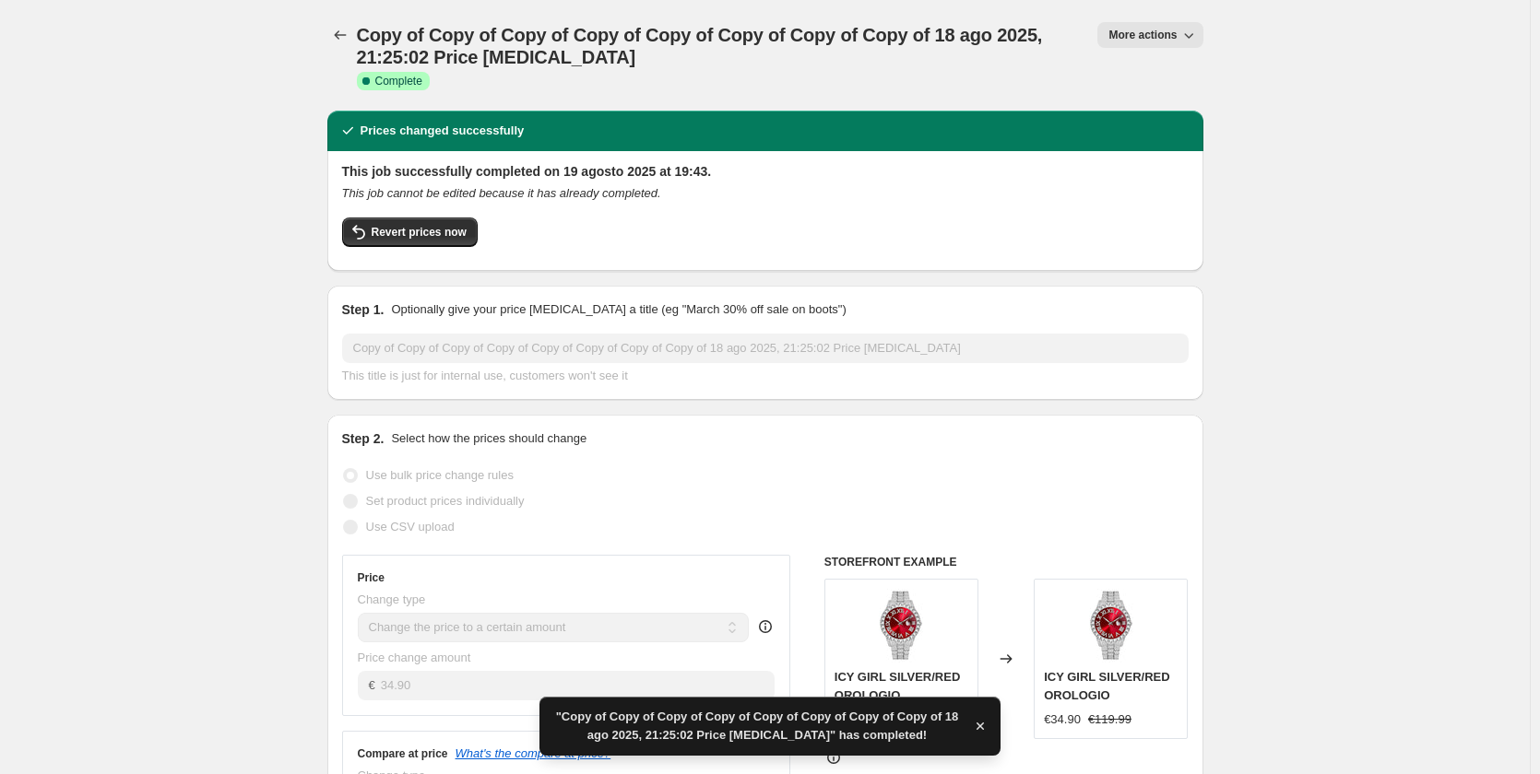
click at [1194, 29] on icon "button" at bounding box center [1188, 35] width 18 height 18
click at [1130, 114] on button "Copy to new job" at bounding box center [1177, 103] width 133 height 29
select select "to"
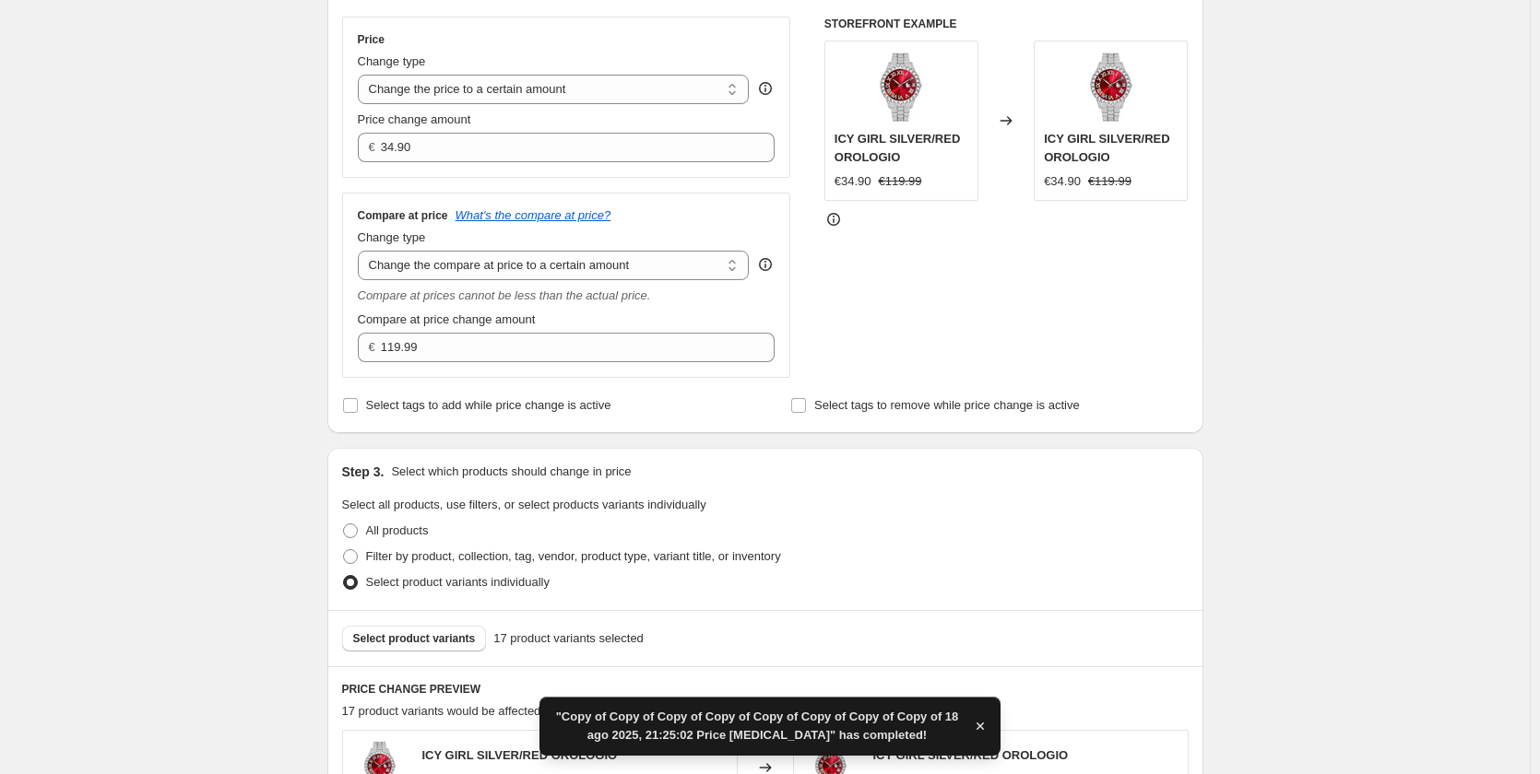
scroll to position [553, 0]
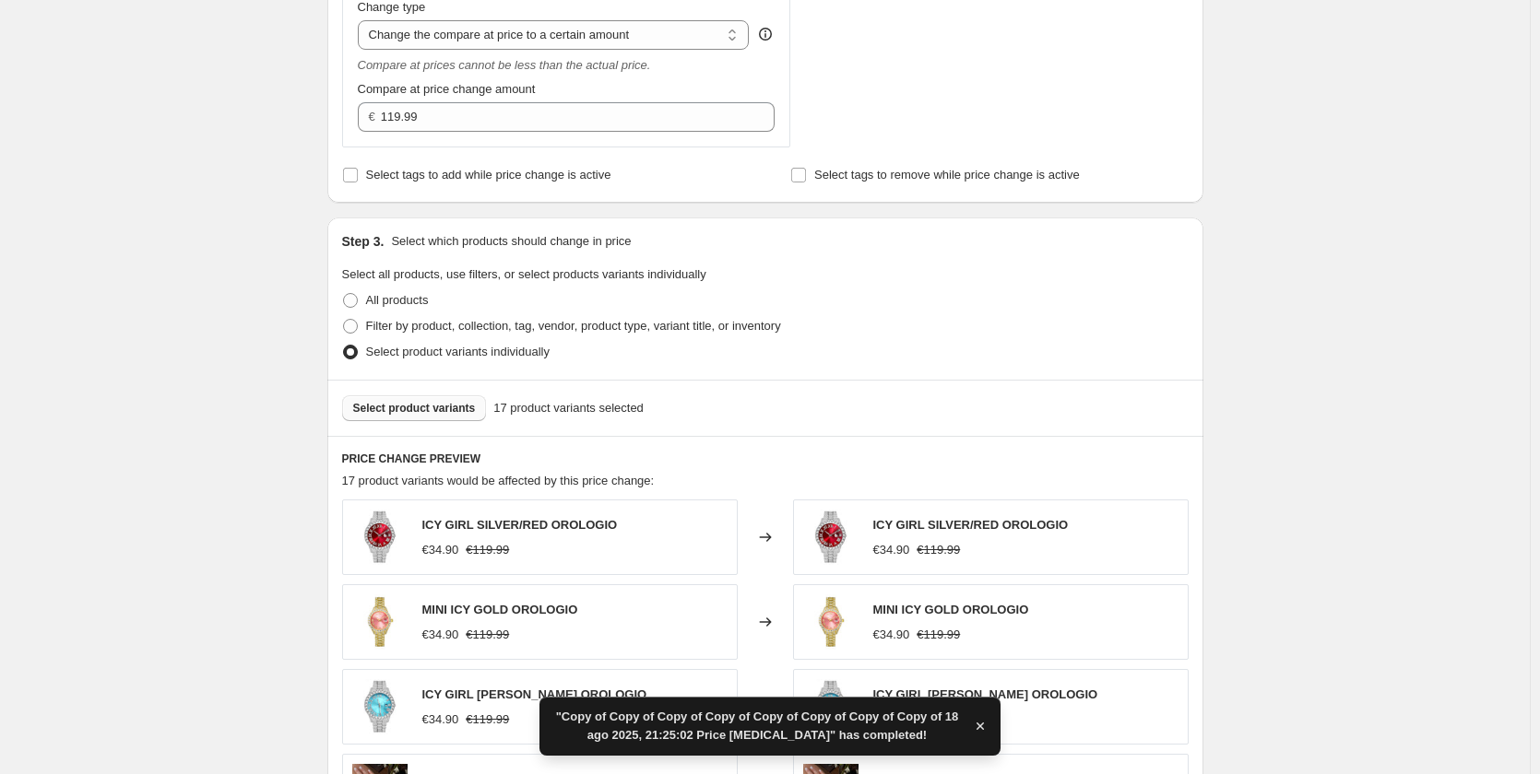
click at [462, 407] on span "Select product variants" at bounding box center [414, 408] width 123 height 15
